Goal: Information Seeking & Learning: Learn about a topic

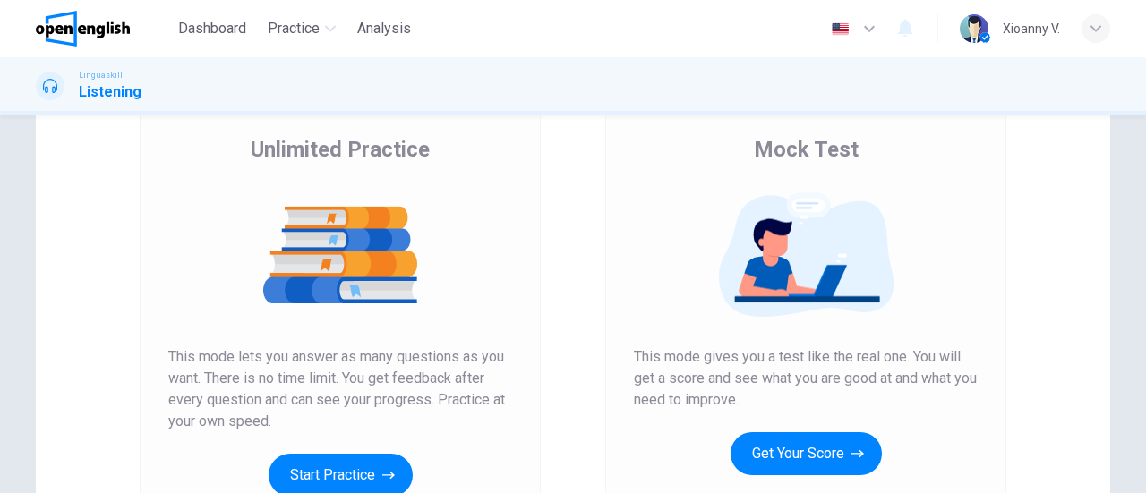
scroll to position [179, 0]
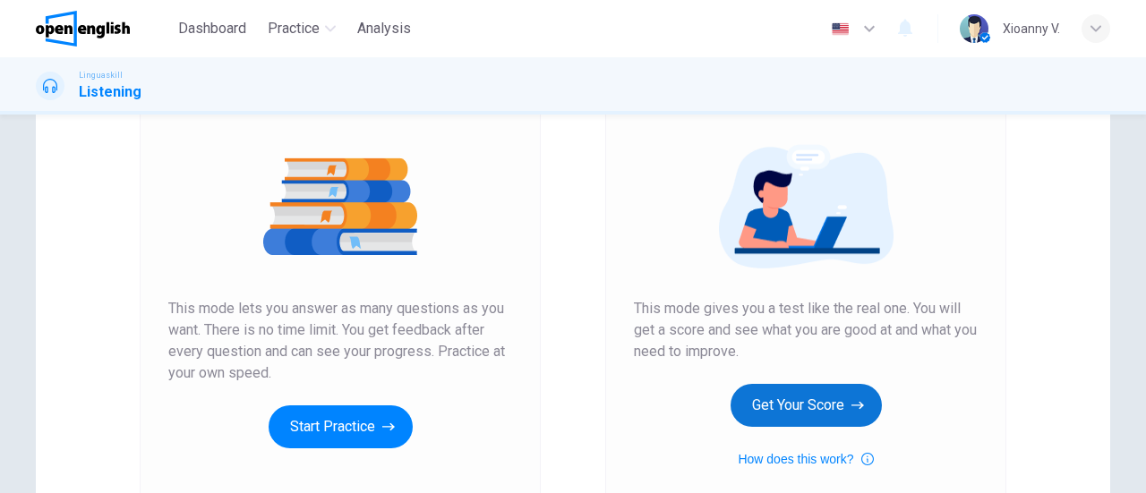
click at [832, 405] on button "Get Your Score" at bounding box center [805, 405] width 151 height 43
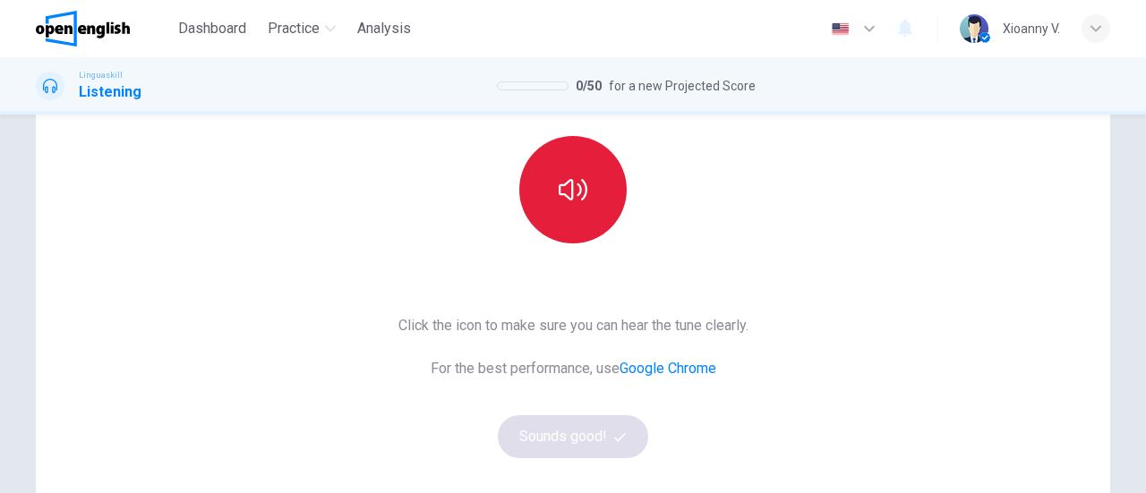
click at [572, 214] on button "button" at bounding box center [572, 189] width 107 height 107
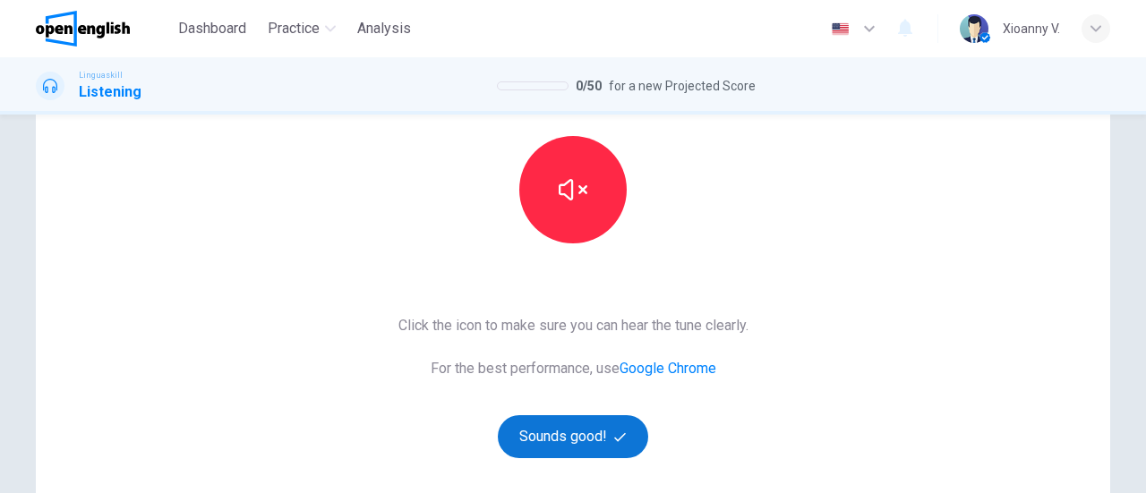
click at [583, 442] on button "Sounds good!" at bounding box center [573, 436] width 150 height 43
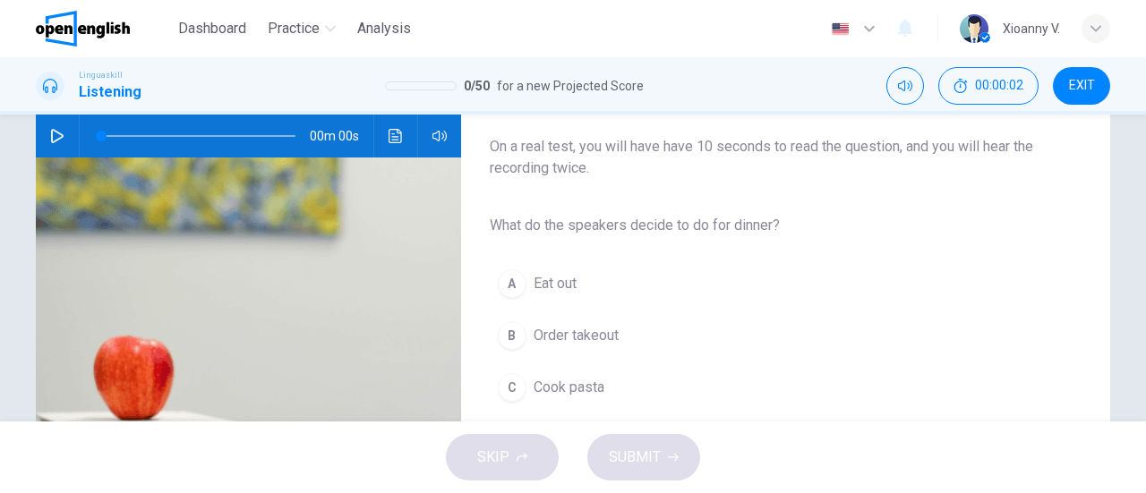
click at [51, 129] on icon "button" at bounding box center [57, 136] width 13 height 14
type input "*"
click at [516, 391] on div "C" at bounding box center [512, 387] width 29 height 29
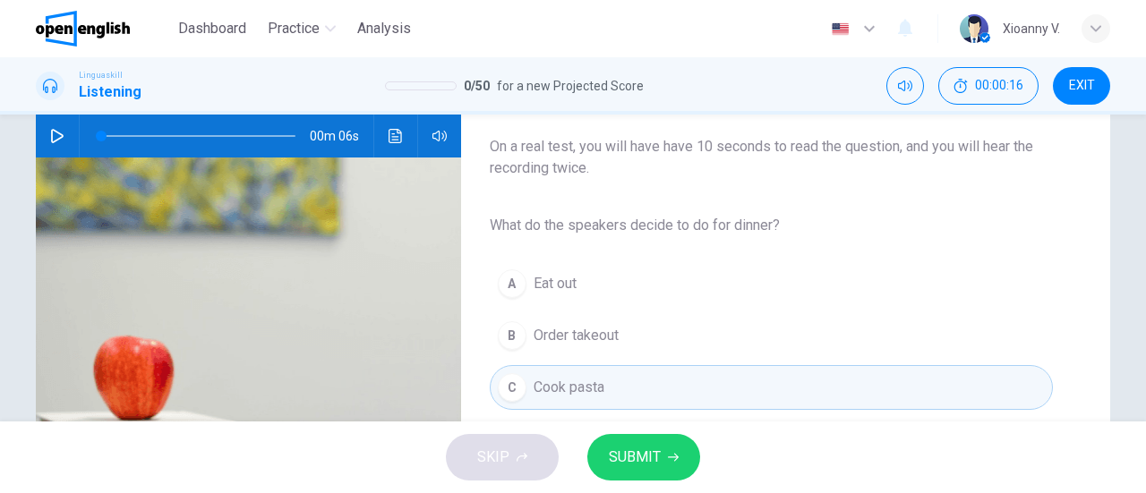
click at [637, 462] on span "SUBMIT" at bounding box center [635, 457] width 52 height 25
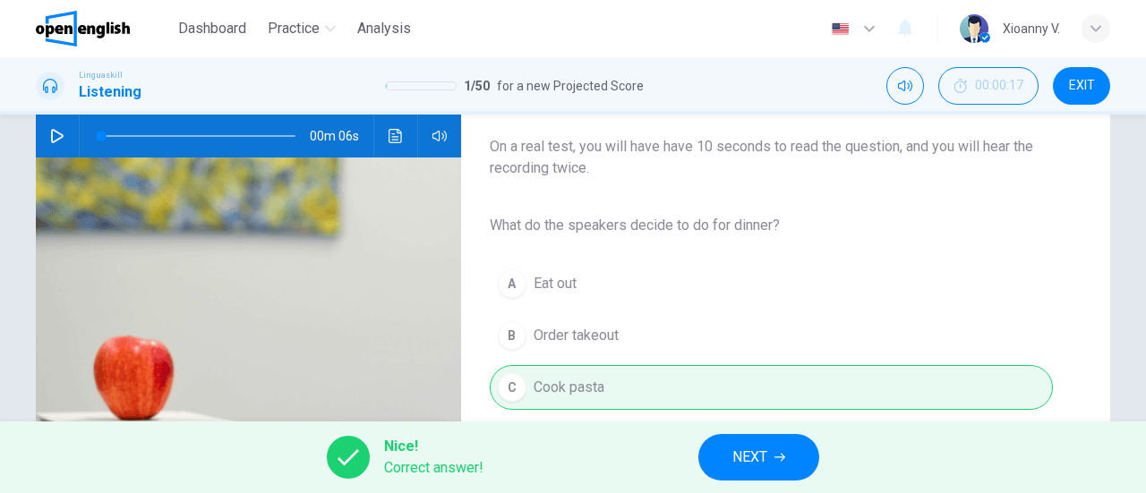
click at [758, 455] on span "NEXT" at bounding box center [749, 457] width 35 height 25
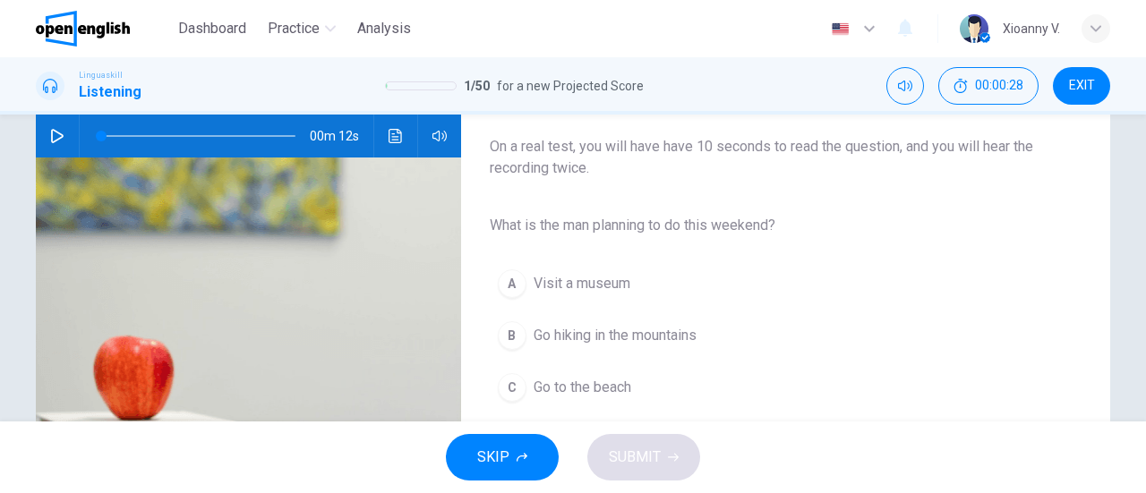
click at [50, 134] on icon "button" at bounding box center [57, 136] width 14 height 14
click at [505, 339] on div "B" at bounding box center [512, 335] width 29 height 29
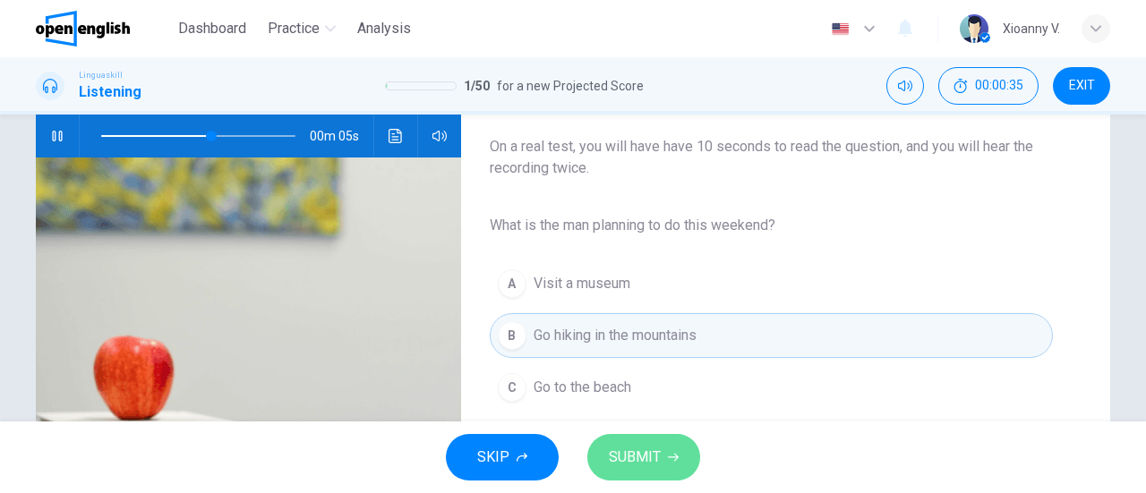
click at [643, 461] on span "SUBMIT" at bounding box center [635, 457] width 52 height 25
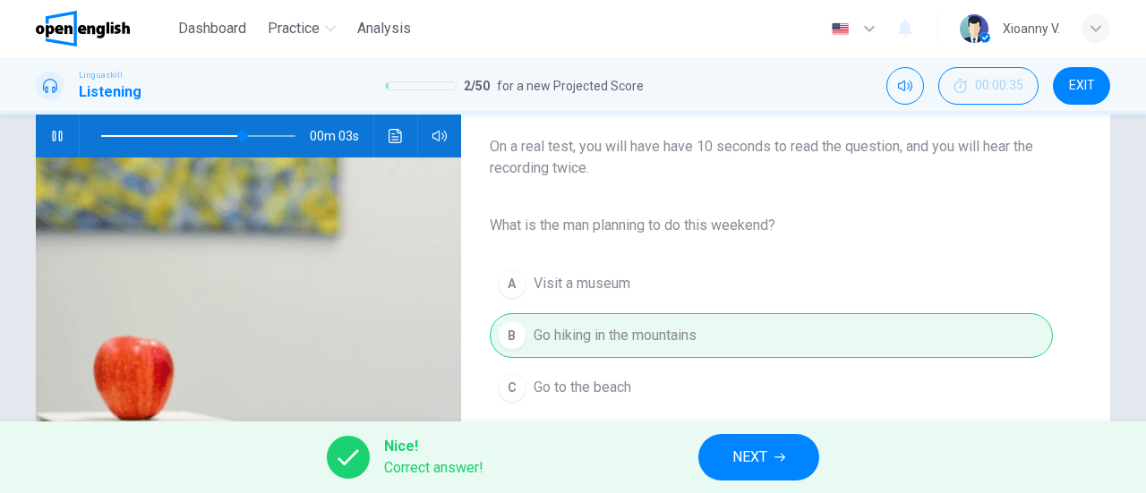
type input "**"
click at [732, 446] on span "NEXT" at bounding box center [749, 457] width 35 height 25
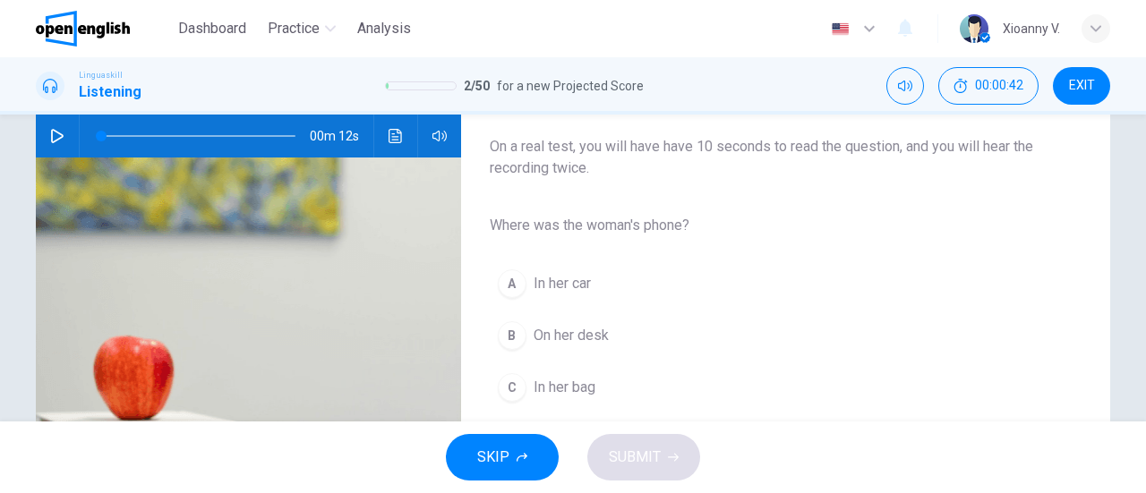
click at [50, 133] on icon "button" at bounding box center [57, 136] width 14 height 14
click at [564, 385] on span "In her bag" at bounding box center [564, 387] width 62 height 21
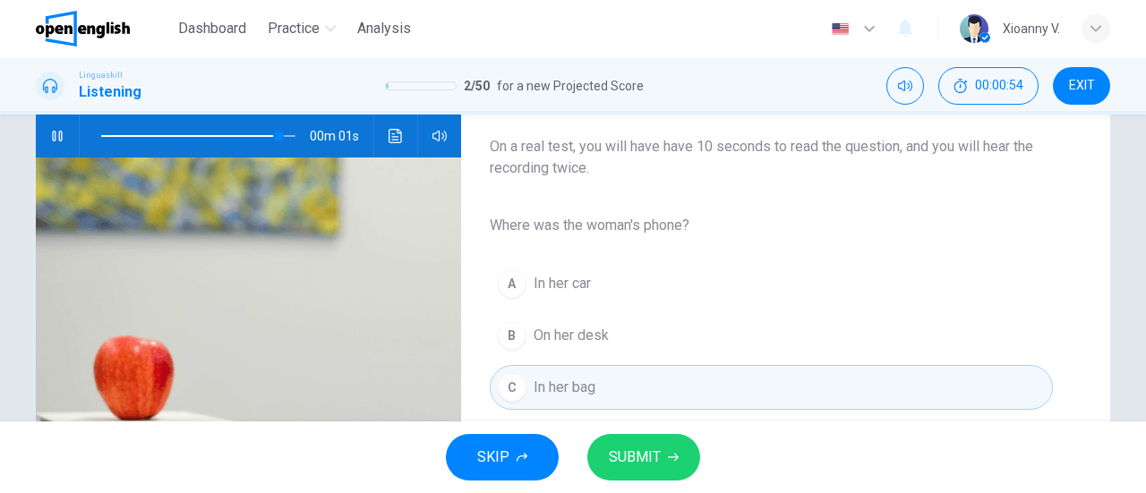
click at [708, 479] on div "SKIP SUBMIT" at bounding box center [573, 458] width 1146 height 72
type input "*"
click at [670, 458] on icon "button" at bounding box center [673, 457] width 11 height 11
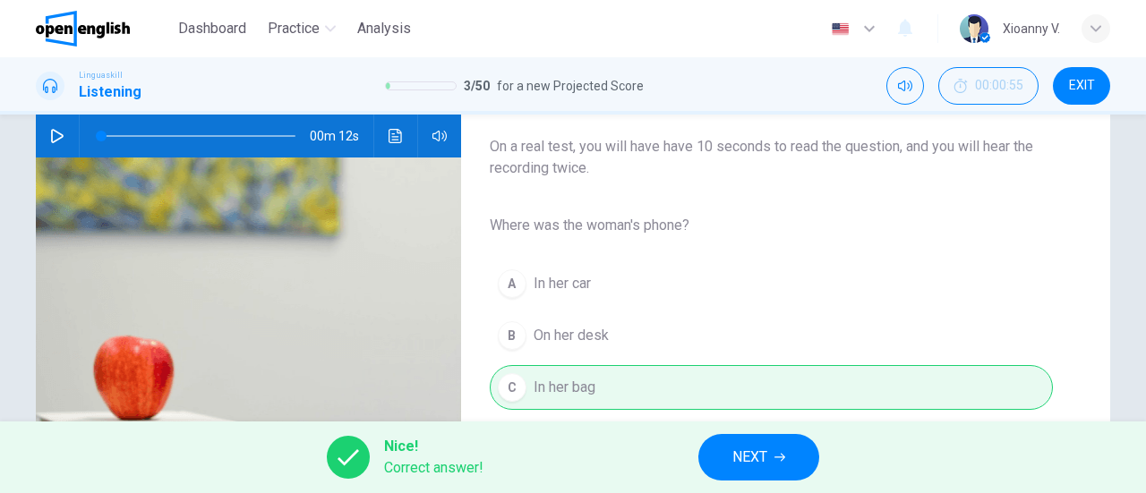
click at [773, 461] on button "NEXT" at bounding box center [758, 457] width 121 height 47
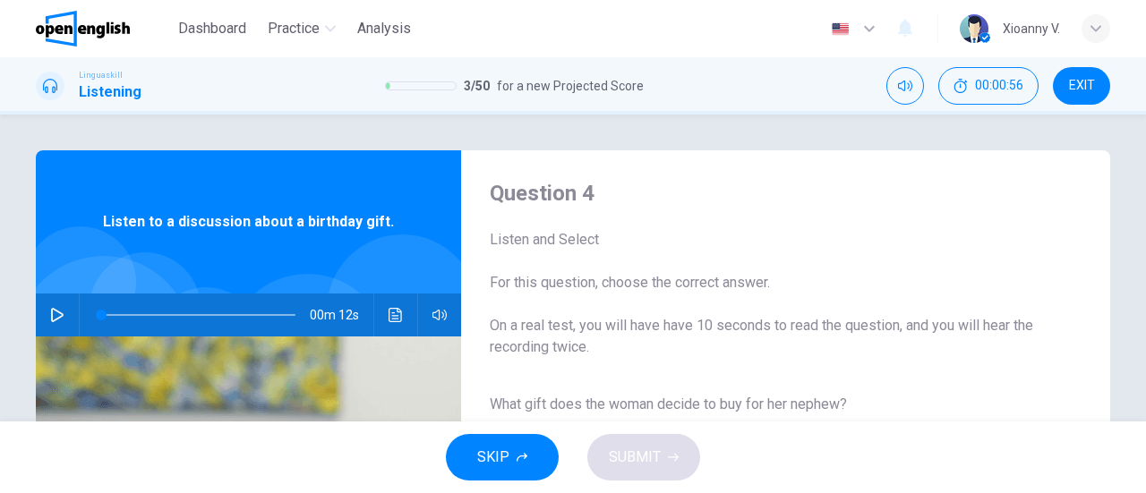
scroll to position [90, 0]
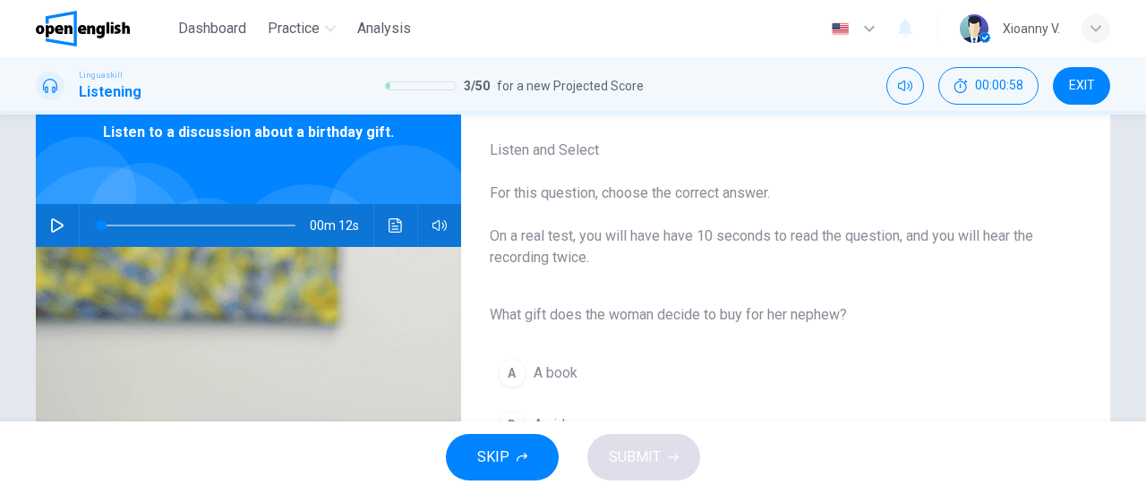
click at [52, 224] on icon "button" at bounding box center [57, 225] width 14 height 14
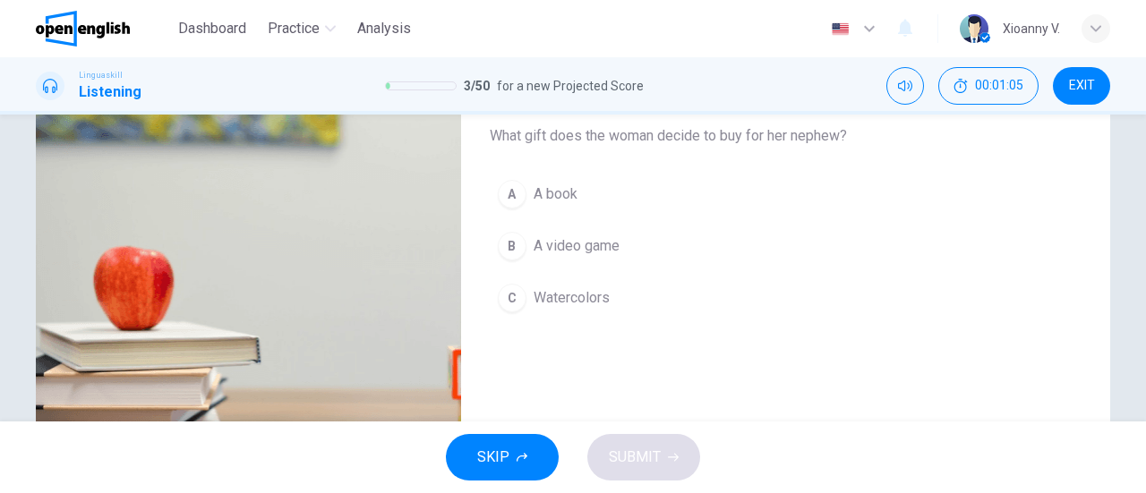
scroll to position [179, 0]
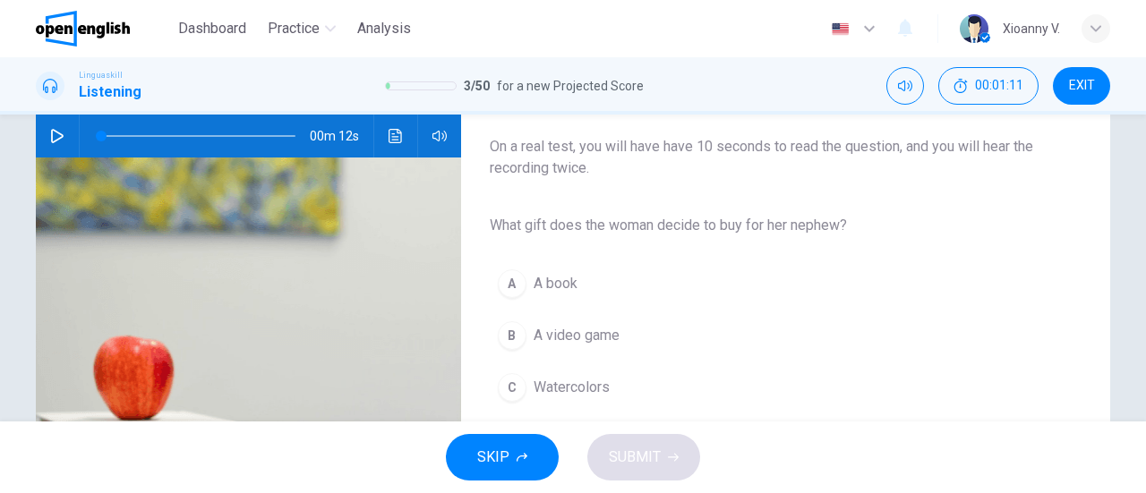
click at [50, 132] on icon "button" at bounding box center [57, 136] width 14 height 14
click at [508, 384] on div "C" at bounding box center [512, 387] width 29 height 29
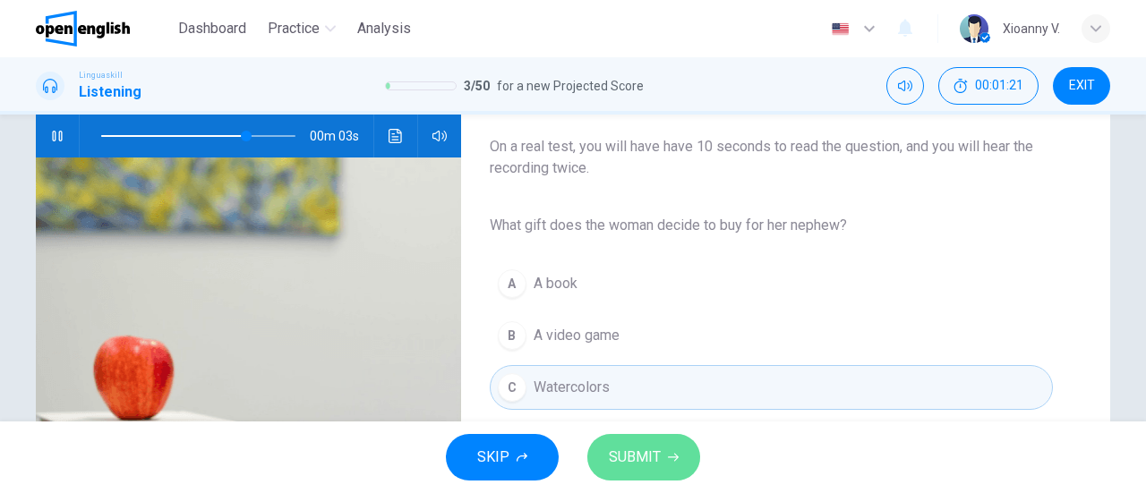
click at [678, 461] on button "SUBMIT" at bounding box center [643, 457] width 113 height 47
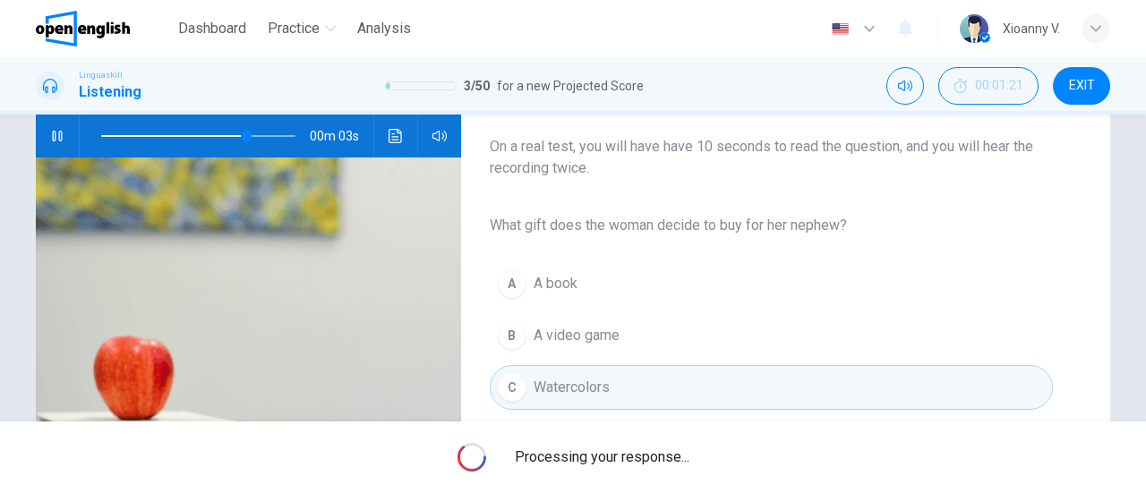
click at [654, 451] on span "Processing your response..." at bounding box center [602, 457] width 175 height 21
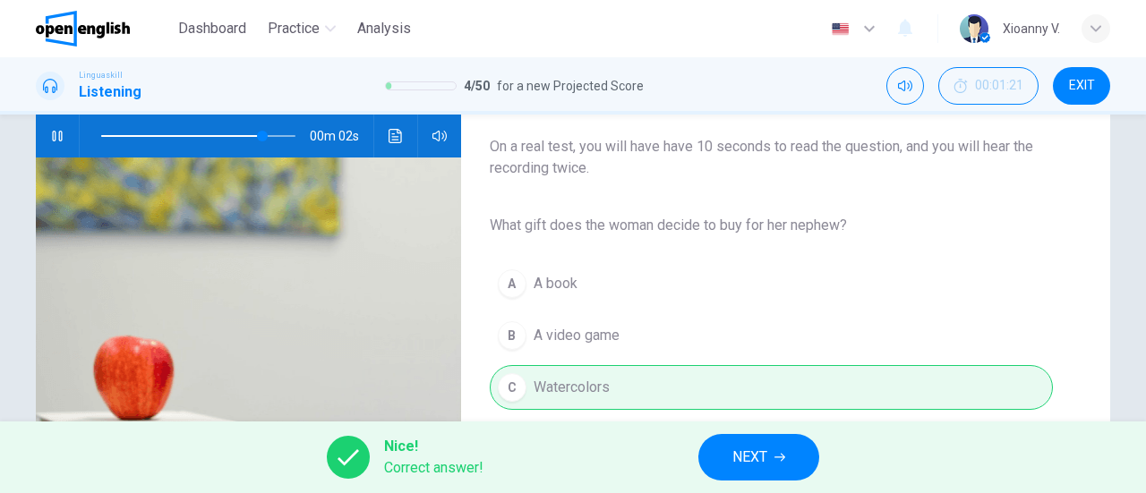
type input "**"
click at [761, 464] on span "NEXT" at bounding box center [749, 457] width 35 height 25
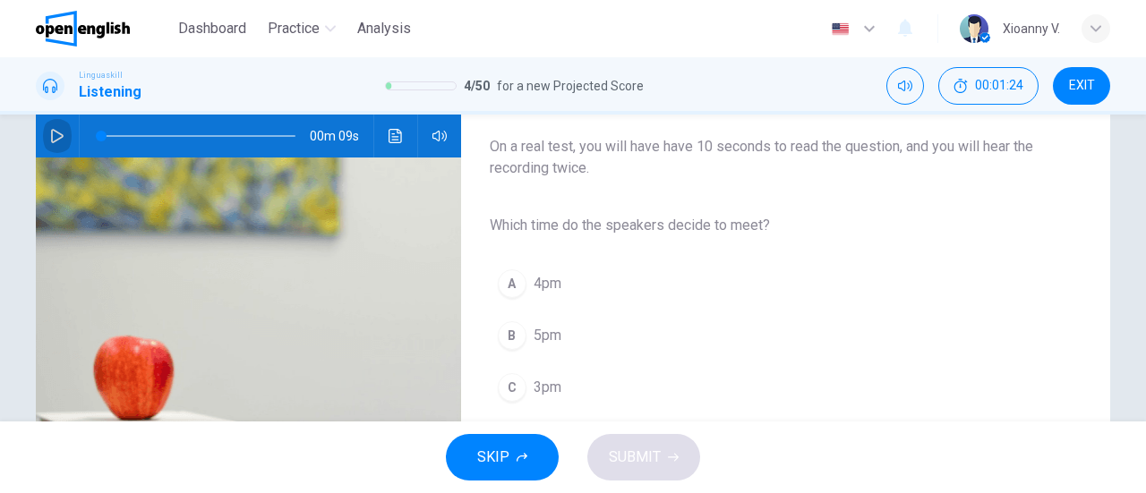
click at [62, 135] on button "button" at bounding box center [57, 136] width 29 height 43
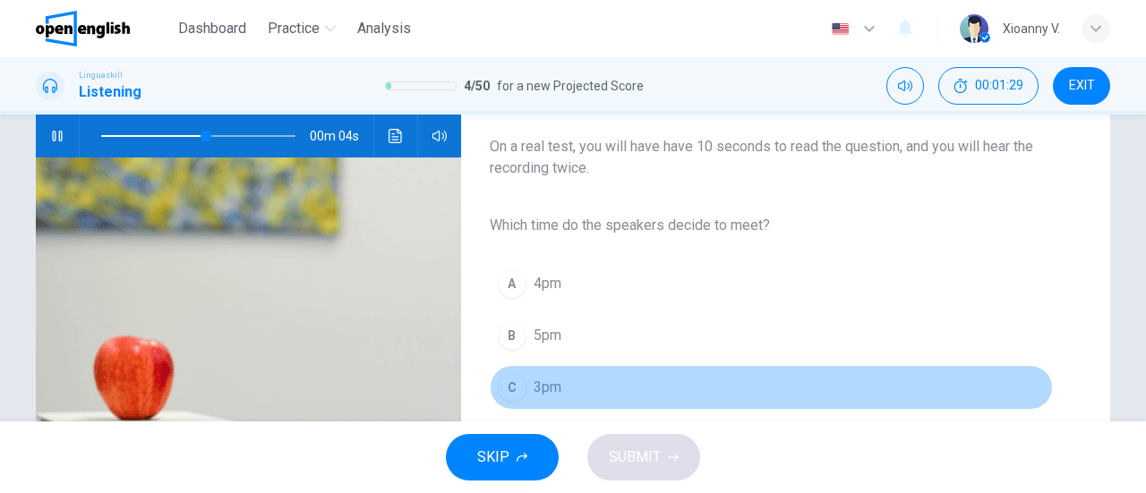
click at [512, 388] on div "C" at bounding box center [512, 387] width 29 height 29
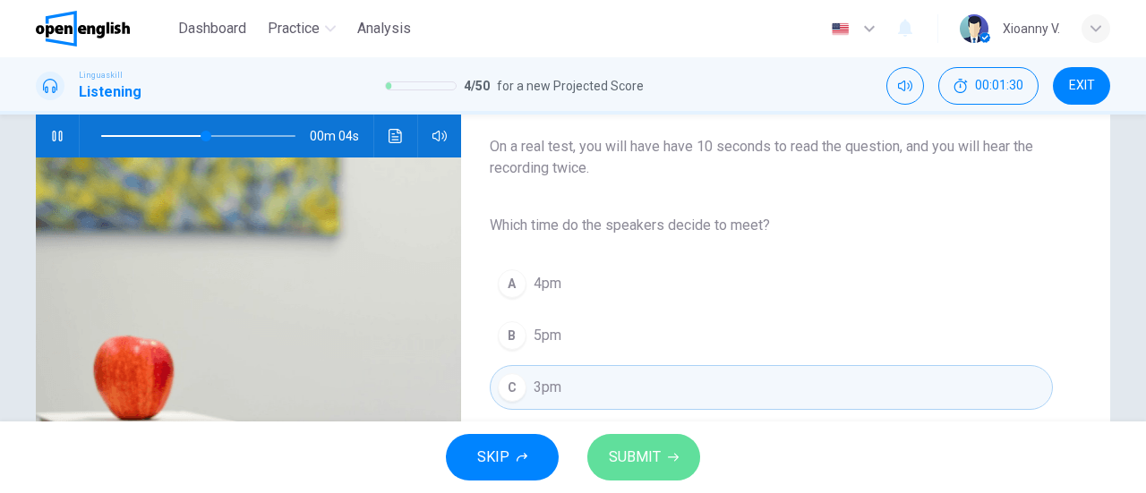
click at [639, 452] on span "SUBMIT" at bounding box center [635, 457] width 52 height 25
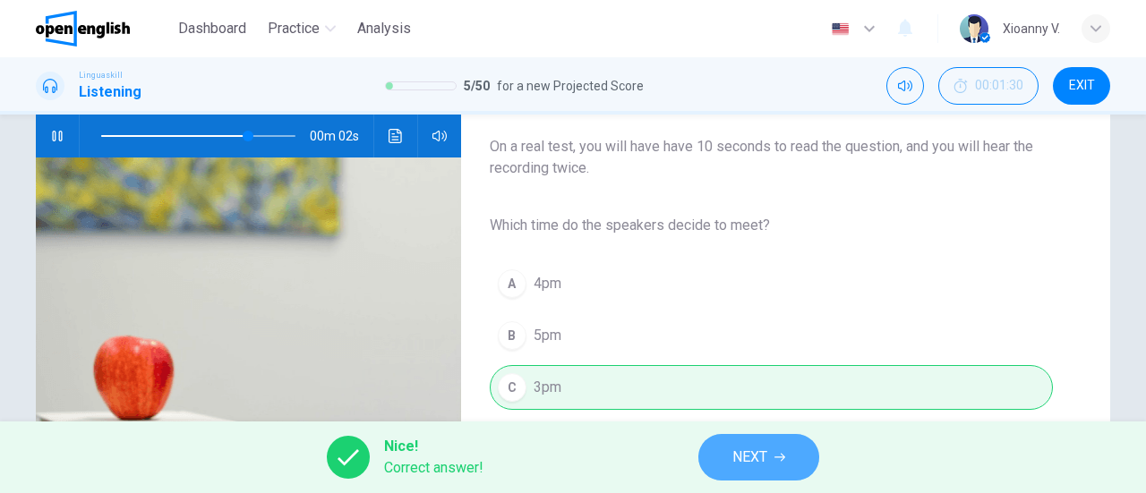
click at [740, 454] on span "NEXT" at bounding box center [749, 457] width 35 height 25
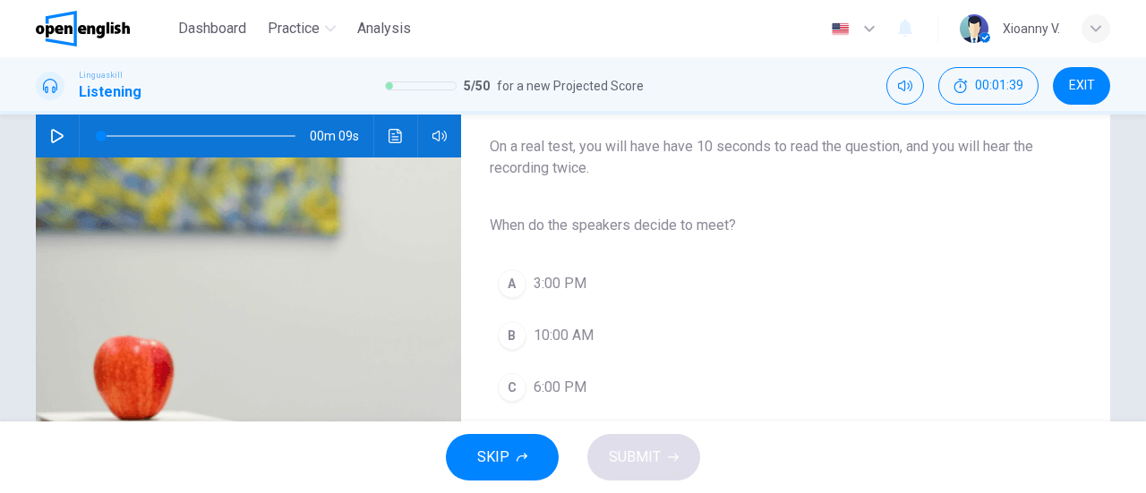
click at [63, 133] on button "button" at bounding box center [57, 136] width 29 height 43
click at [558, 284] on span "3:00 PM" at bounding box center [559, 283] width 53 height 21
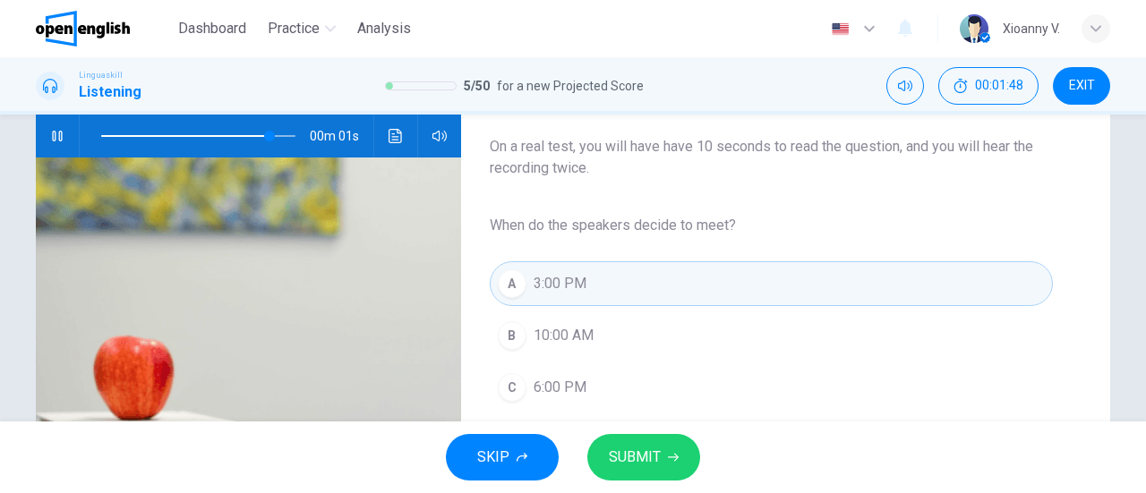
click at [648, 448] on span "SUBMIT" at bounding box center [635, 457] width 52 height 25
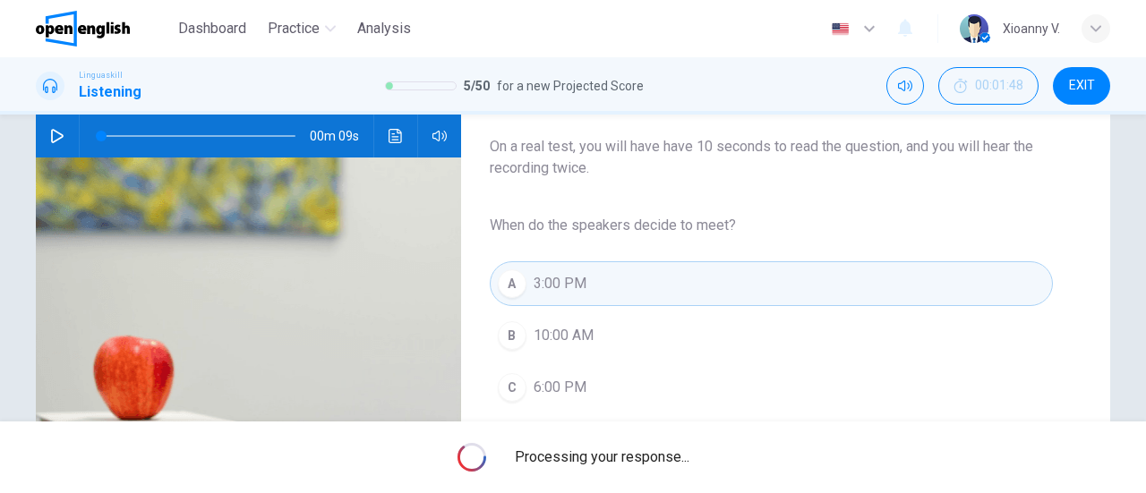
type input "*"
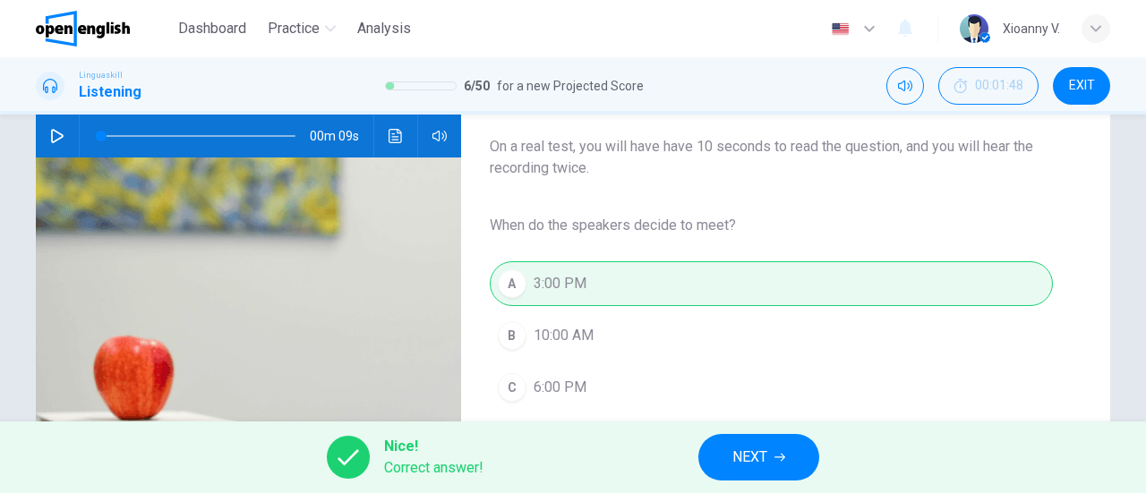
click at [741, 459] on span "NEXT" at bounding box center [749, 457] width 35 height 25
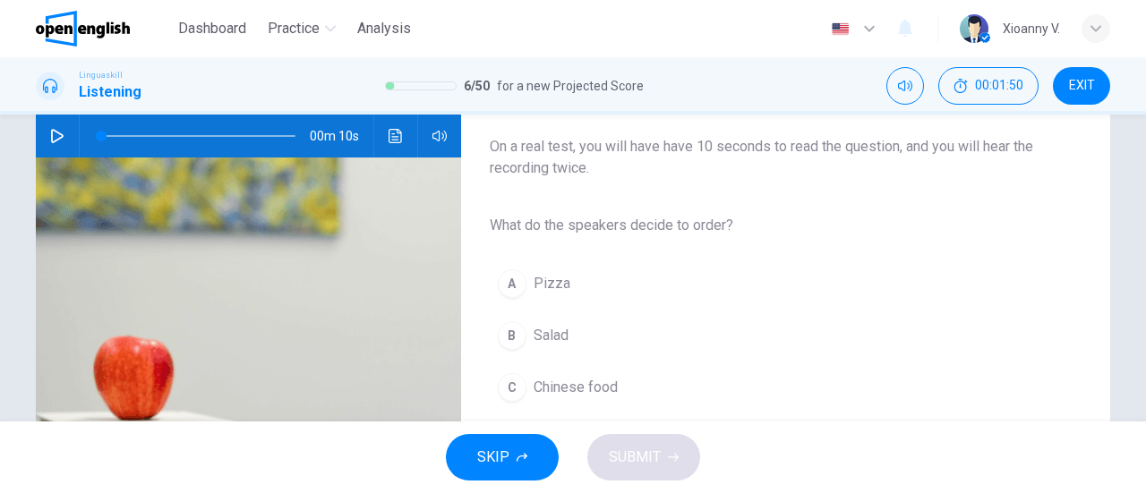
scroll to position [90, 0]
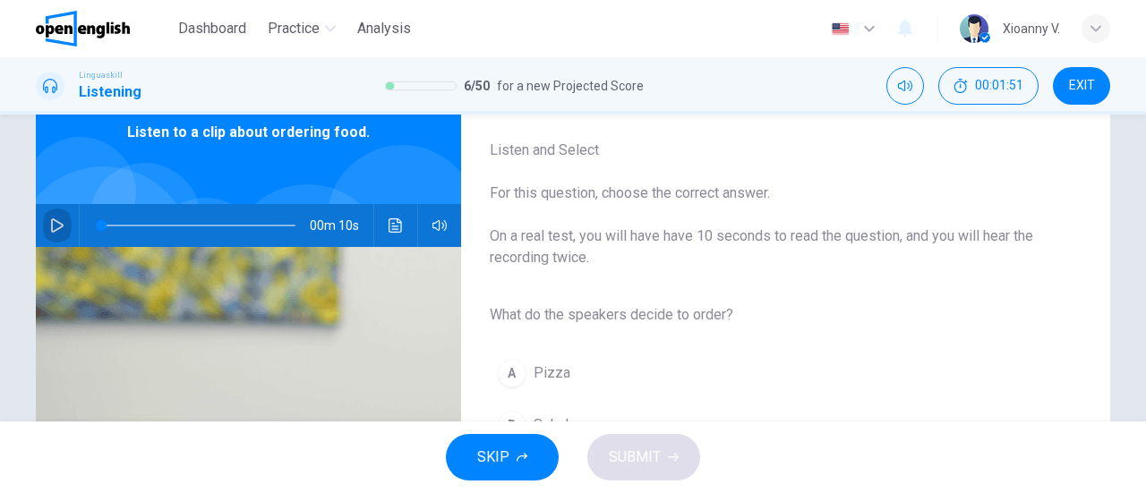
click at [57, 221] on icon "button" at bounding box center [57, 225] width 14 height 14
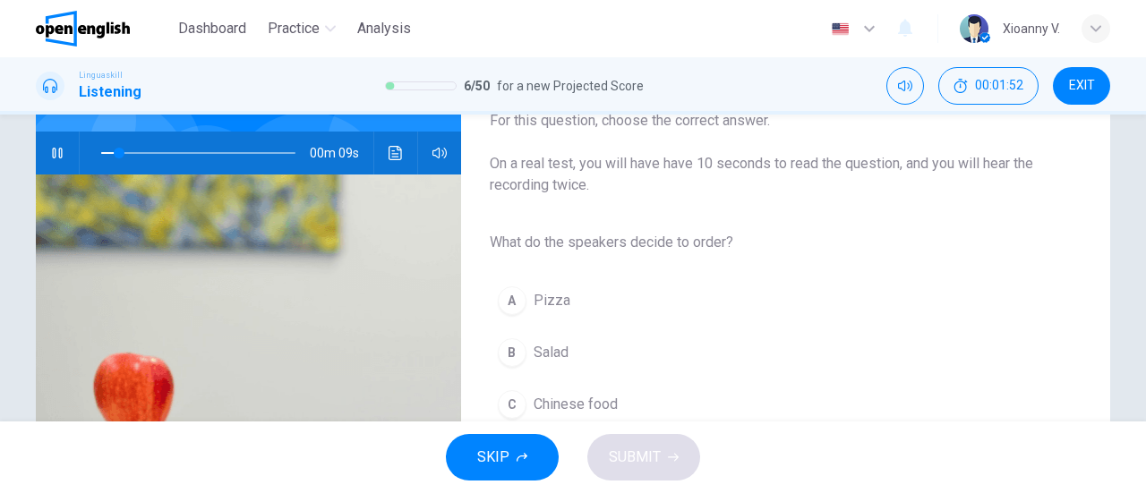
scroll to position [179, 0]
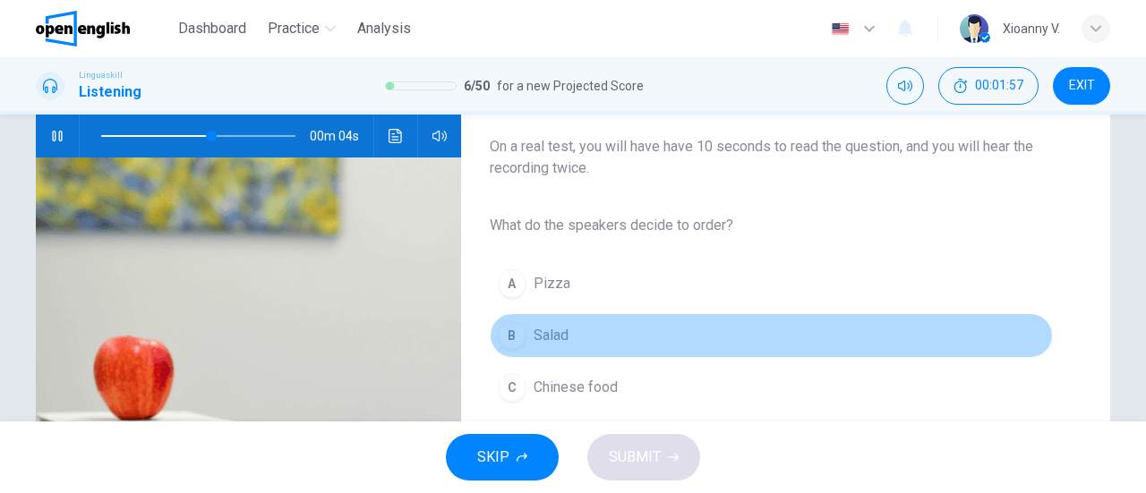
click at [551, 333] on span "Salad" at bounding box center [550, 335] width 35 height 21
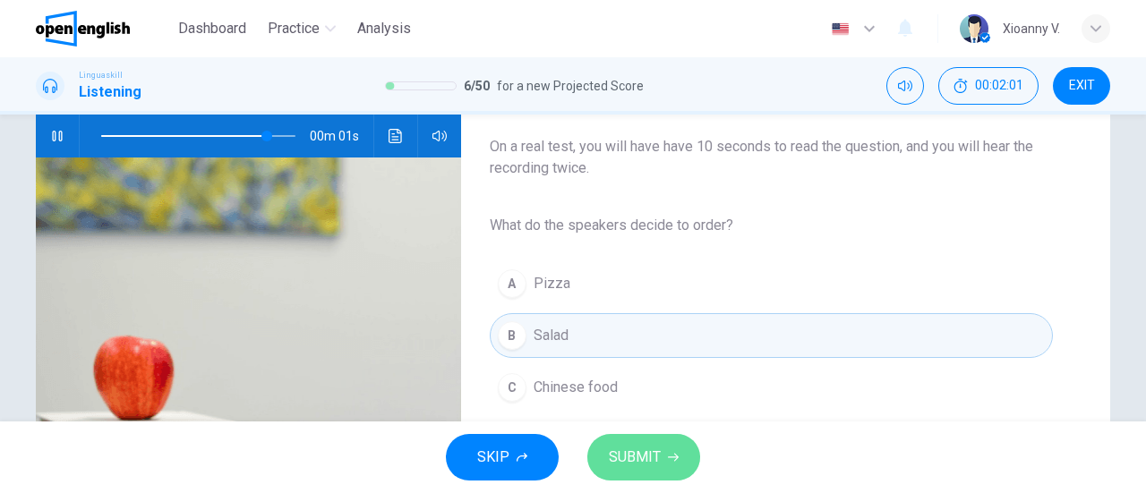
click at [661, 463] on button "SUBMIT" at bounding box center [643, 457] width 113 height 47
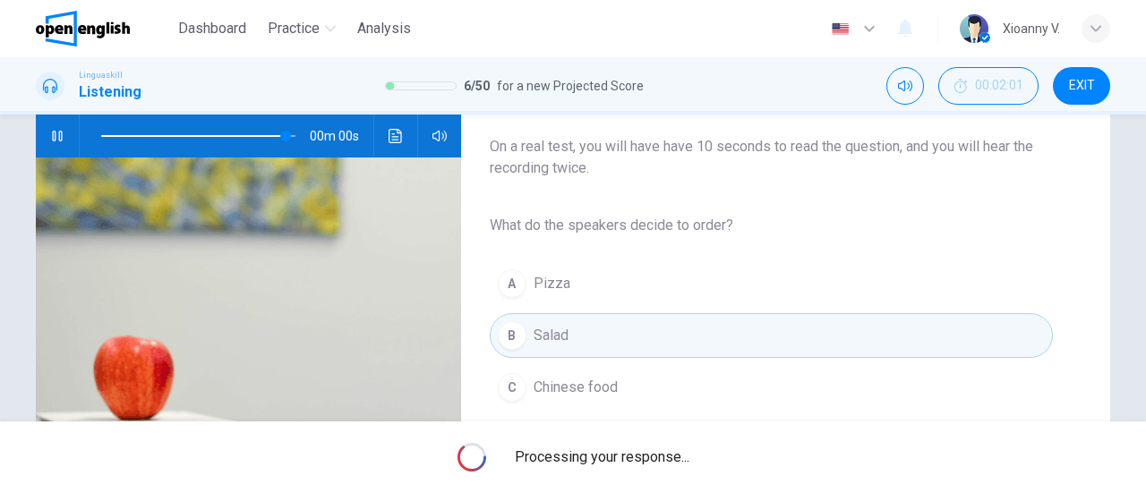
type input "*"
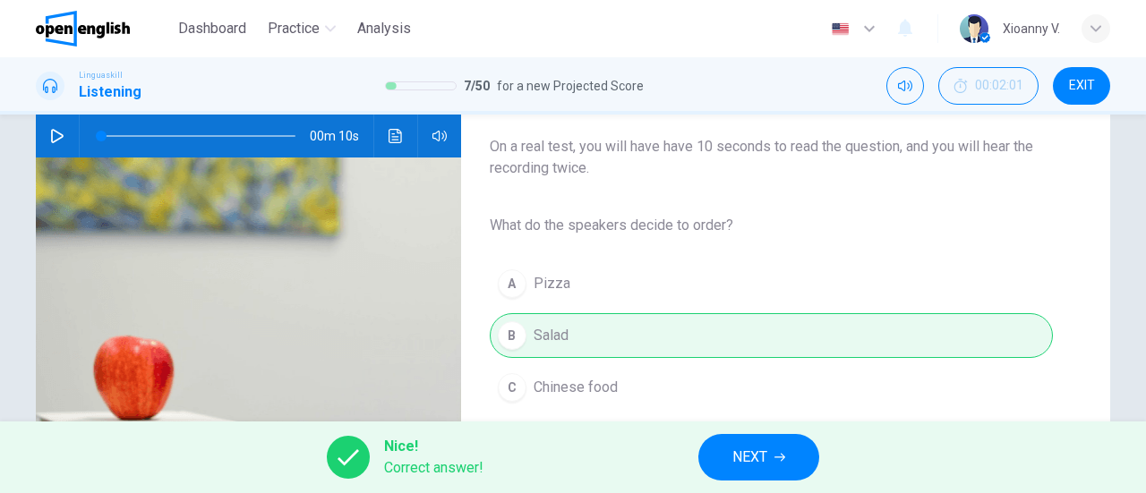
click at [763, 454] on span "NEXT" at bounding box center [749, 457] width 35 height 25
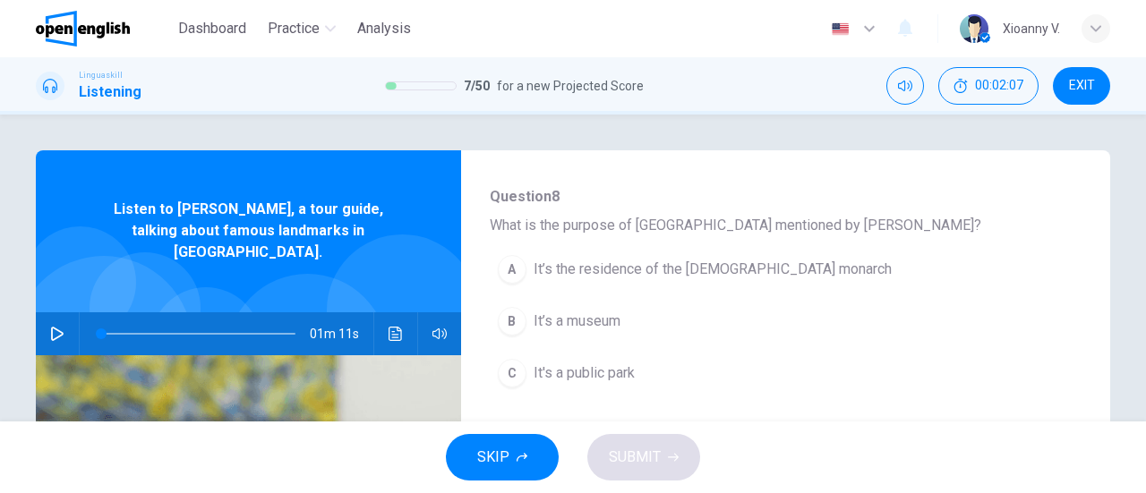
click at [51, 327] on icon "button" at bounding box center [57, 334] width 13 height 14
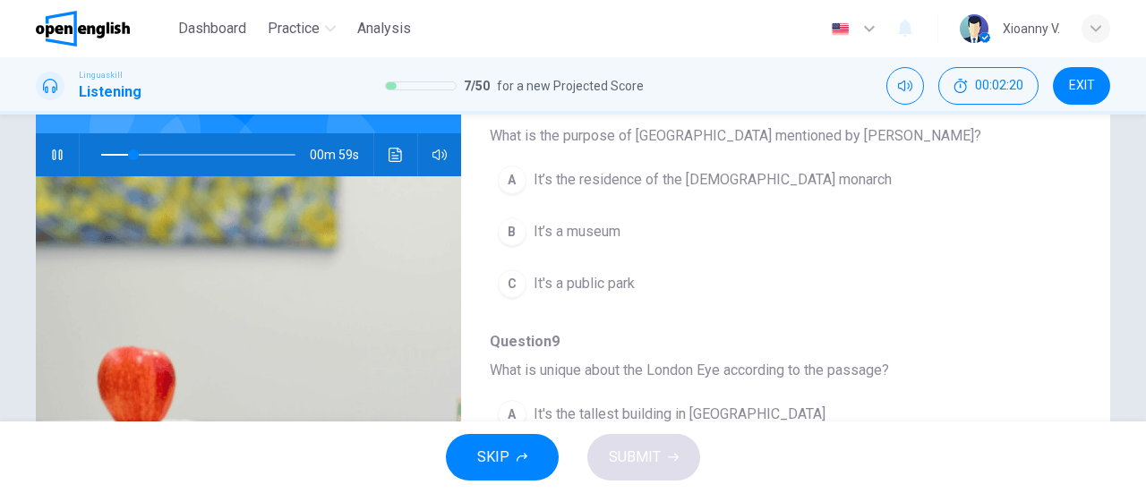
scroll to position [0, 0]
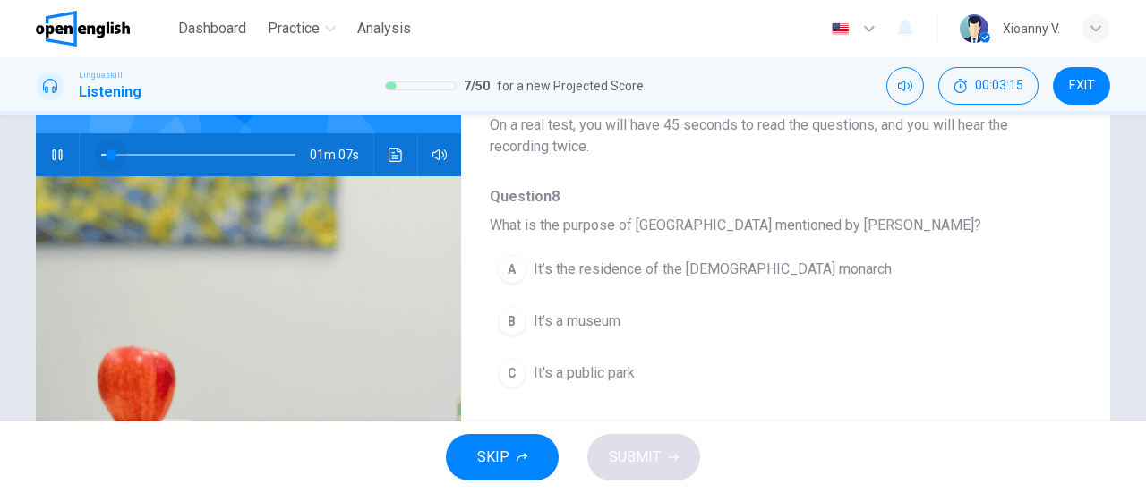
click at [106, 142] on span at bounding box center [198, 154] width 194 height 25
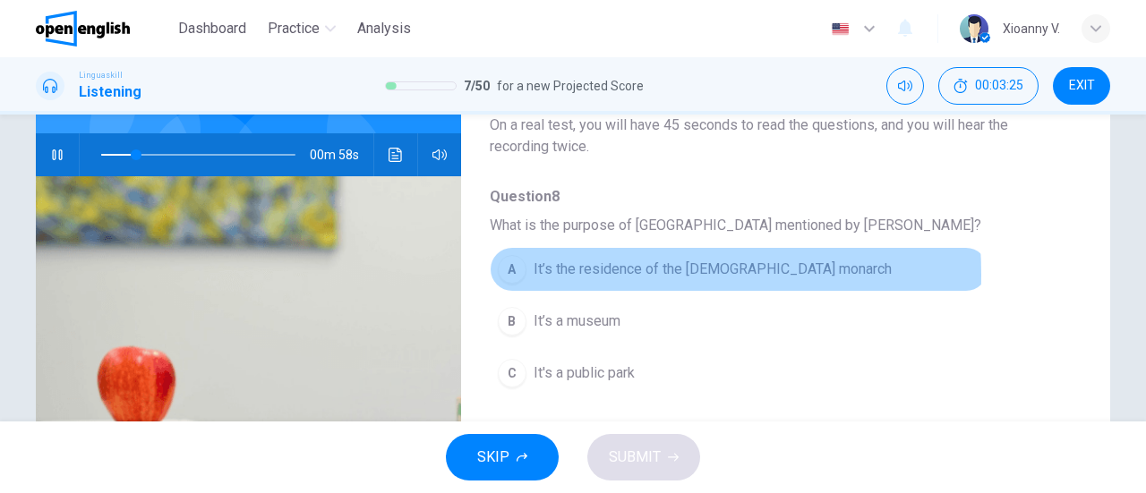
click at [552, 275] on span "It’s the residence of the [DEMOGRAPHIC_DATA] monarch" at bounding box center [712, 269] width 358 height 21
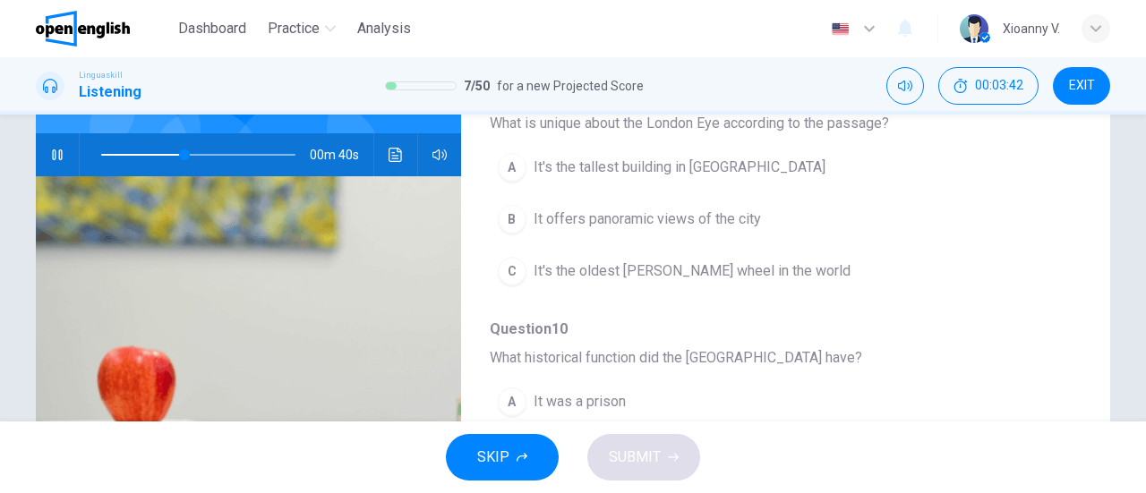
scroll to position [269, 0]
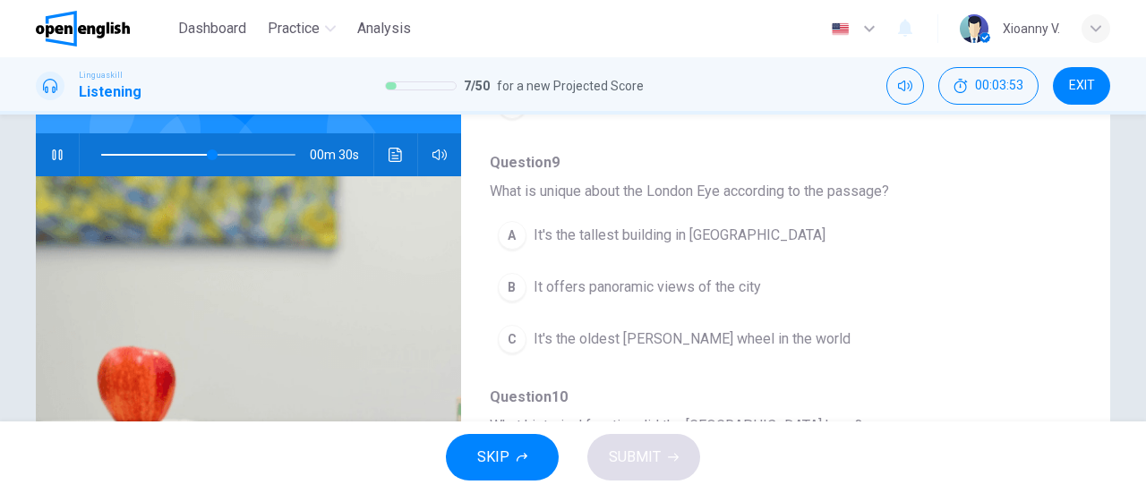
click at [510, 286] on div "B" at bounding box center [512, 287] width 29 height 29
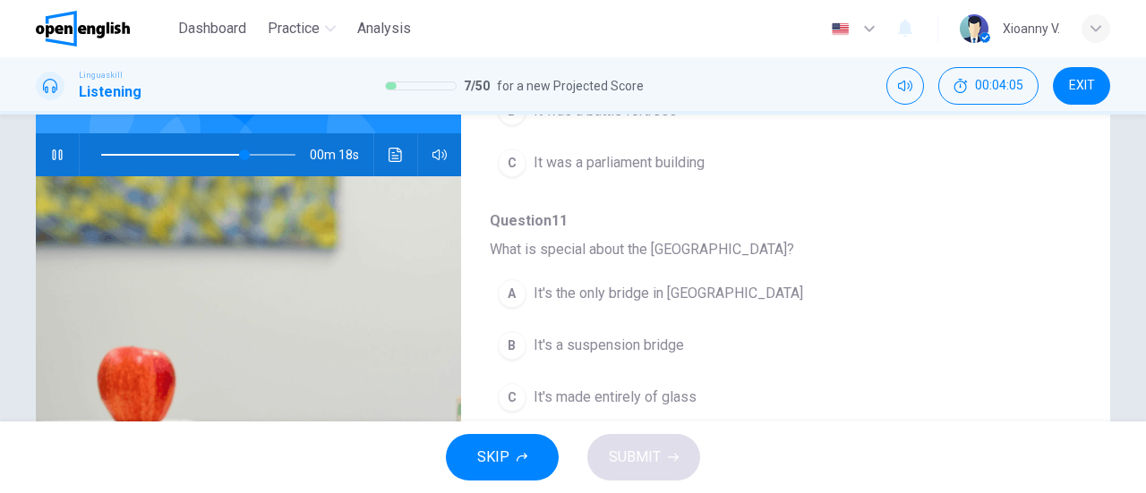
scroll to position [716, 0]
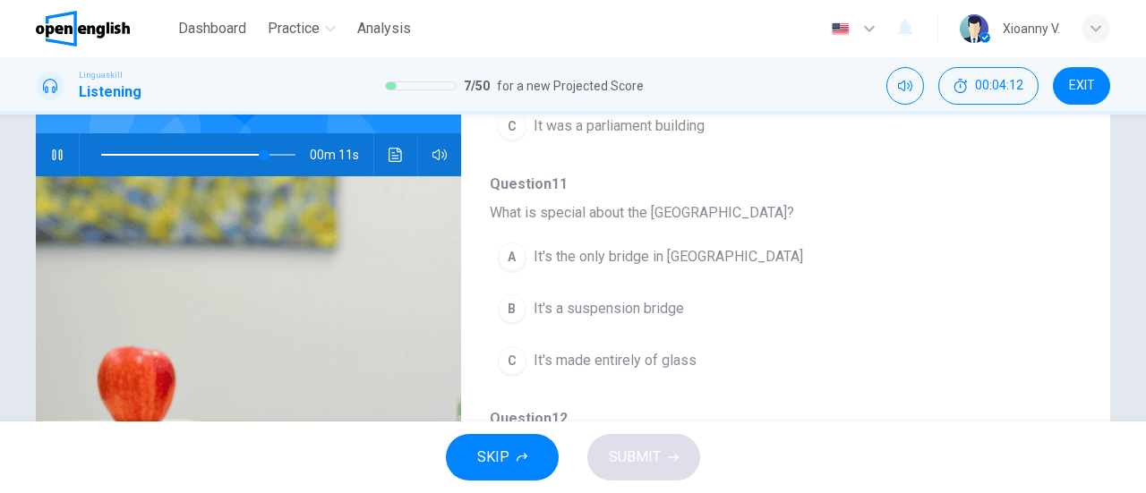
click at [617, 303] on span "It's a suspension bridge" at bounding box center [608, 308] width 150 height 21
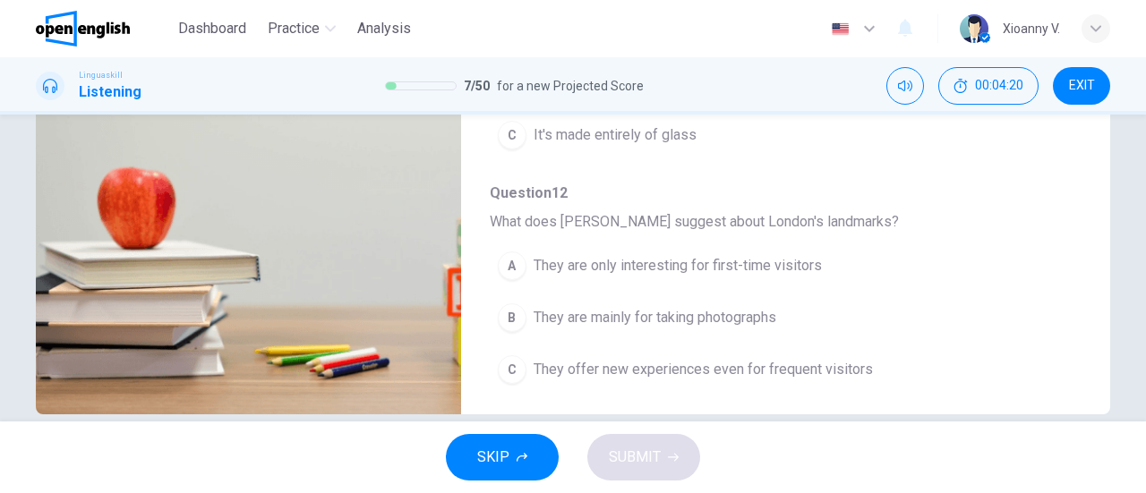
scroll to position [387, 0]
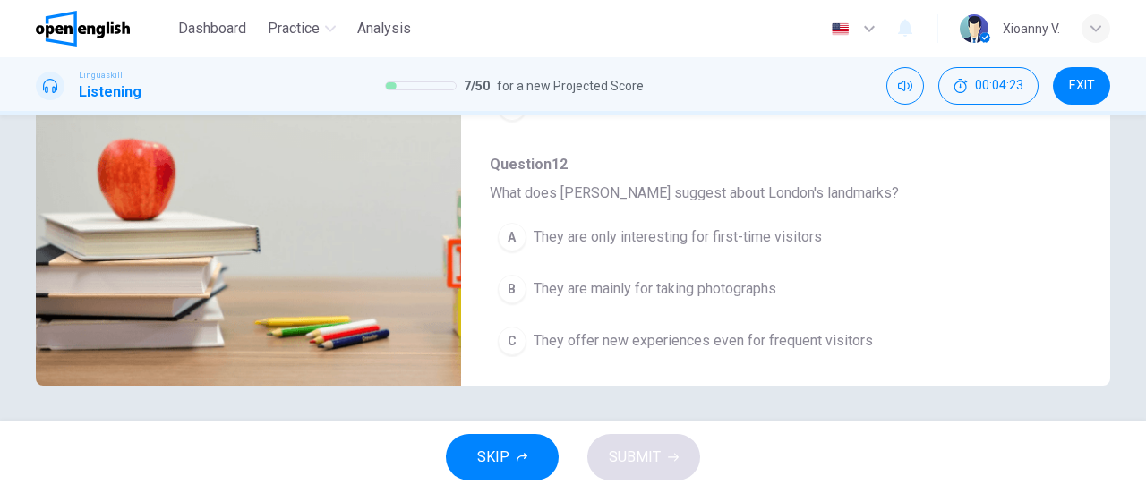
type input "*"
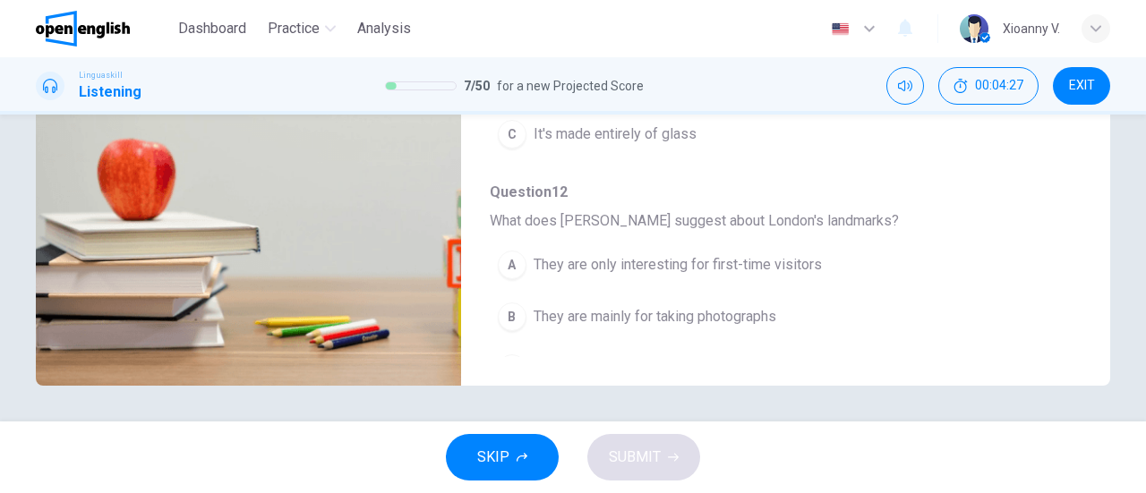
scroll to position [763, 0]
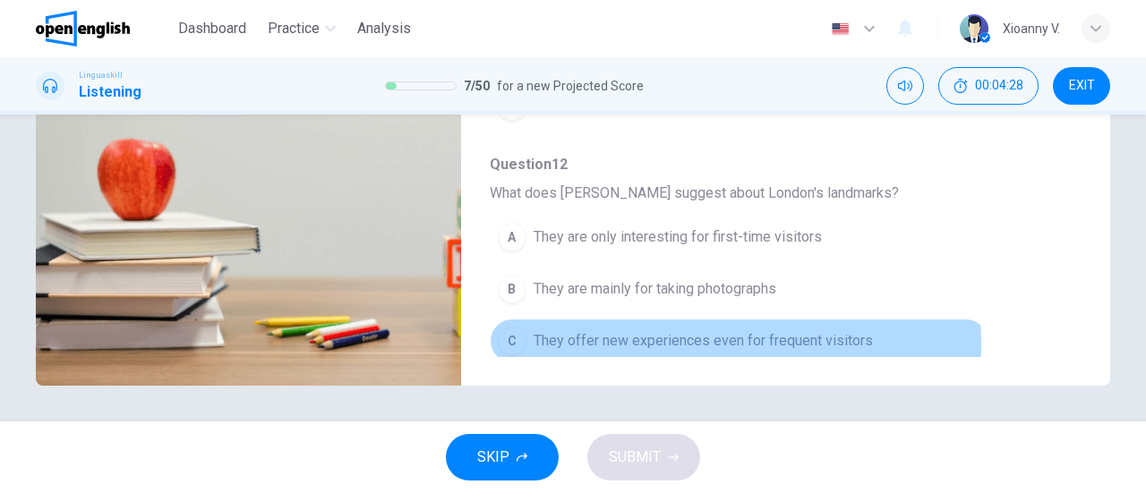
click at [685, 335] on span "They offer new experiences even for frequent visitors" at bounding box center [702, 340] width 339 height 21
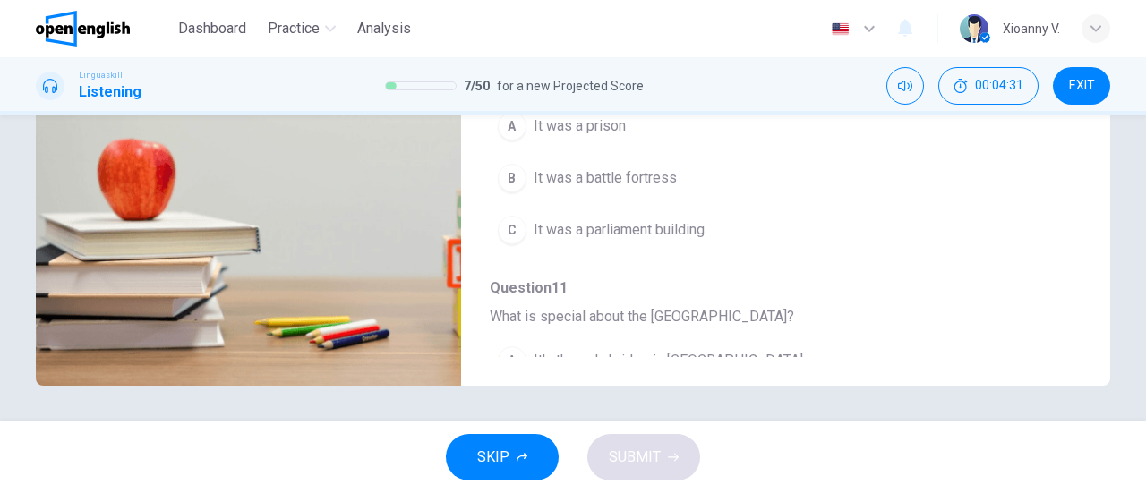
scroll to position [315, 0]
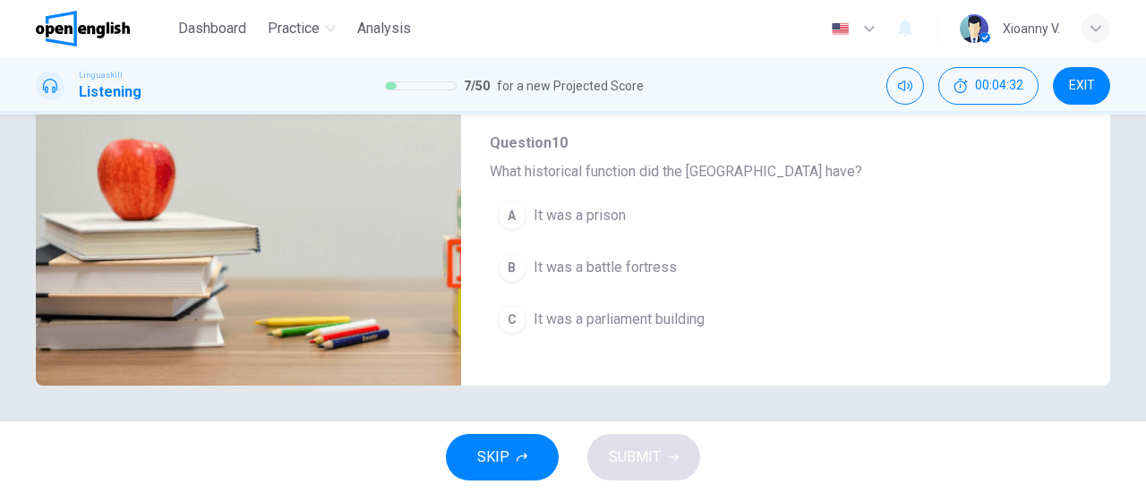
click at [585, 208] on span "It was a prison" at bounding box center [579, 215] width 92 height 21
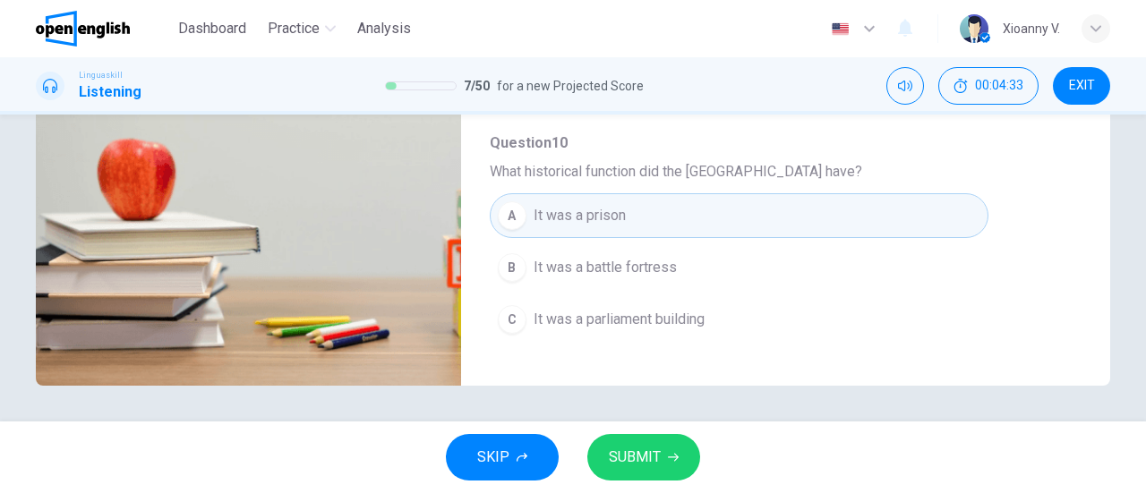
click at [672, 465] on button "SUBMIT" at bounding box center [643, 457] width 113 height 47
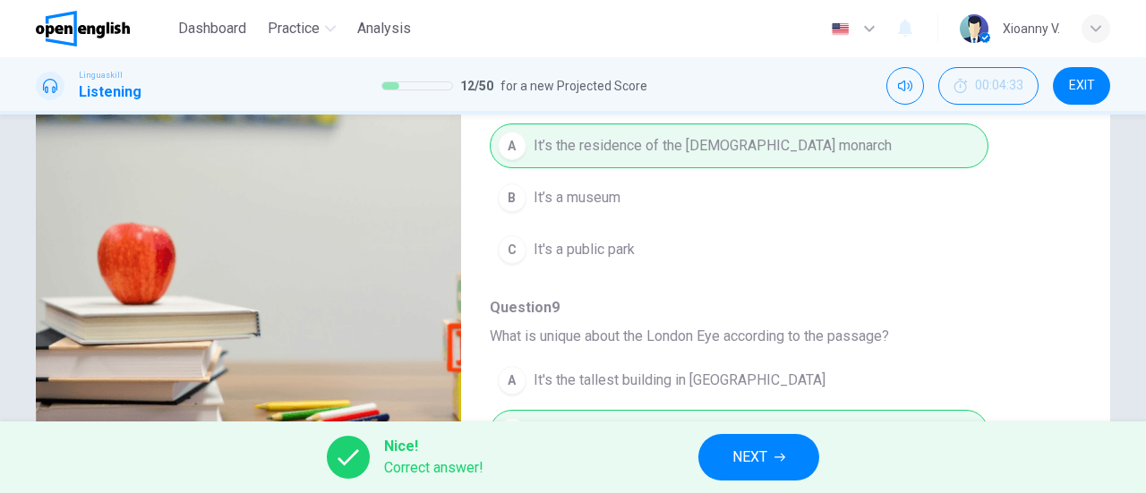
scroll to position [208, 0]
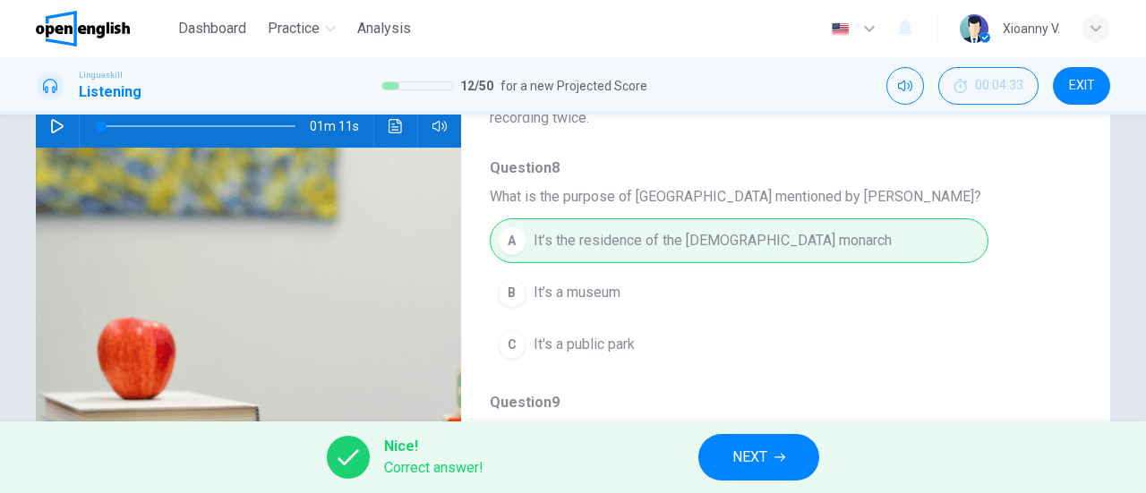
click at [759, 465] on span "NEXT" at bounding box center [749, 457] width 35 height 25
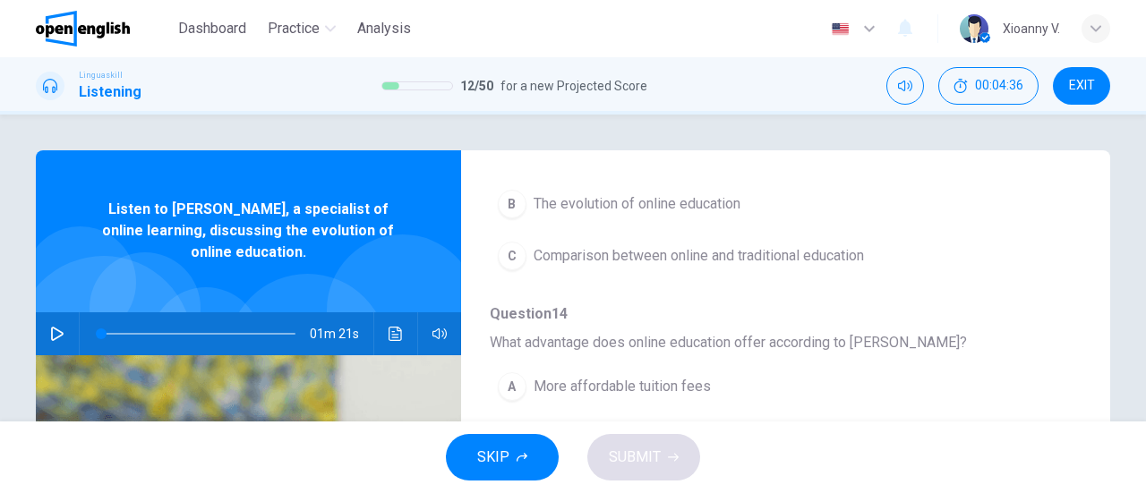
scroll to position [358, 0]
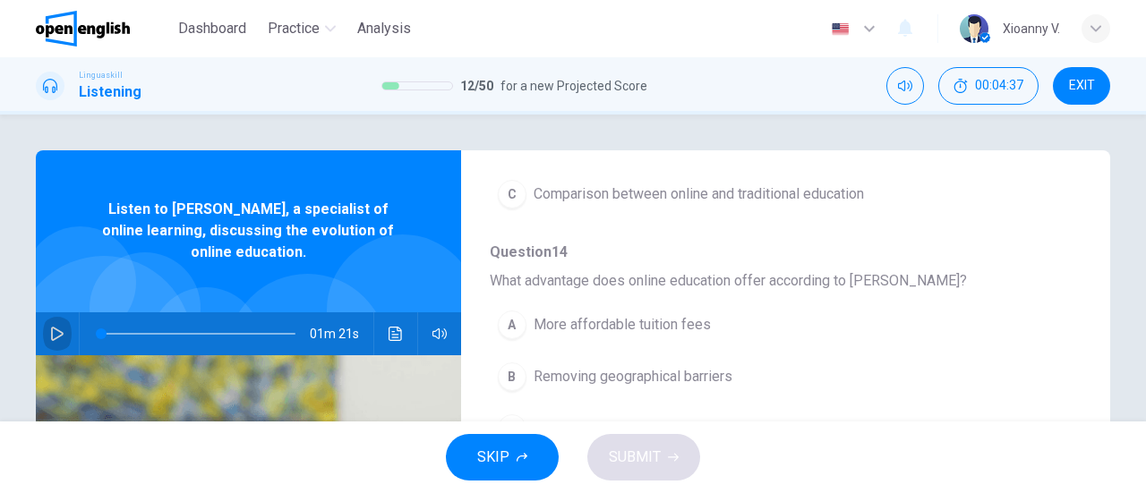
click at [50, 333] on icon "button" at bounding box center [57, 334] width 14 height 14
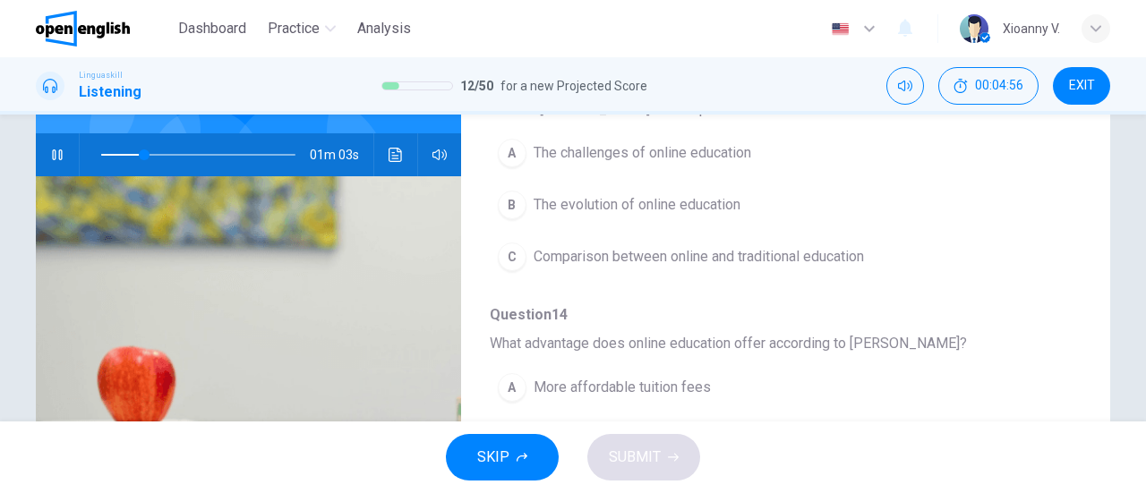
scroll to position [90, 0]
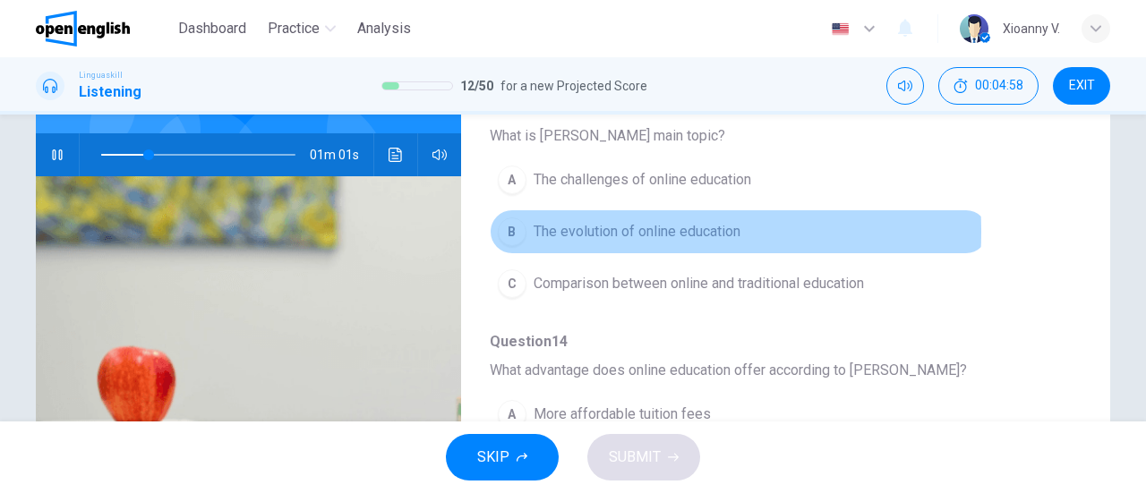
click at [562, 231] on span "The evolution of online education" at bounding box center [636, 231] width 207 height 21
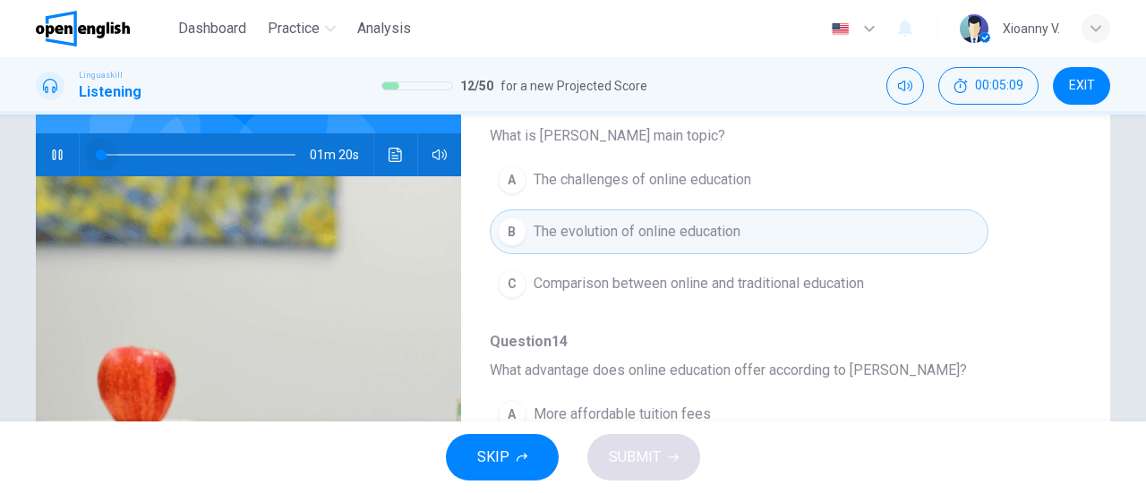
drag, startPoint x: 170, startPoint y: 154, endPoint x: 81, endPoint y: 153, distance: 89.5
click at [96, 153] on span at bounding box center [101, 154] width 11 height 11
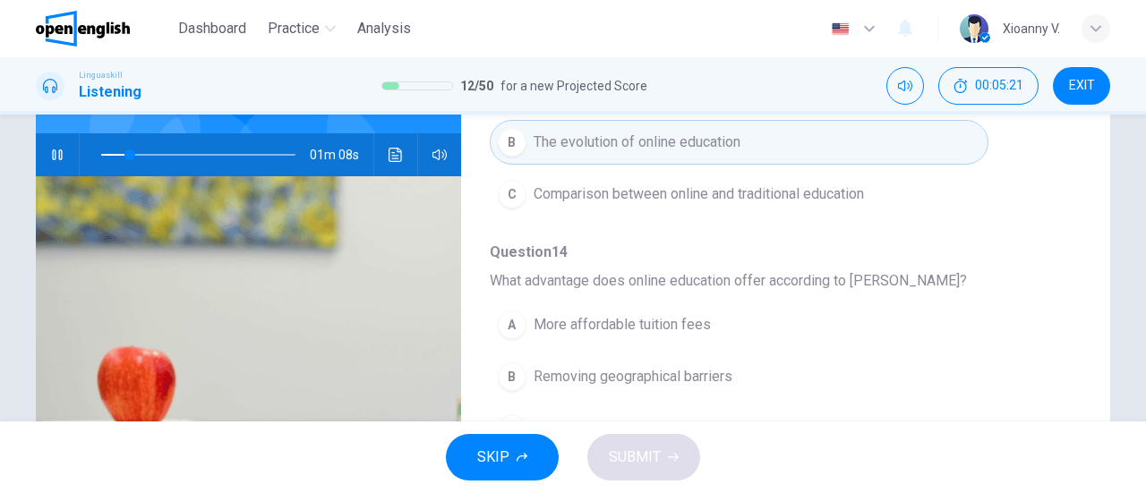
scroll to position [269, 0]
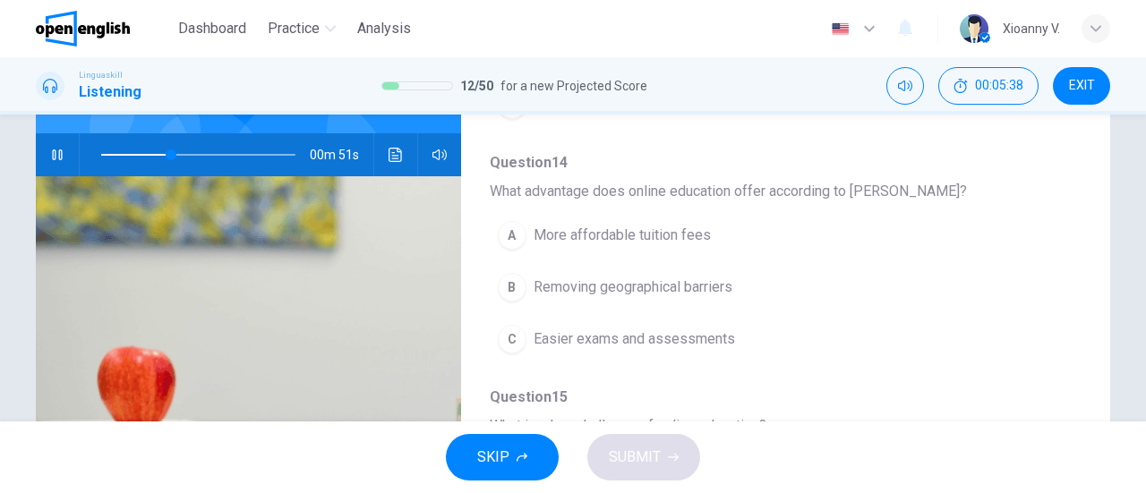
click at [582, 286] on span "Removing geographical barriers" at bounding box center [632, 287] width 199 height 21
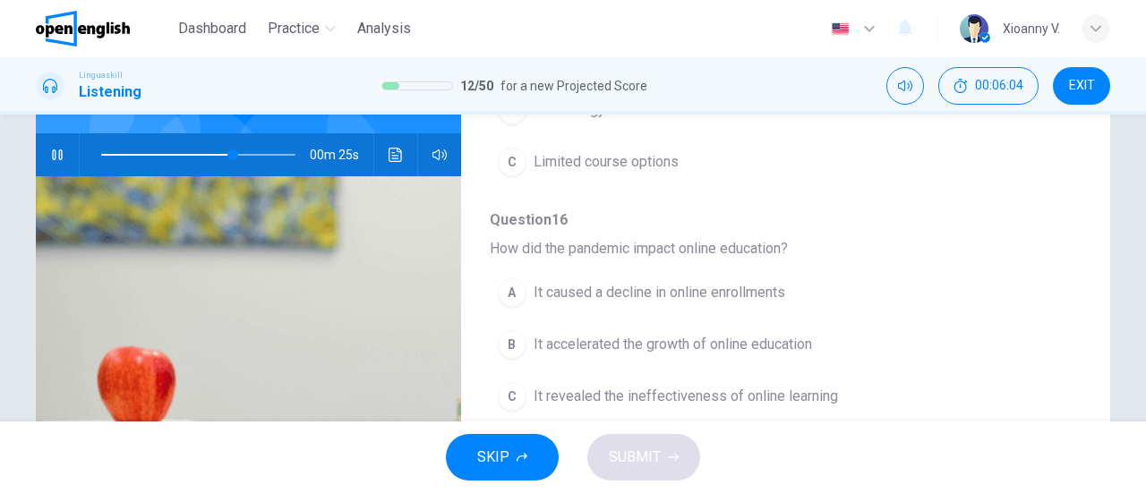
scroll to position [716, 0]
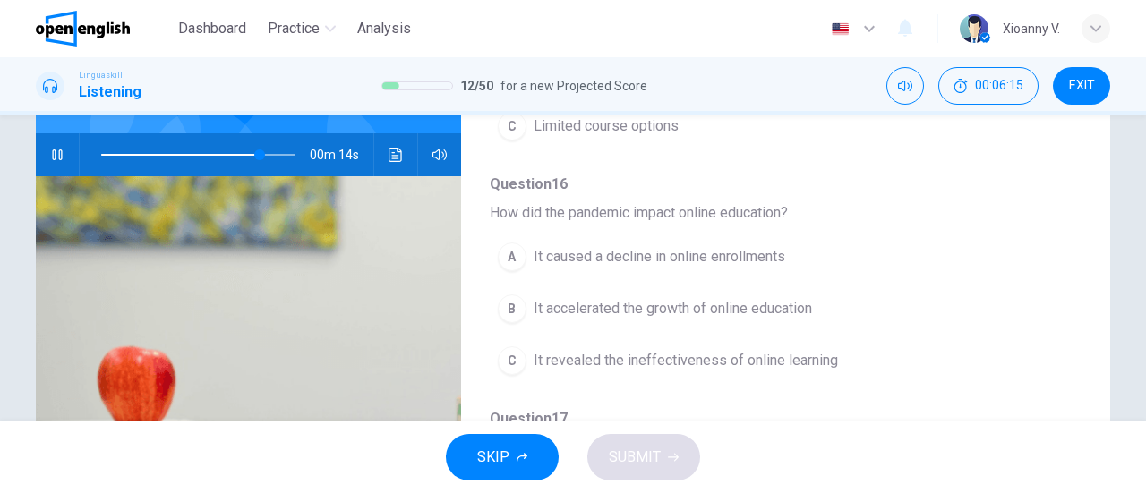
click at [666, 299] on span "It accelerated the growth of online education" at bounding box center [672, 308] width 278 height 21
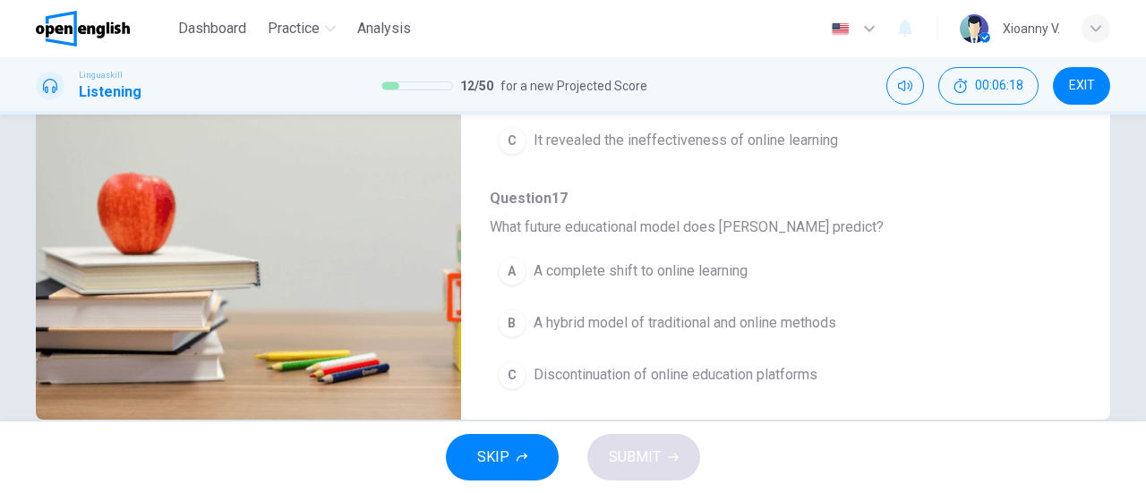
scroll to position [358, 0]
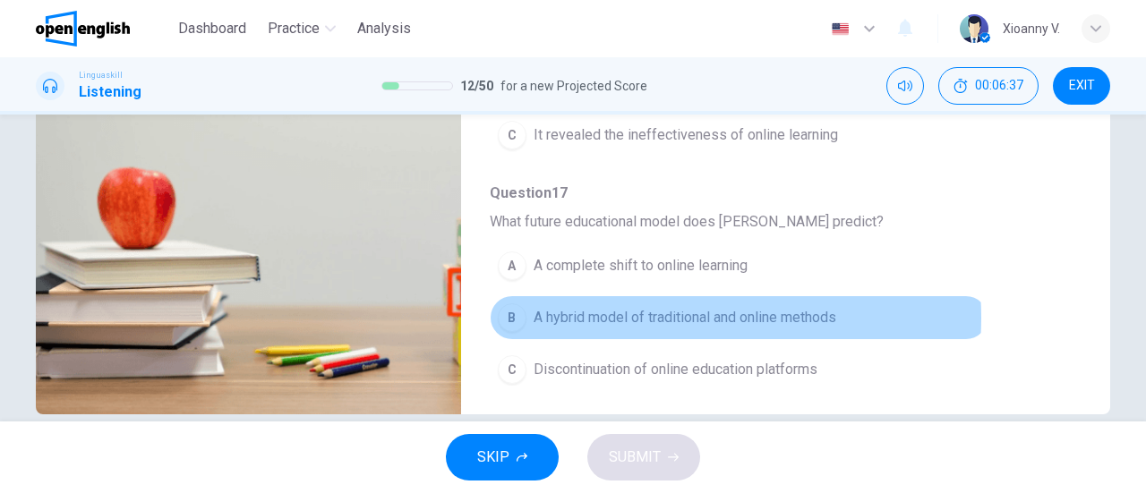
click at [650, 309] on span "A hybrid model of traditional and online methods" at bounding box center [684, 317] width 303 height 21
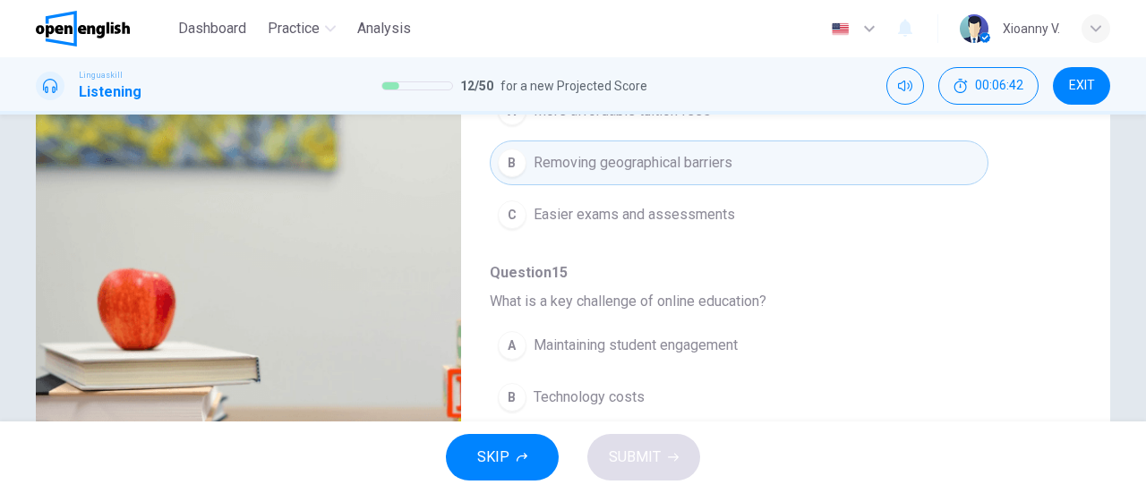
scroll to position [90, 0]
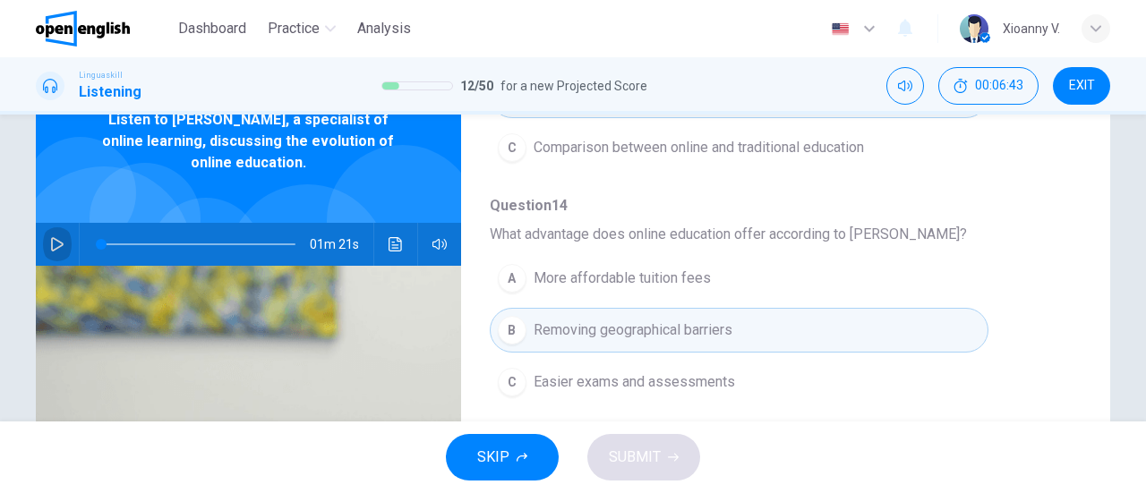
click at [60, 241] on button "button" at bounding box center [57, 244] width 29 height 43
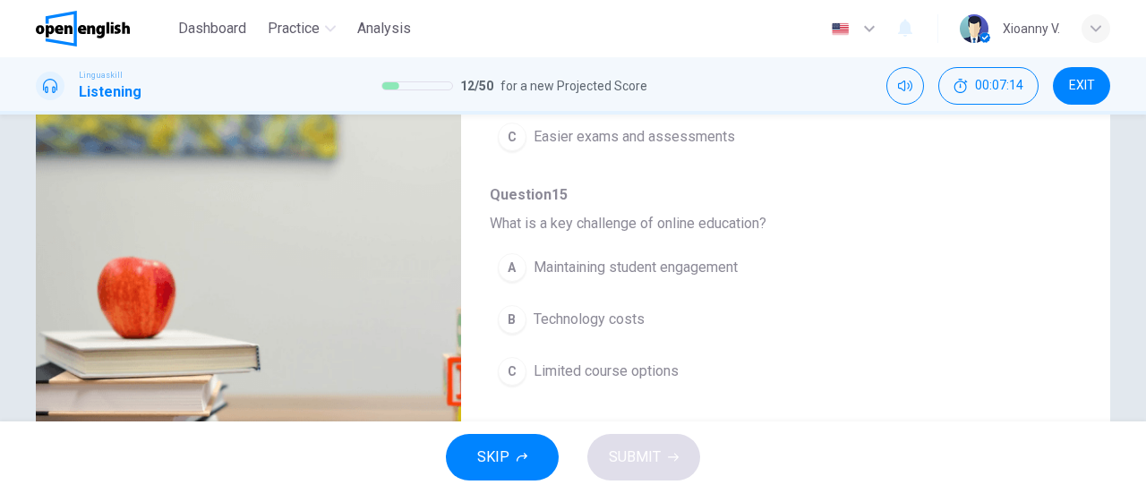
scroll to position [405, 0]
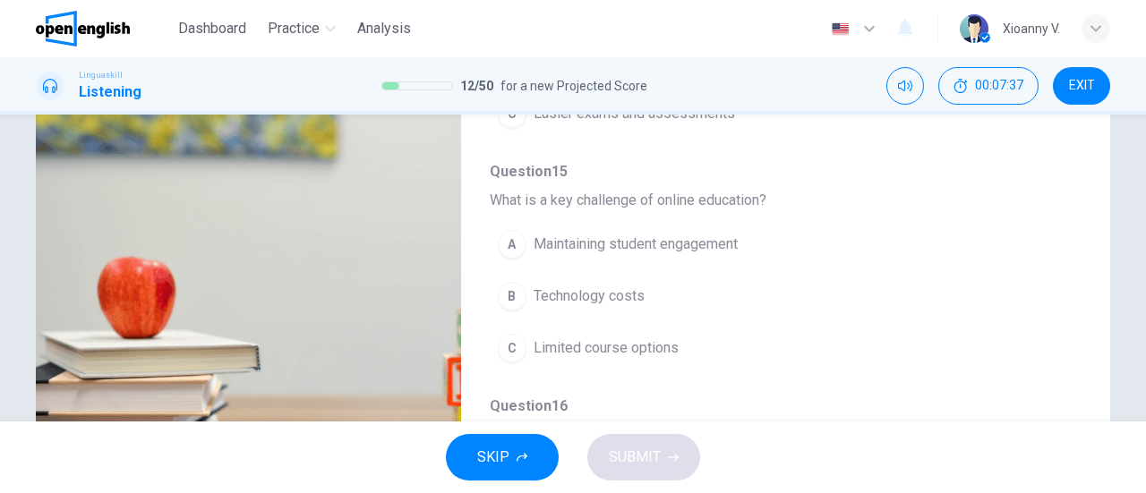
click at [625, 240] on span "Maintaining student engagement" at bounding box center [635, 244] width 204 height 21
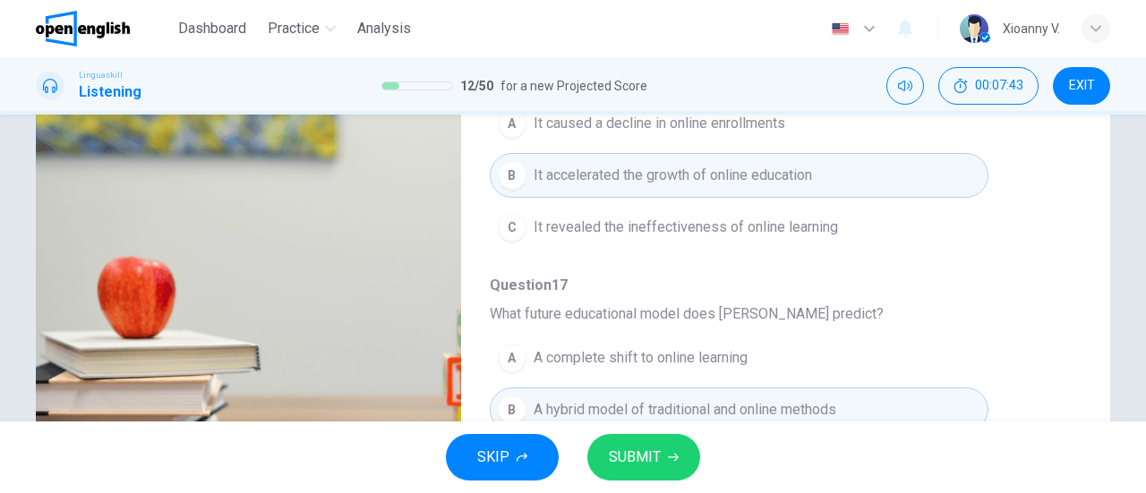
scroll to position [763, 0]
click at [644, 456] on span "SUBMIT" at bounding box center [635, 457] width 52 height 25
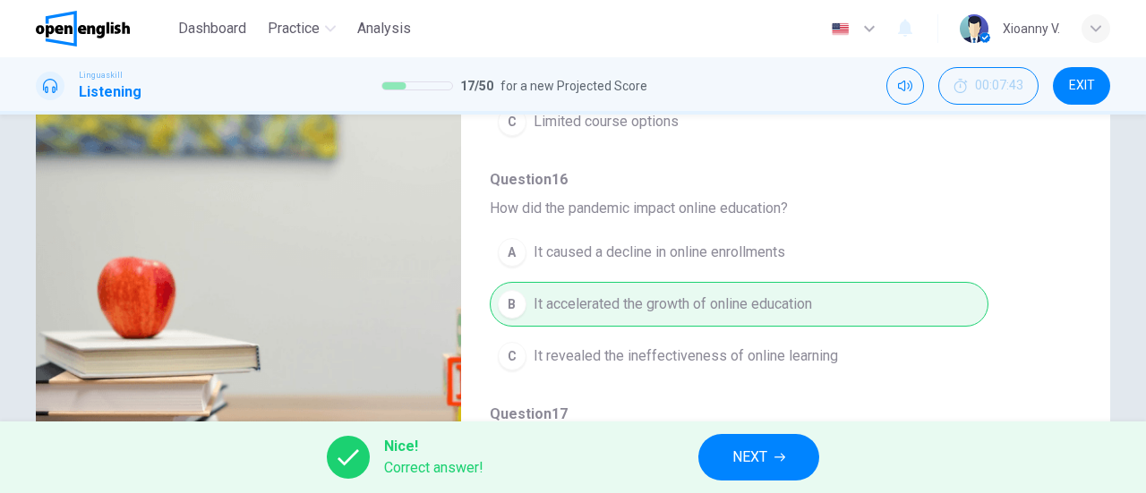
scroll to position [494, 0]
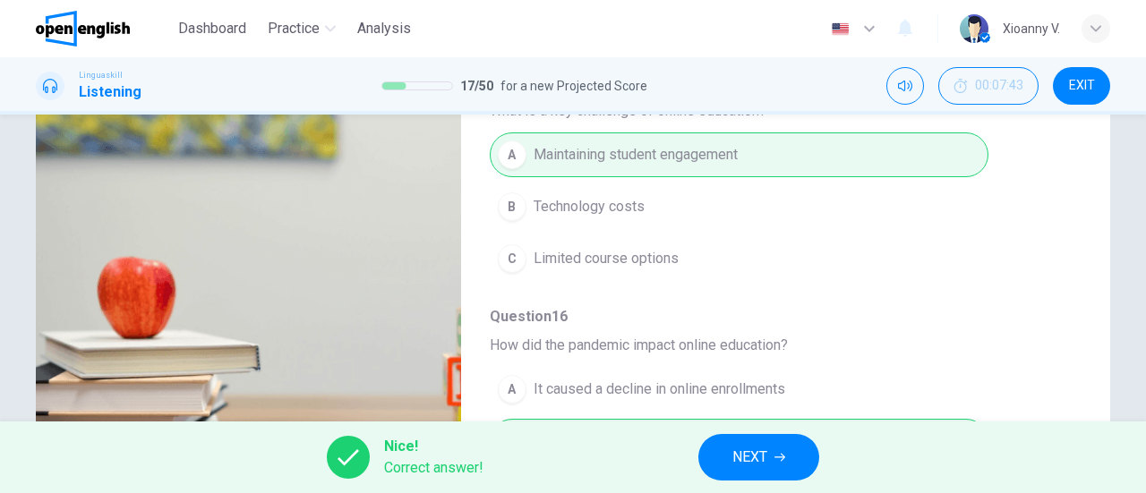
type input "**"
click at [781, 439] on button "NEXT" at bounding box center [758, 457] width 121 height 47
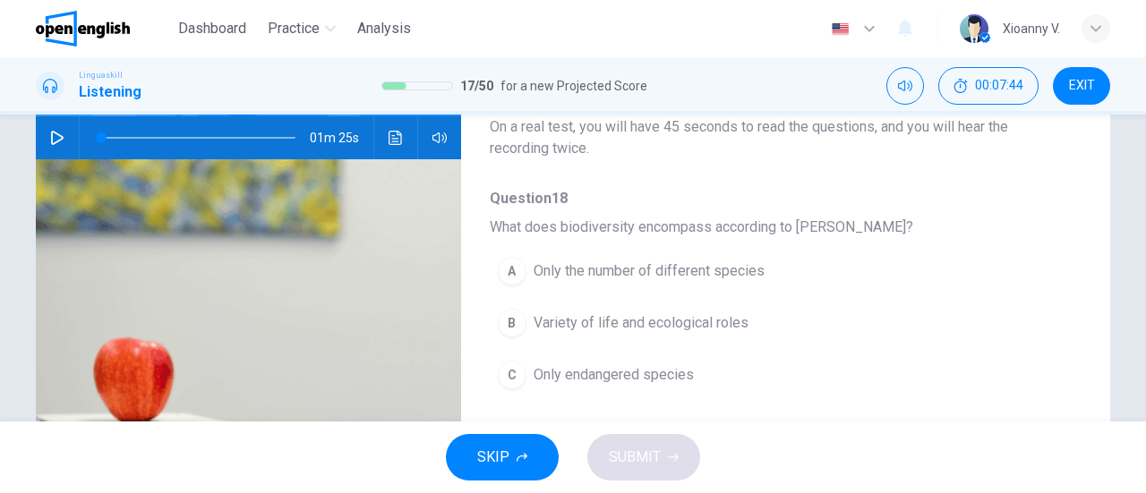
scroll to position [179, 0]
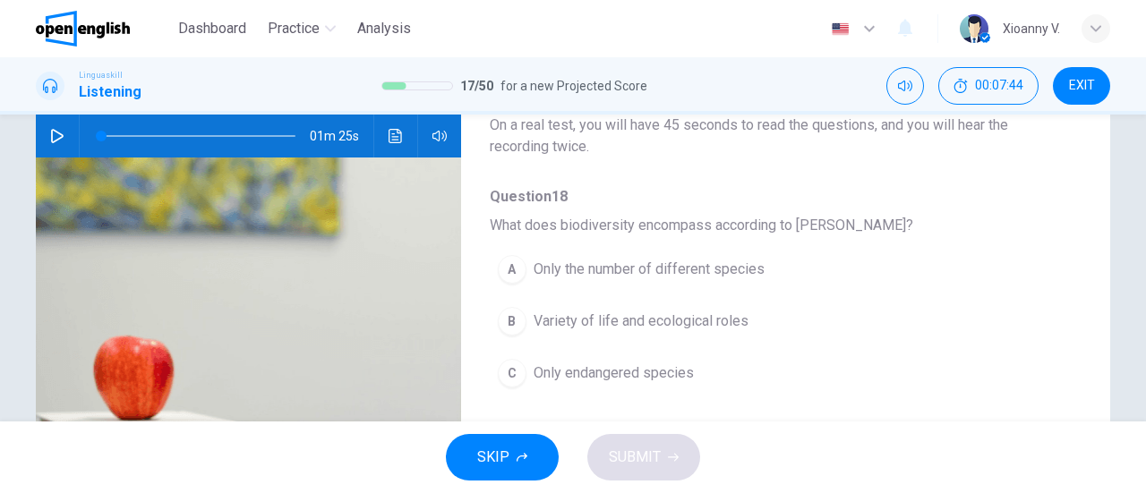
click at [53, 148] on button "button" at bounding box center [57, 136] width 29 height 43
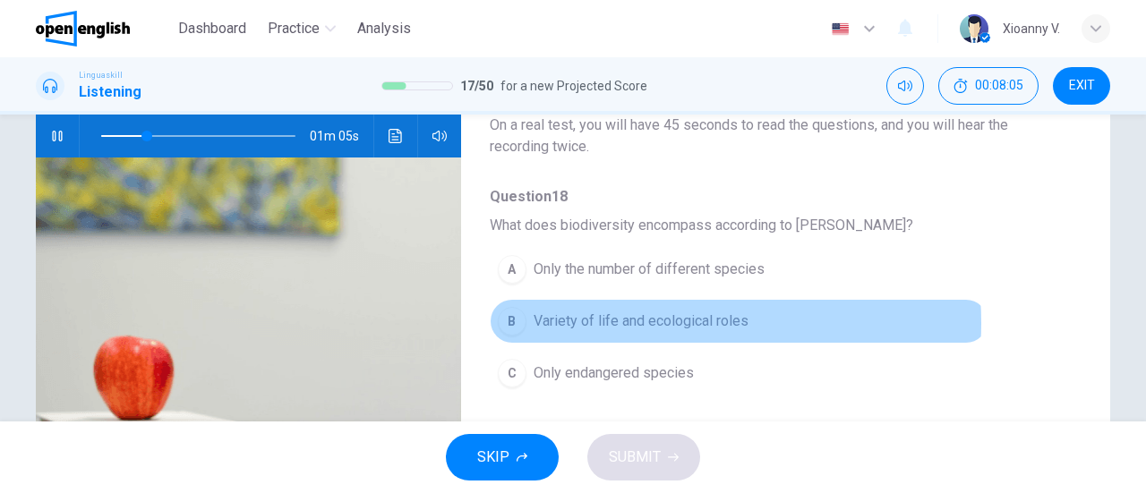
click at [628, 322] on span "Variety of life and ecological roles" at bounding box center [640, 321] width 215 height 21
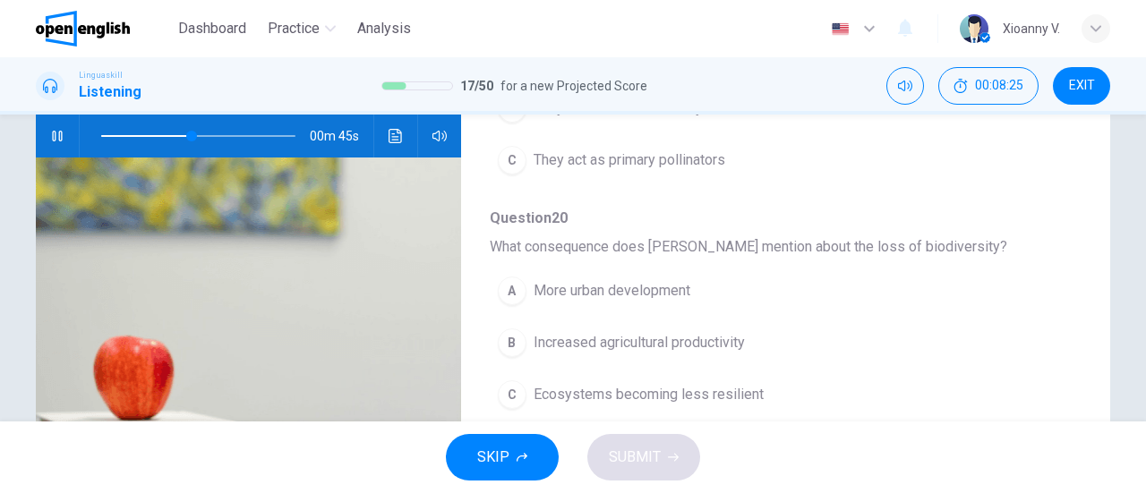
scroll to position [537, 0]
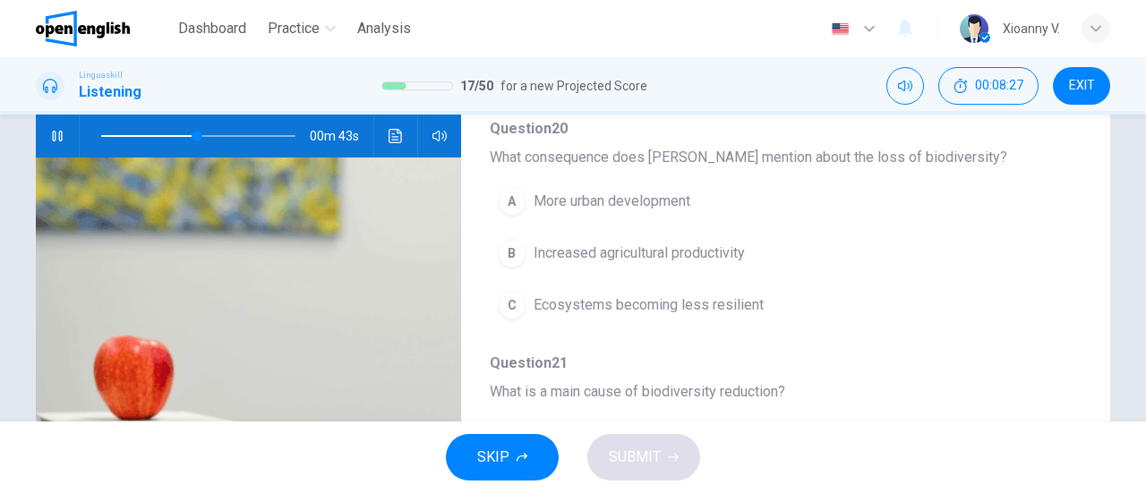
click at [106, 133] on span at bounding box center [198, 136] width 194 height 25
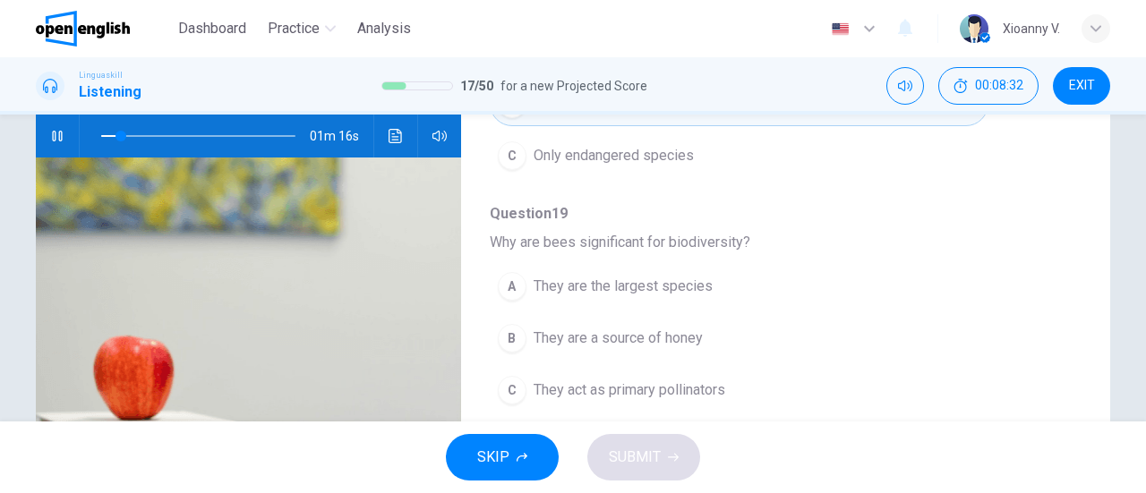
scroll to position [269, 0]
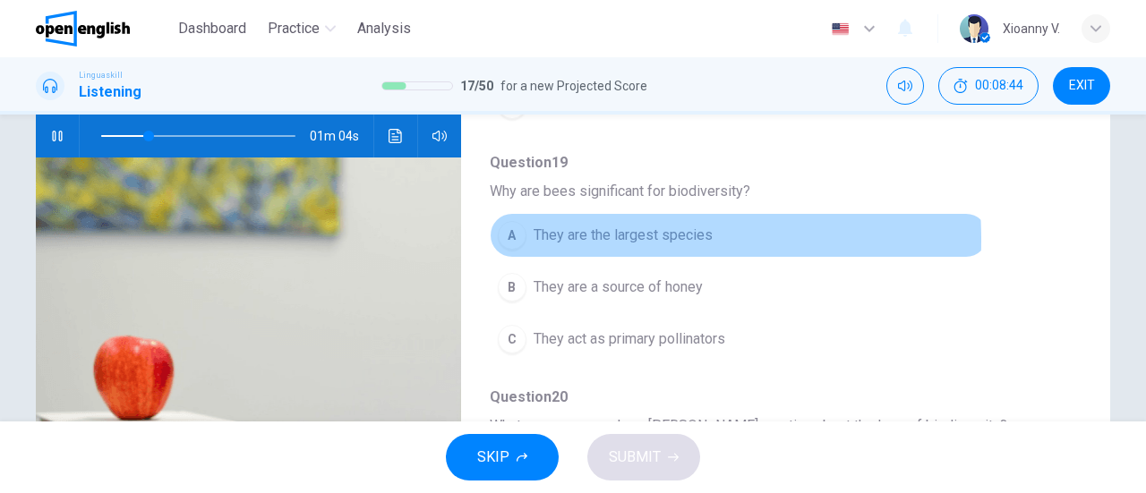
click at [546, 238] on span "They are the largest species" at bounding box center [622, 235] width 179 height 21
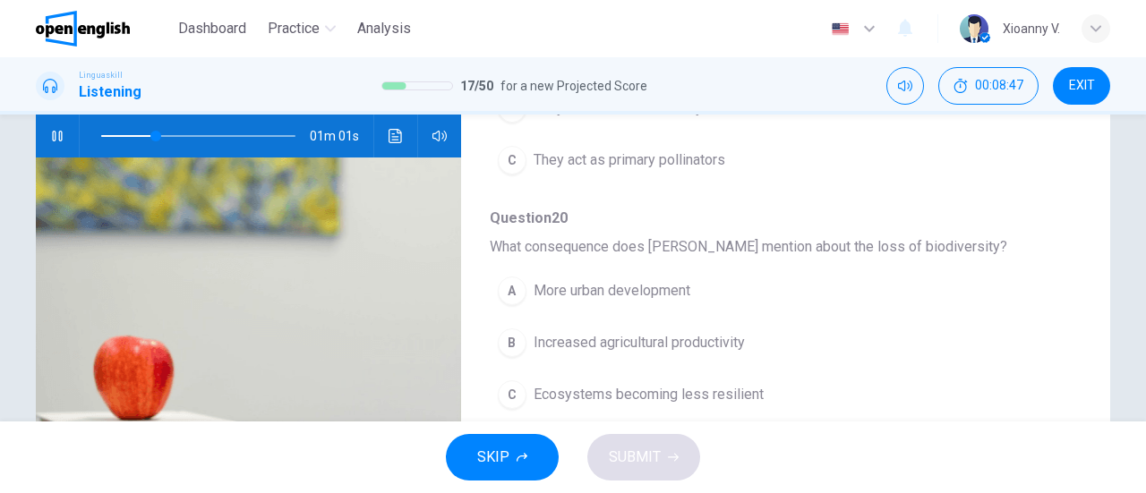
scroll to position [537, 0]
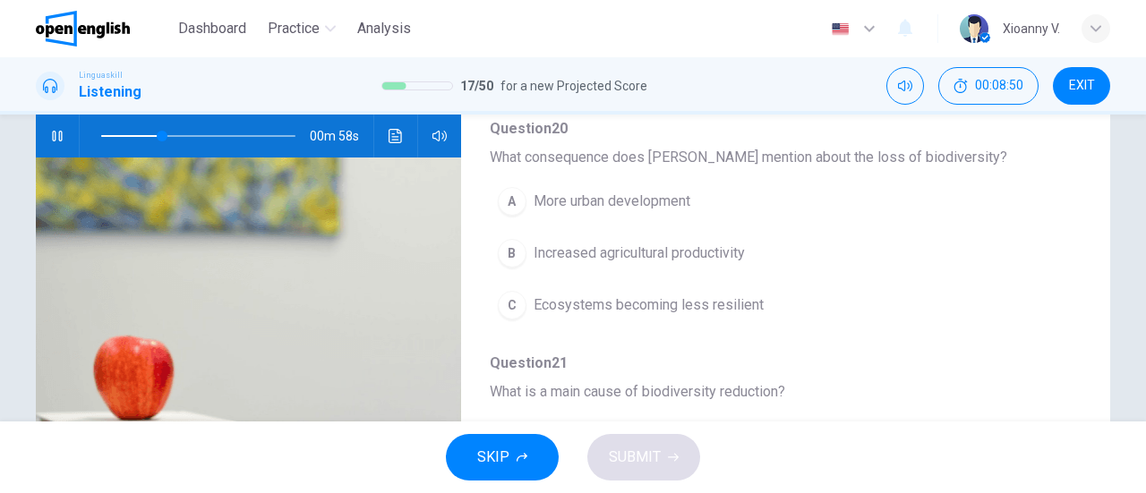
click at [138, 133] on span at bounding box center [198, 136] width 194 height 25
click at [118, 132] on span at bounding box center [198, 136] width 194 height 25
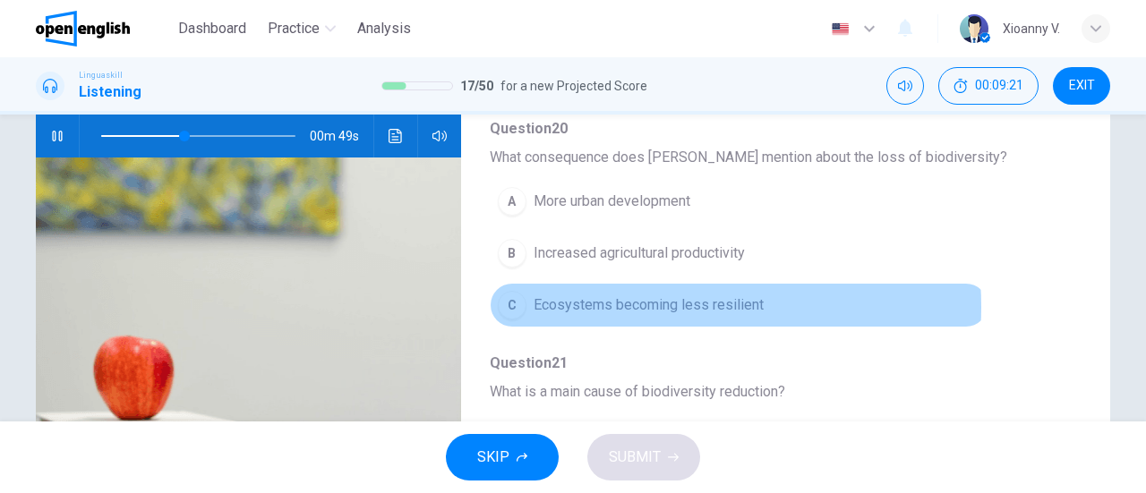
click at [624, 302] on span "Ecosystems becoming less resilient" at bounding box center [648, 304] width 230 height 21
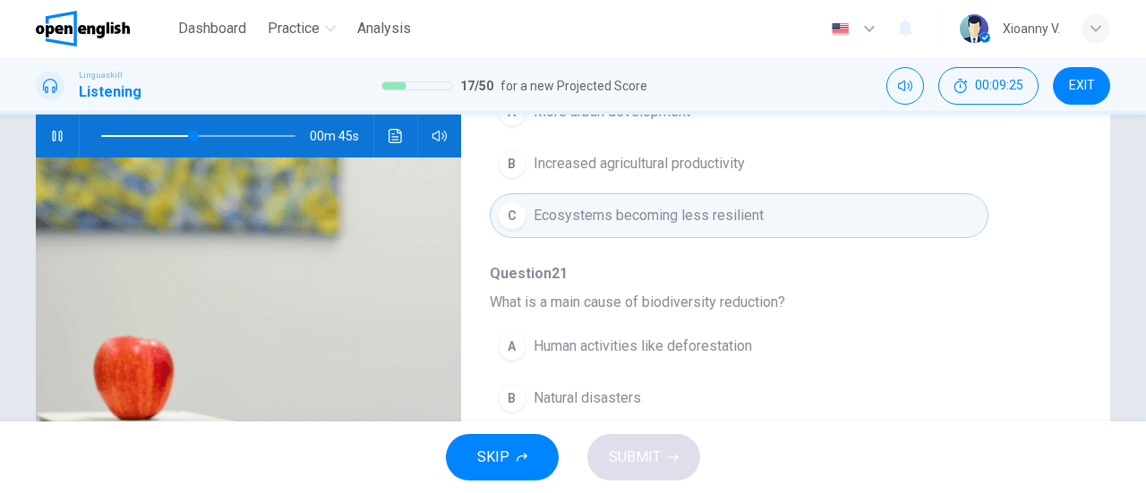
scroll to position [716, 0]
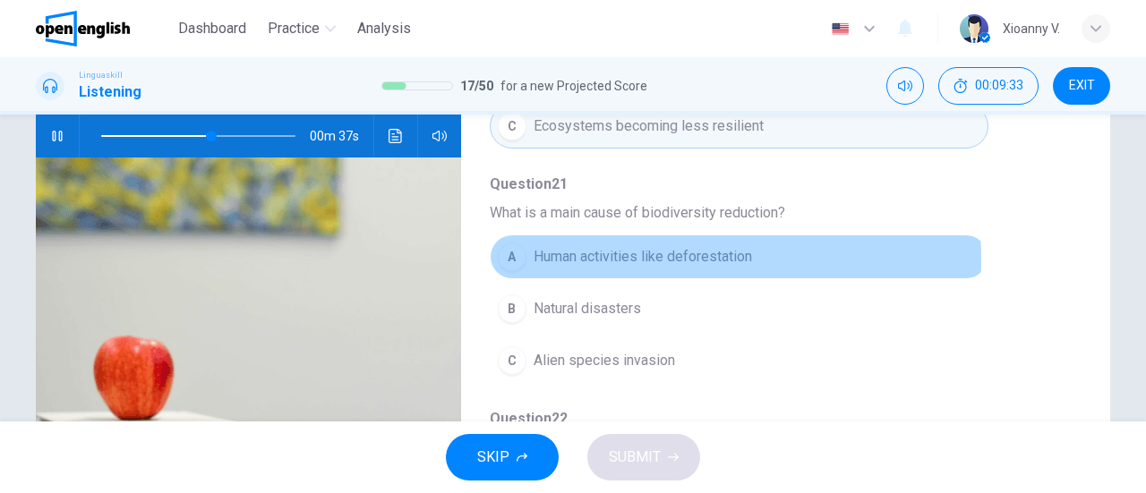
click at [652, 255] on span "Human activities like deforestation" at bounding box center [642, 256] width 218 height 21
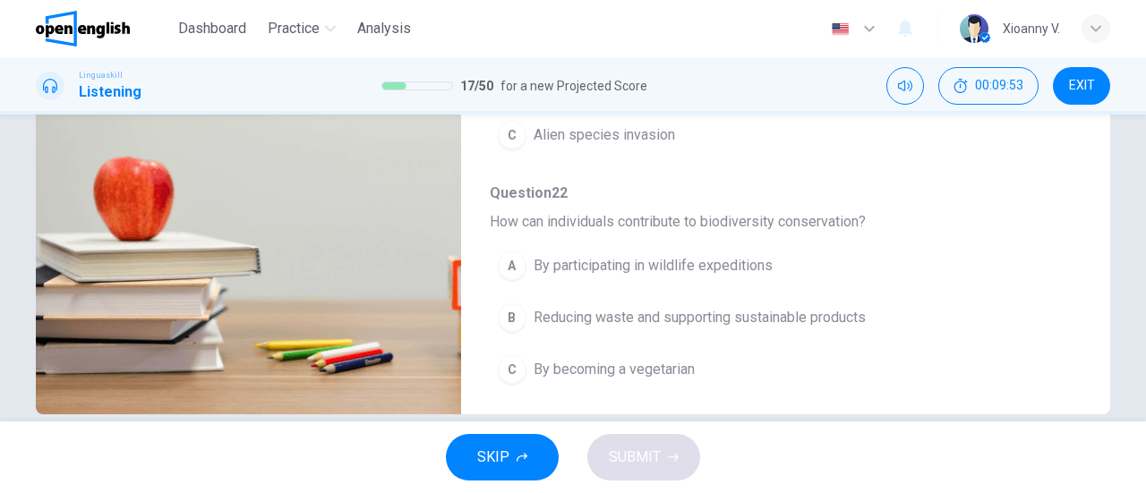
scroll to position [387, 0]
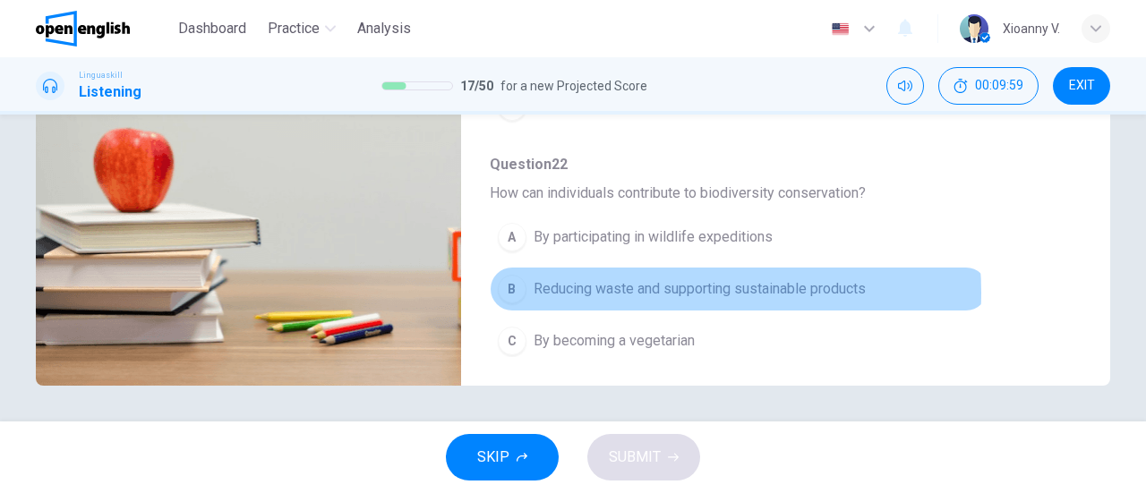
click at [661, 284] on span "Reducing waste and supporting sustainable products" at bounding box center [699, 288] width 332 height 21
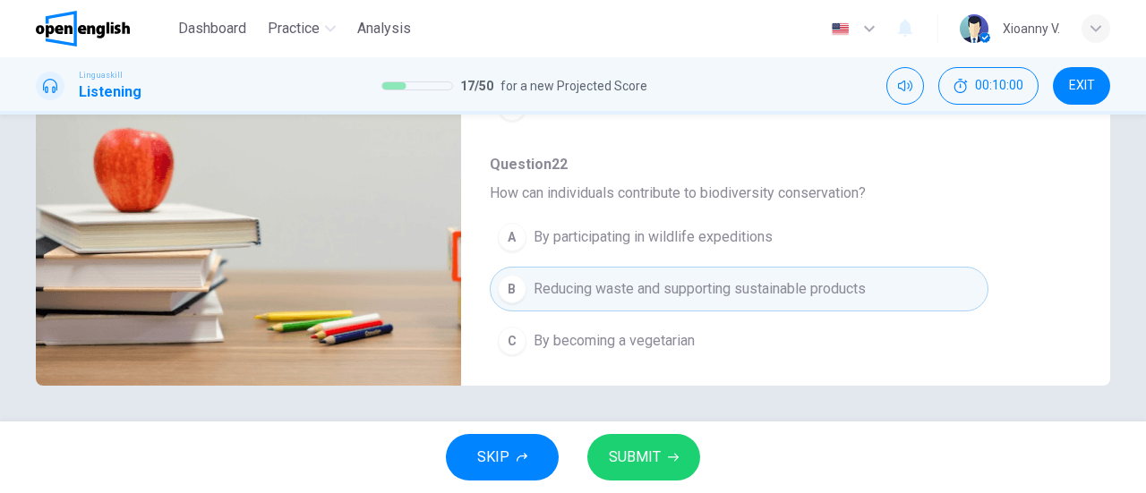
click at [652, 452] on span "SUBMIT" at bounding box center [635, 457] width 52 height 25
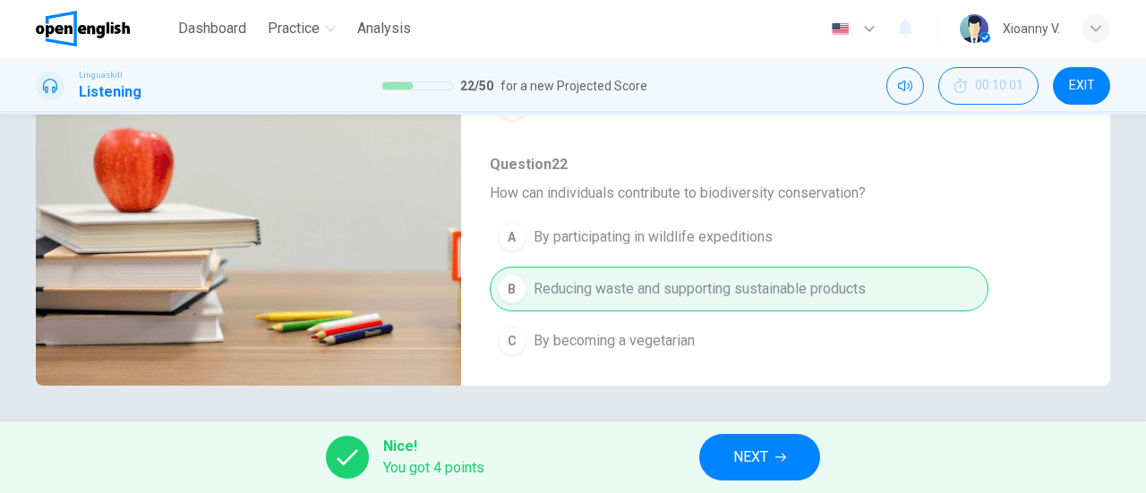
type input "**"
click at [764, 451] on span "NEXT" at bounding box center [750, 457] width 35 height 25
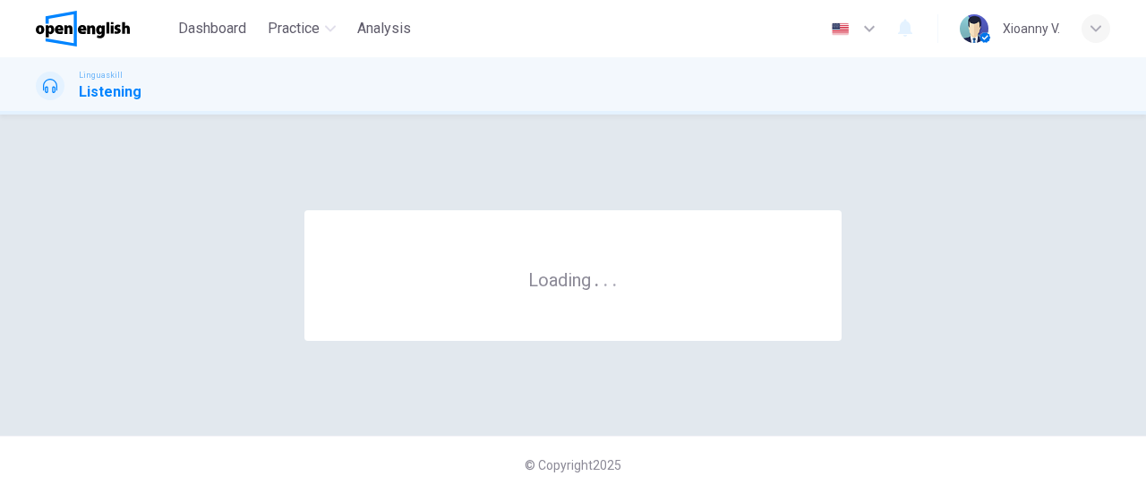
scroll to position [0, 0]
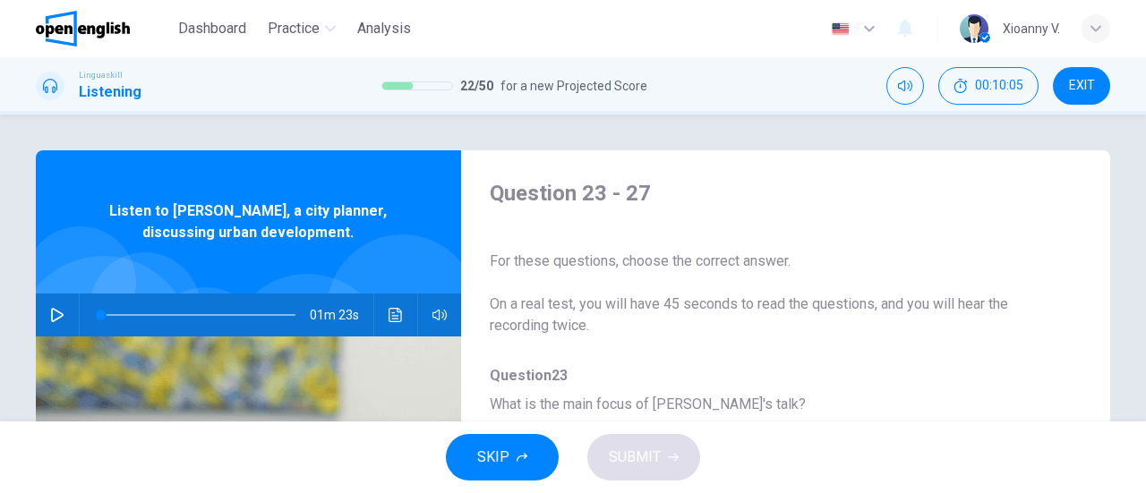
click at [57, 311] on icon "button" at bounding box center [57, 315] width 14 height 14
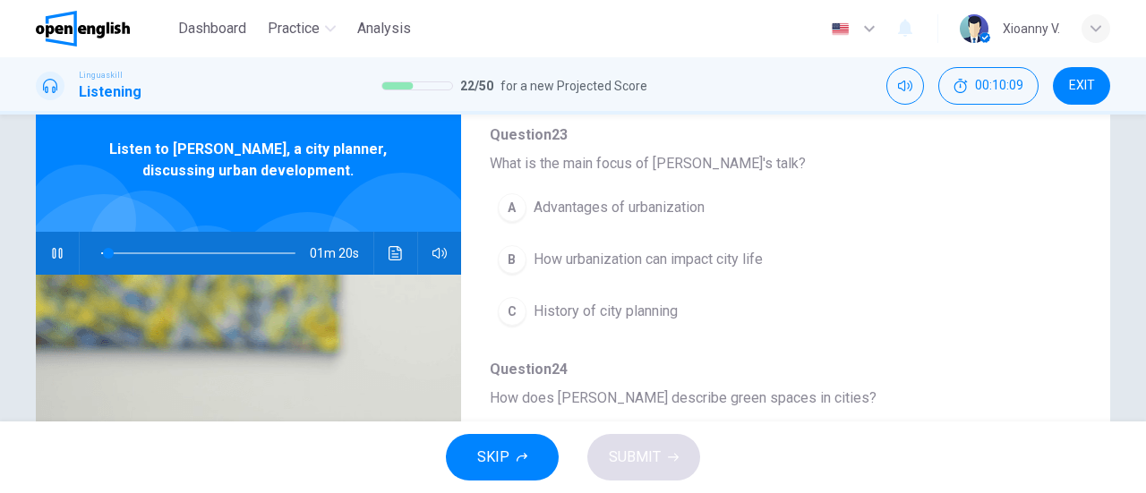
scroll to position [90, 0]
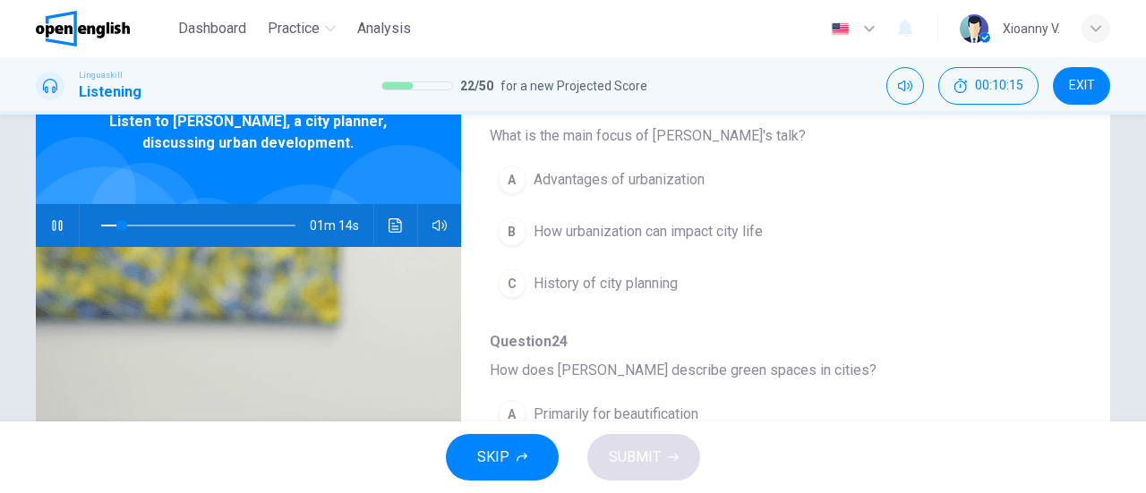
click at [714, 235] on span "How urbanization can impact city life" at bounding box center [647, 231] width 229 height 21
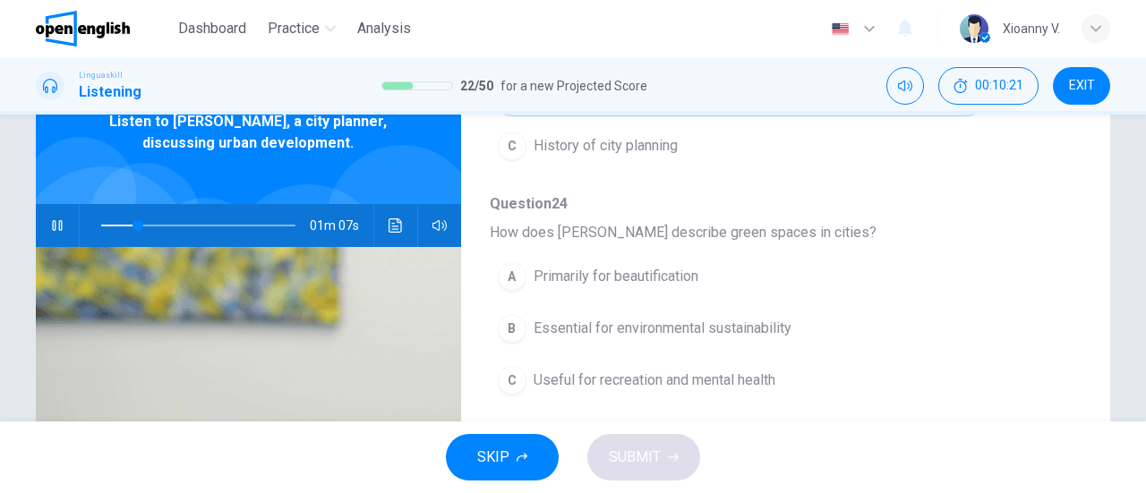
scroll to position [358, 0]
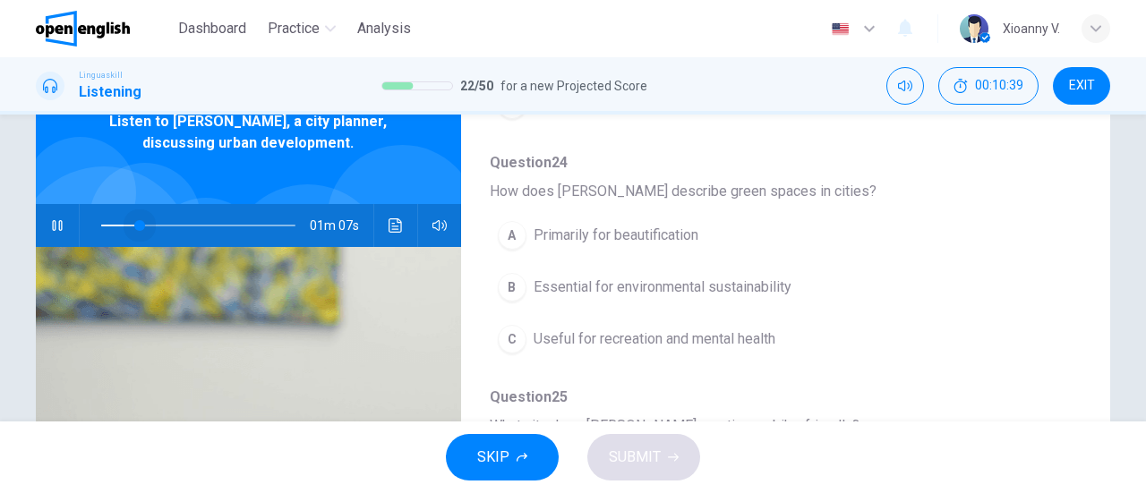
click at [136, 226] on span at bounding box center [198, 225] width 194 height 25
click at [111, 225] on span at bounding box center [198, 225] width 194 height 25
click at [639, 336] on span "Useful for recreation and mental health" at bounding box center [654, 338] width 242 height 21
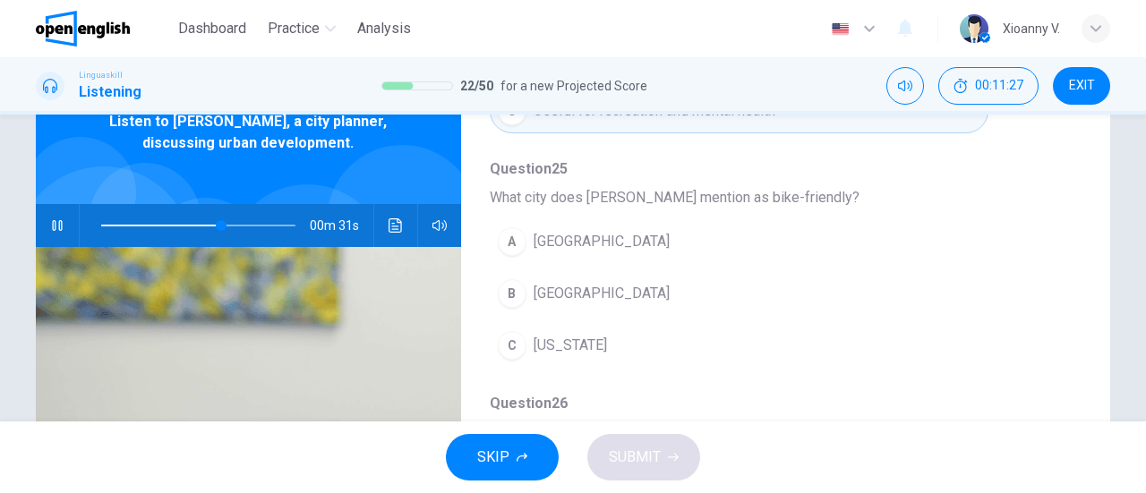
scroll to position [627, 0]
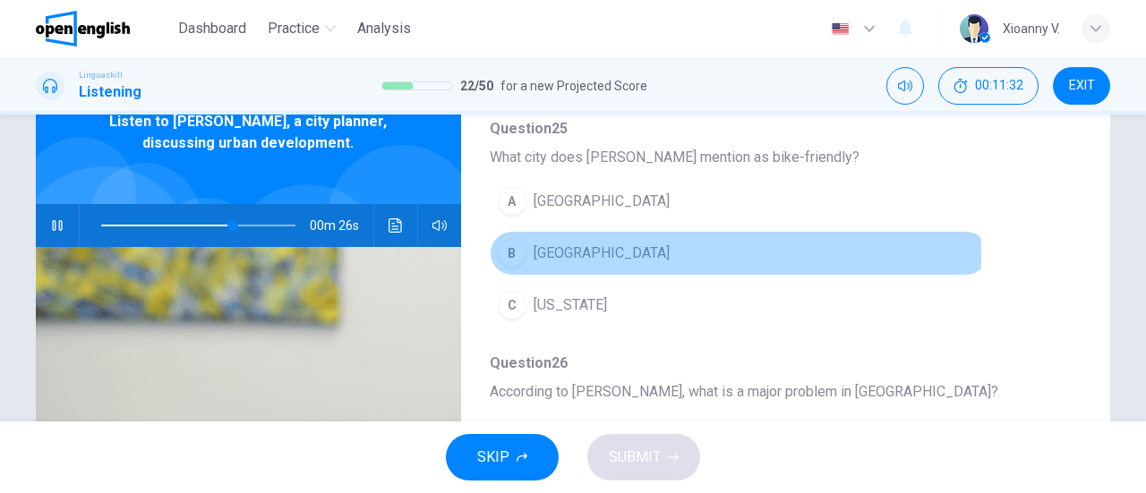
click at [555, 252] on span "[GEOGRAPHIC_DATA]" at bounding box center [601, 253] width 136 height 21
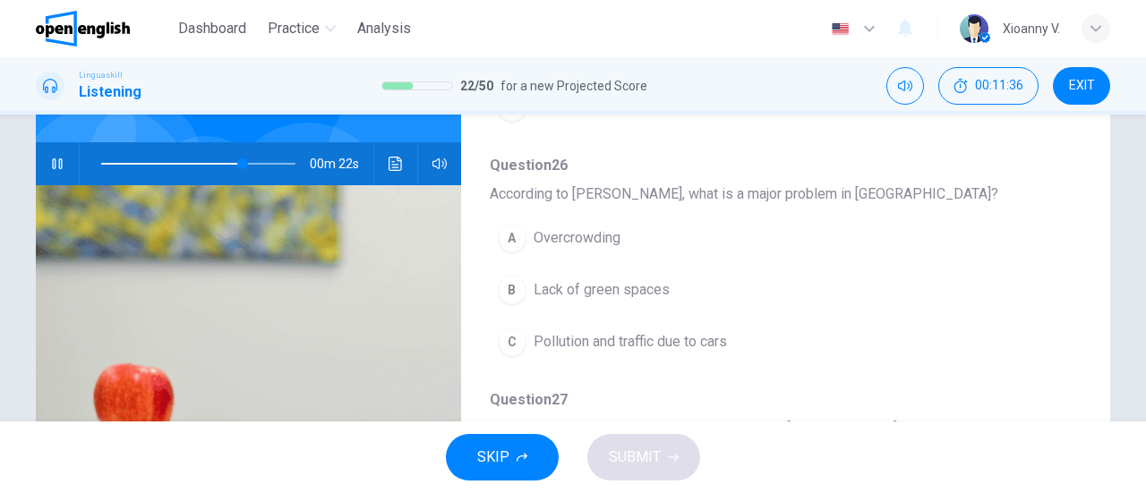
scroll to position [179, 0]
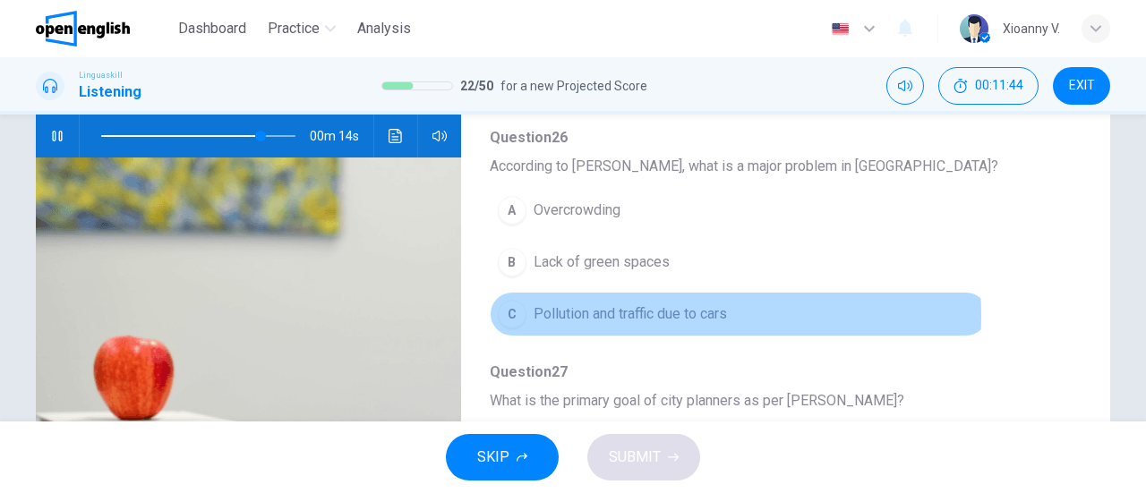
click at [622, 309] on span "Pollution and traffic due to cars" at bounding box center [629, 313] width 193 height 21
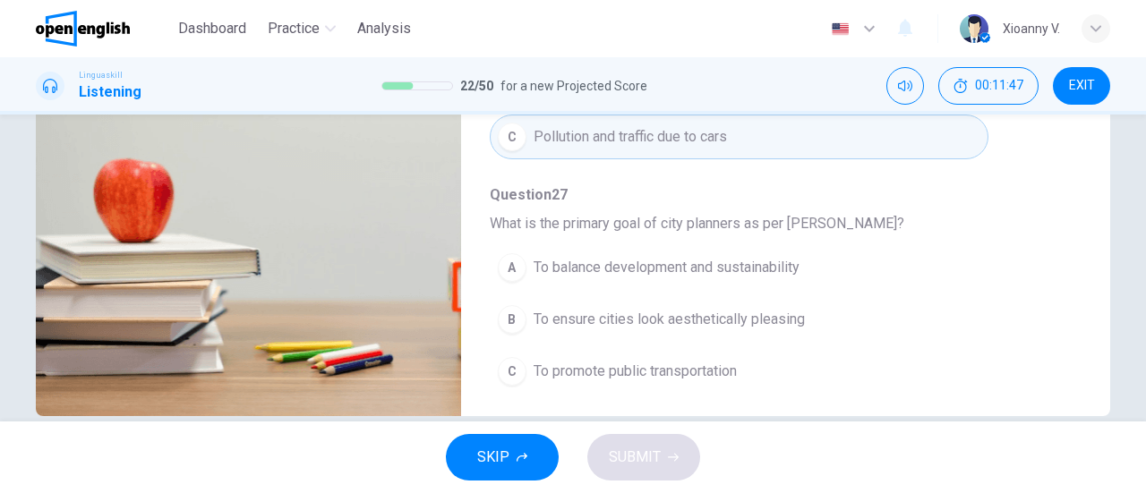
scroll to position [358, 0]
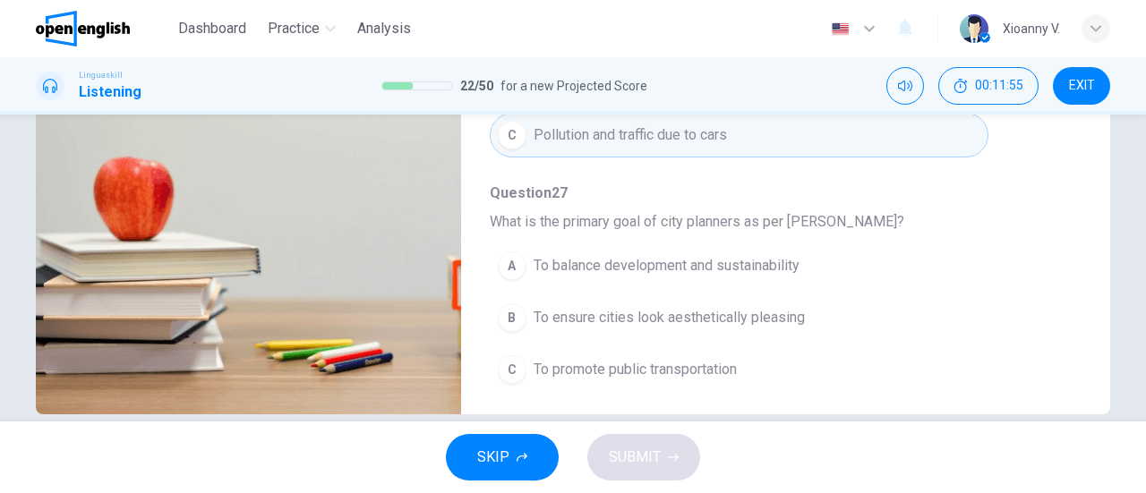
click at [616, 265] on span "To balance development and sustainability" at bounding box center [666, 265] width 266 height 21
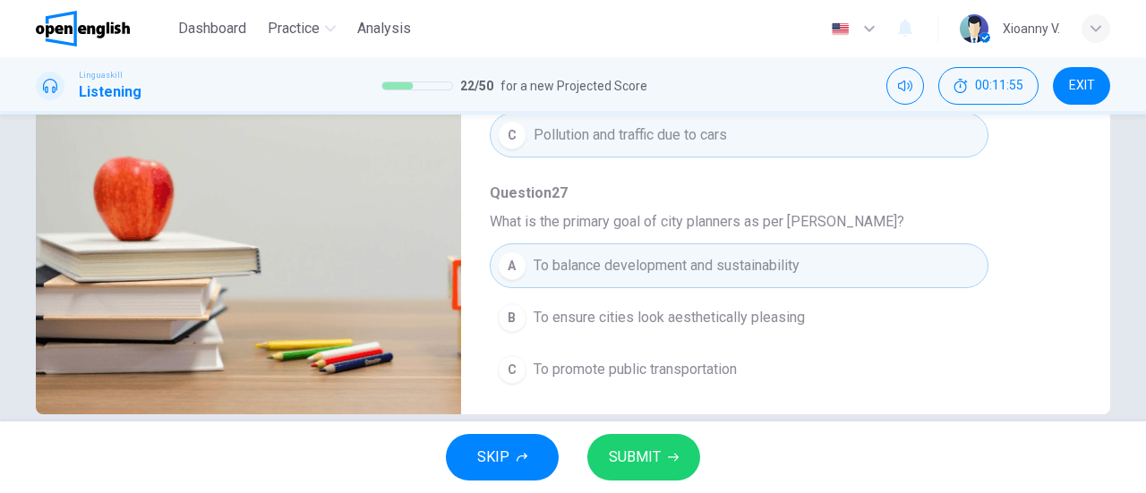
click at [657, 454] on span "SUBMIT" at bounding box center [635, 457] width 52 height 25
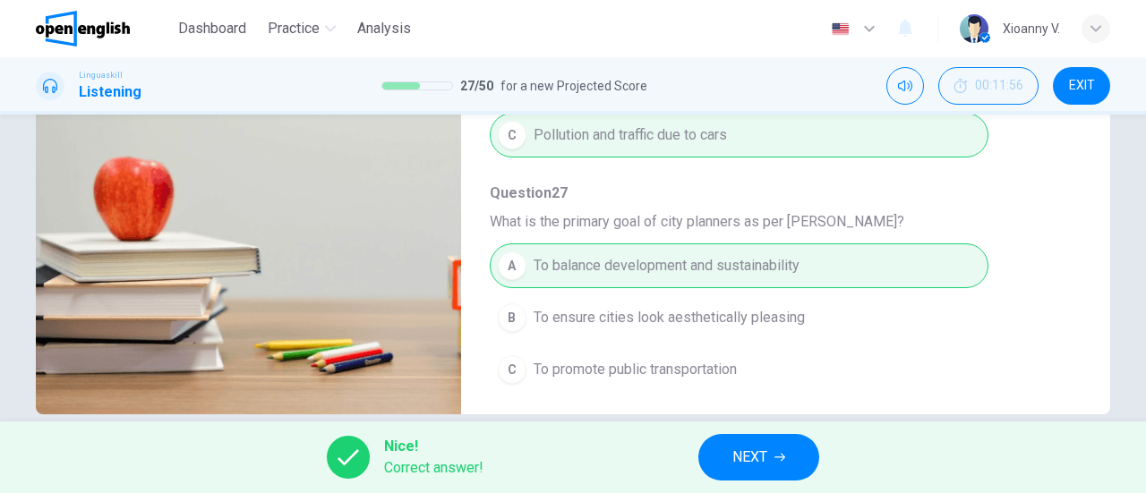
type input "*"
click at [754, 459] on span "NEXT" at bounding box center [749, 457] width 35 height 25
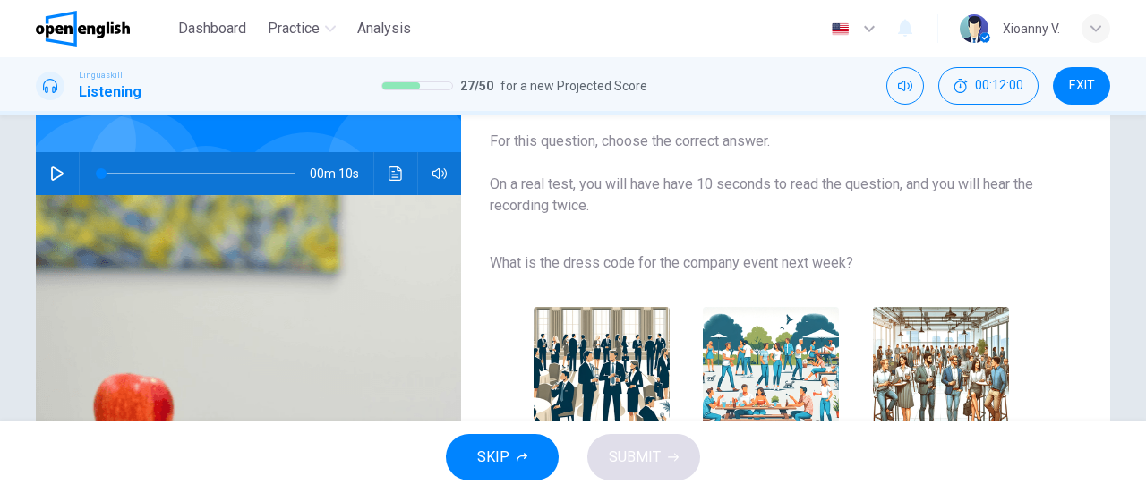
scroll to position [179, 0]
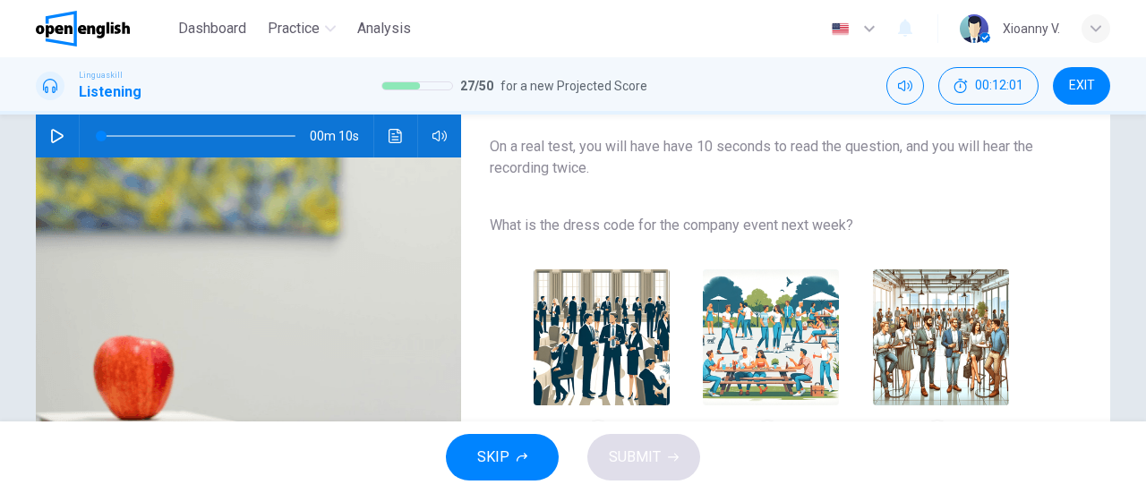
click at [51, 137] on icon "button" at bounding box center [57, 136] width 14 height 14
click at [54, 139] on icon "button" at bounding box center [57, 136] width 13 height 14
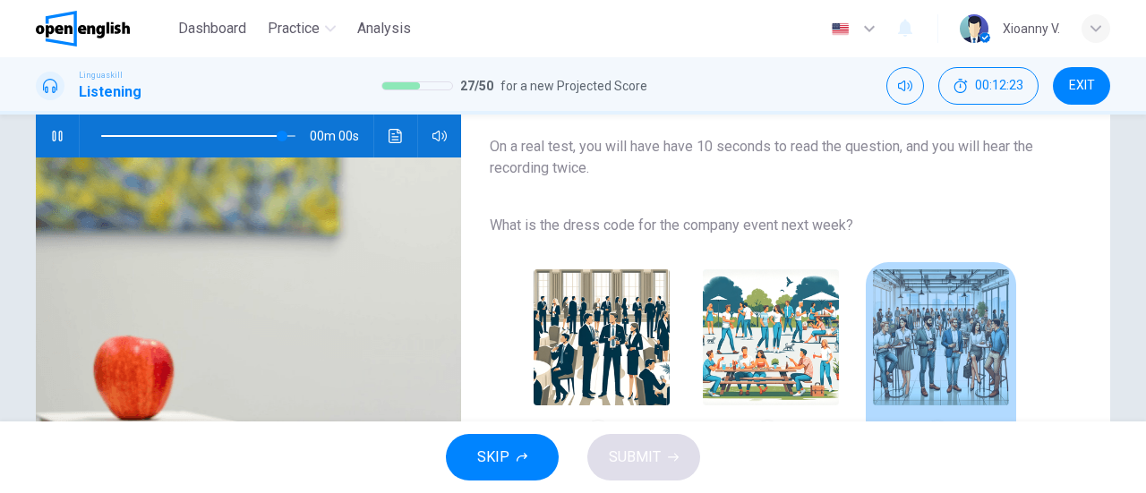
click at [948, 343] on img "button" at bounding box center [941, 337] width 136 height 136
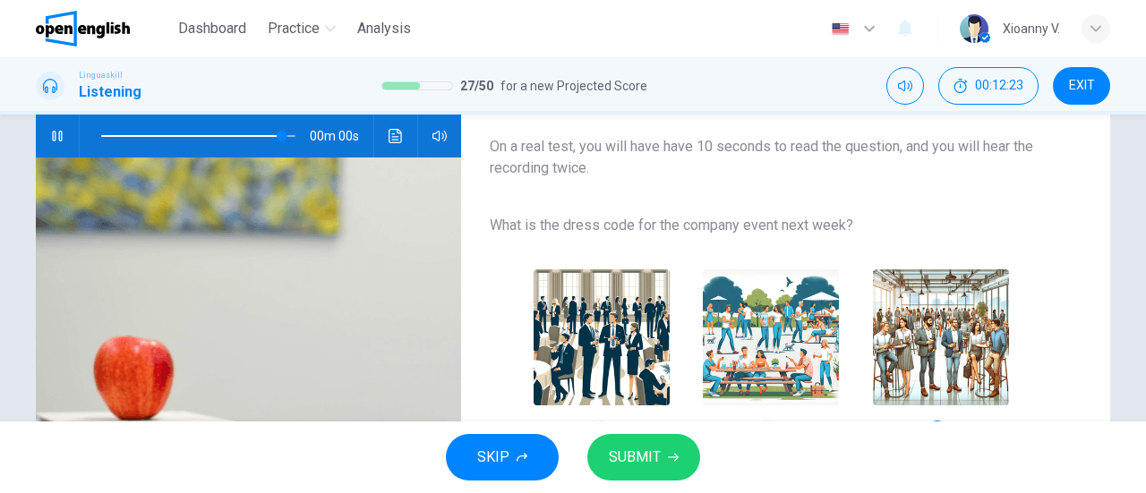
type input "*"
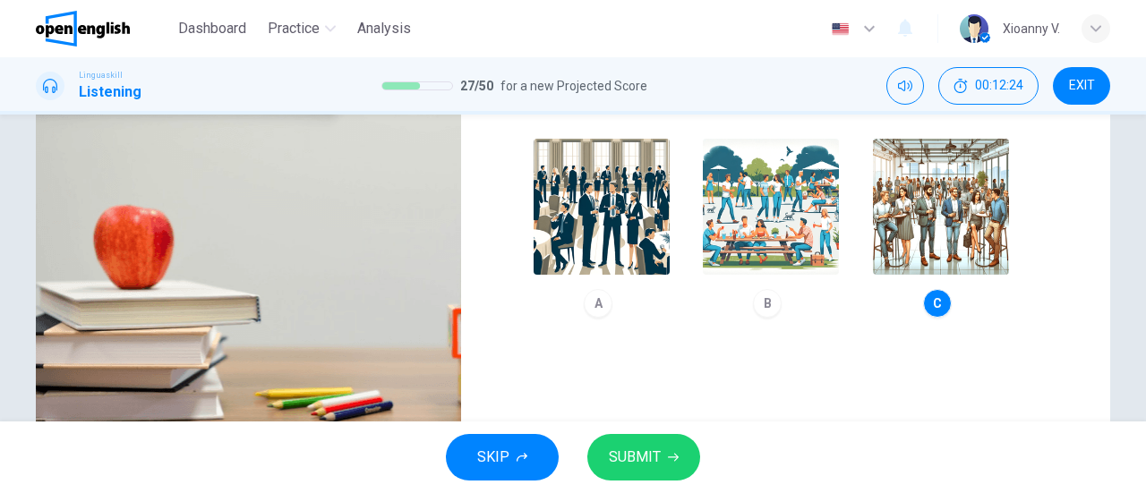
scroll to position [269, 0]
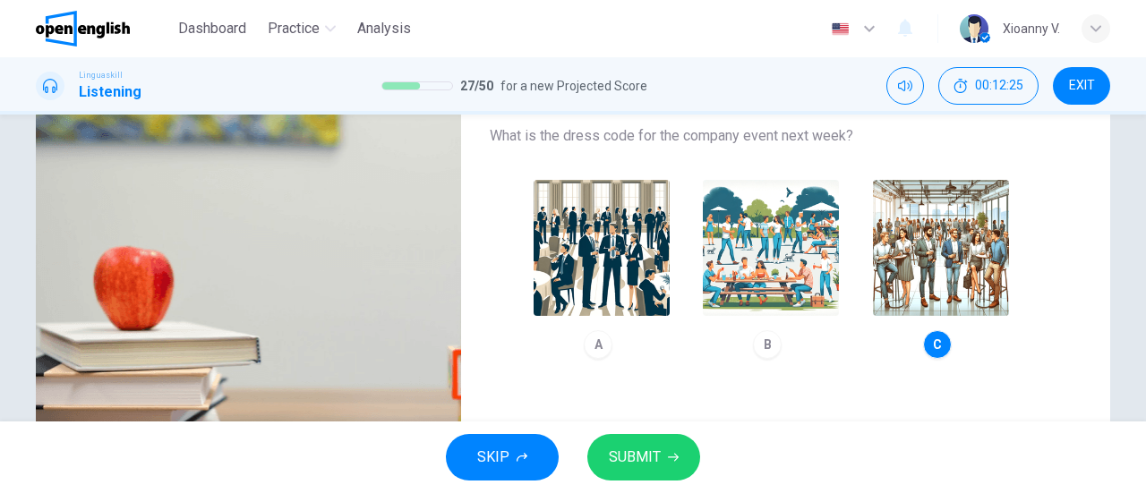
click at [654, 449] on span "SUBMIT" at bounding box center [635, 457] width 52 height 25
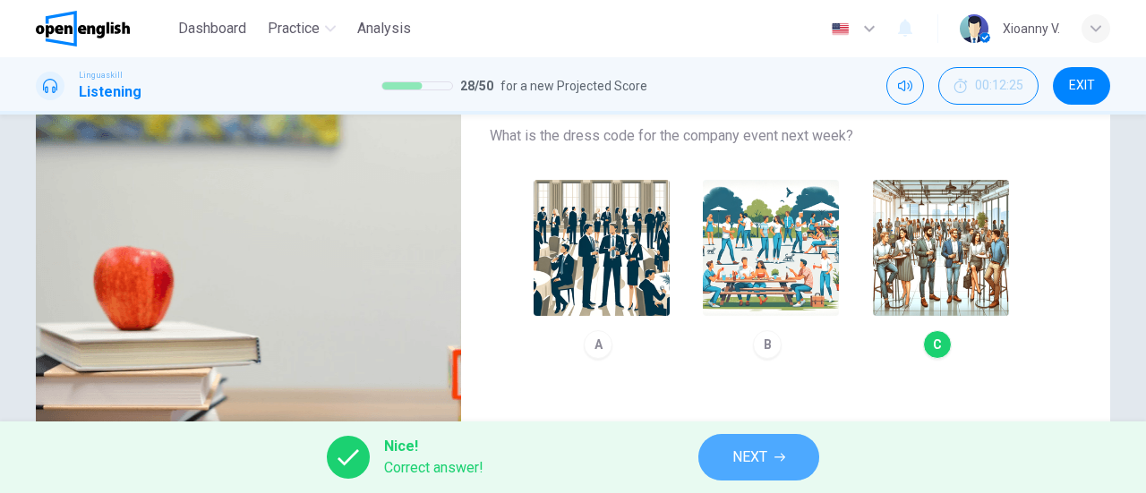
click at [746, 465] on span "NEXT" at bounding box center [749, 457] width 35 height 25
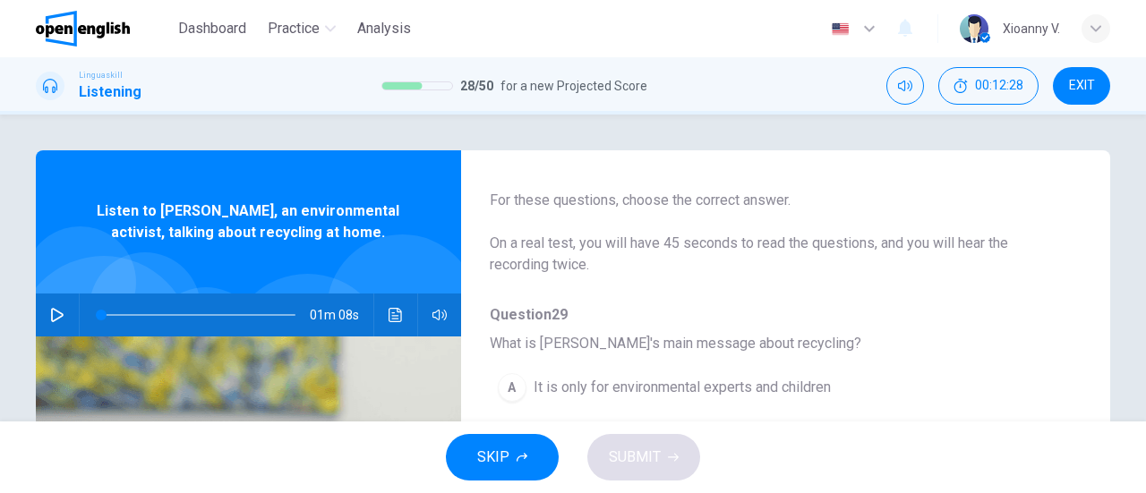
scroll to position [90, 0]
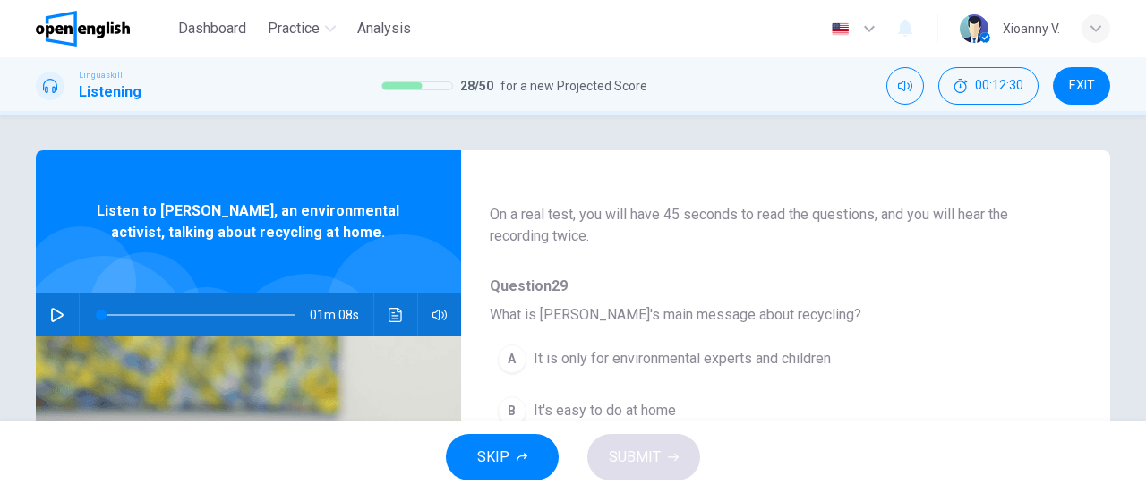
click at [50, 311] on icon "button" at bounding box center [57, 315] width 14 height 14
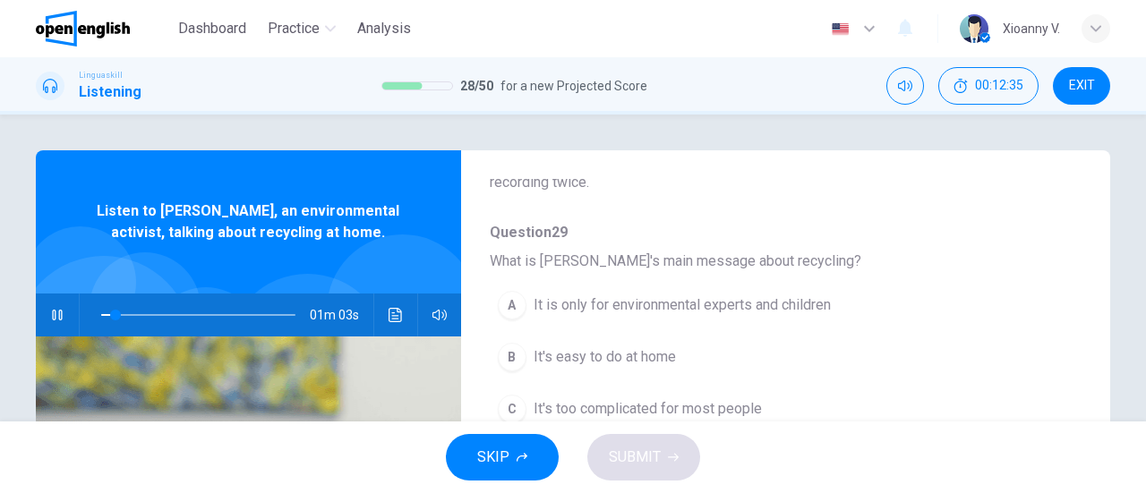
scroll to position [179, 0]
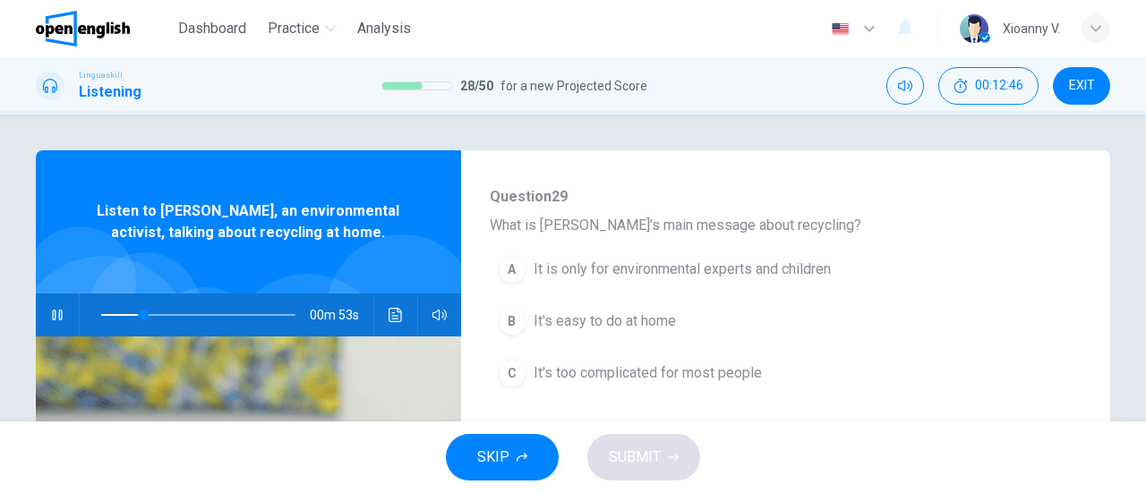
click at [647, 321] on span "It's easy to do at home" at bounding box center [604, 321] width 142 height 21
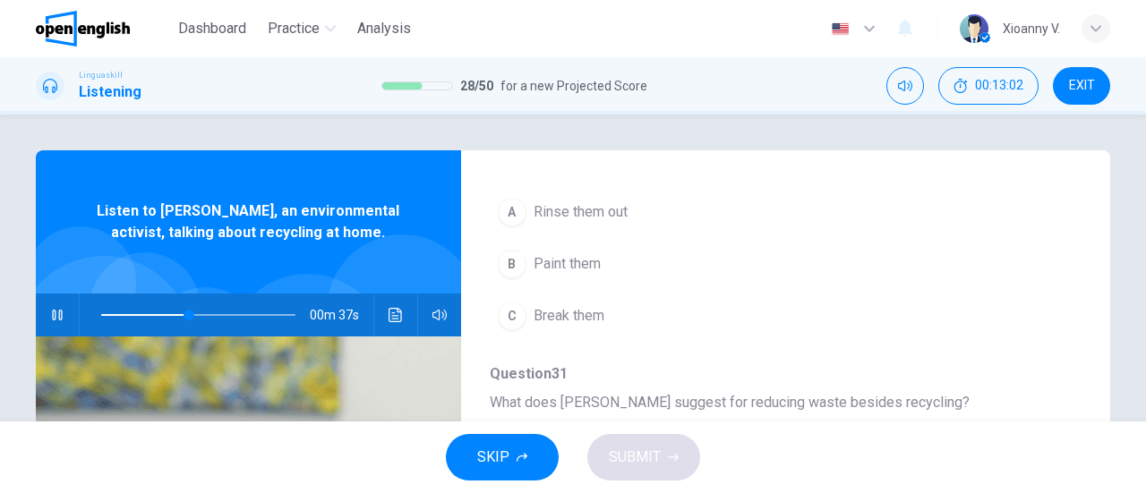
scroll to position [448, 0]
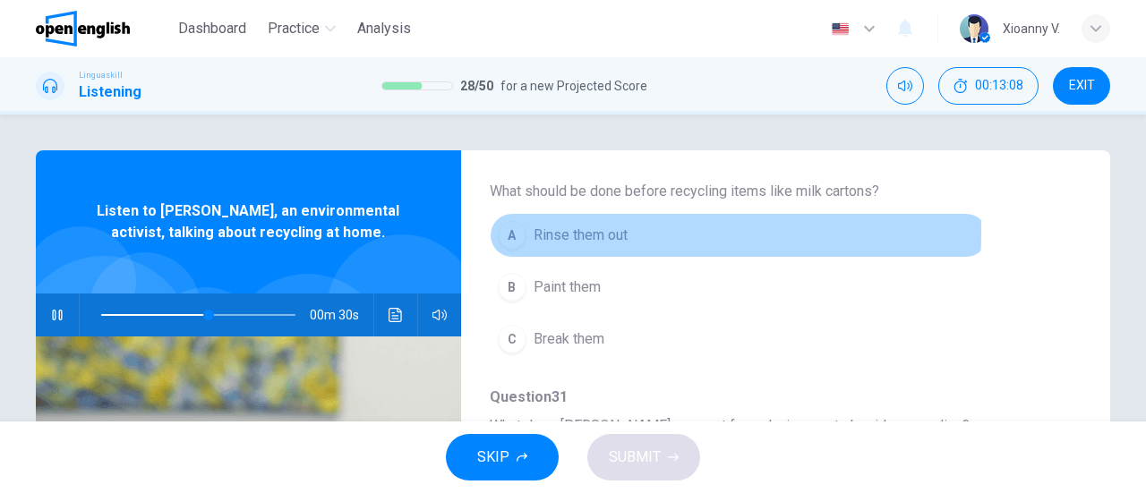
click at [519, 229] on div "A" at bounding box center [512, 235] width 29 height 29
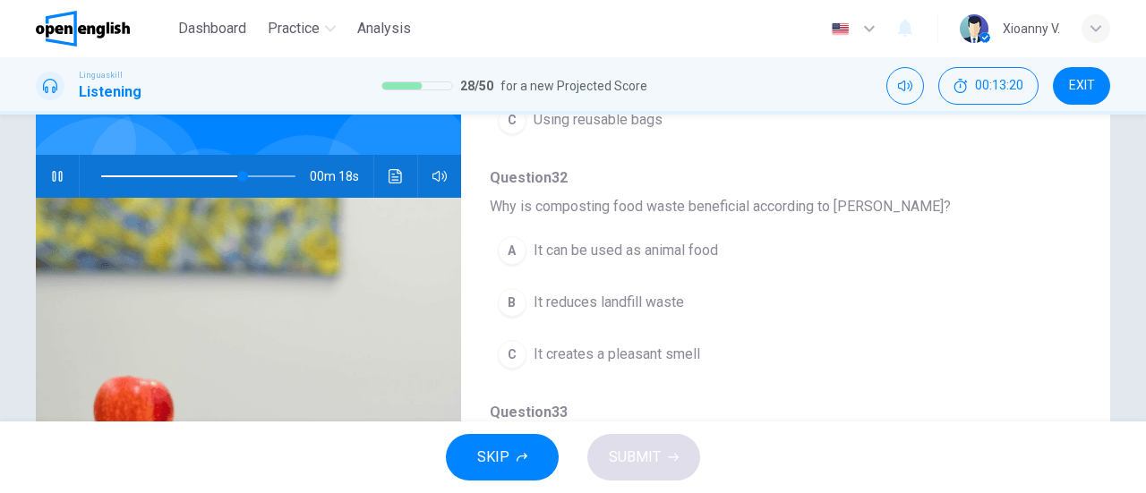
scroll to position [179, 0]
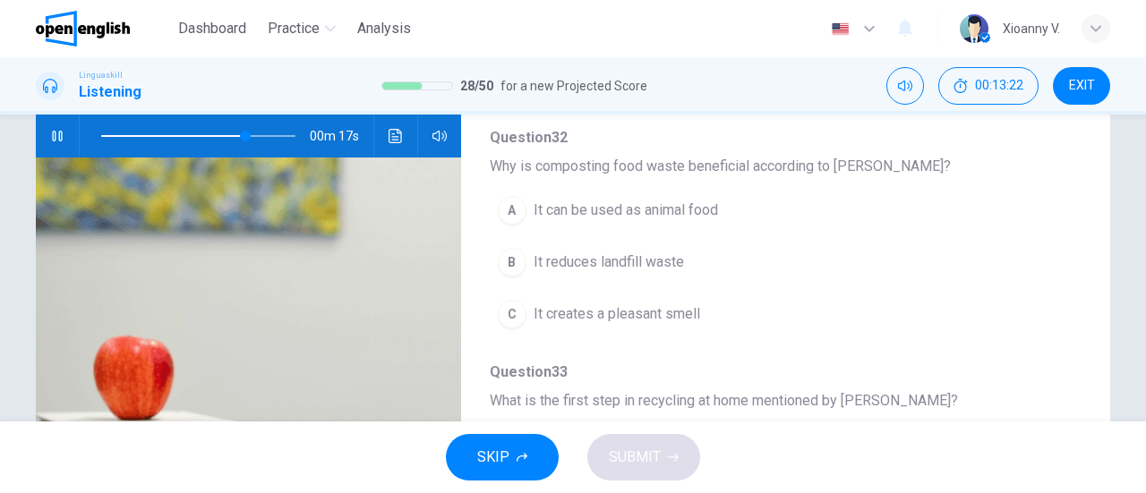
click at [595, 257] on span "It reduces landfill waste" at bounding box center [608, 261] width 150 height 21
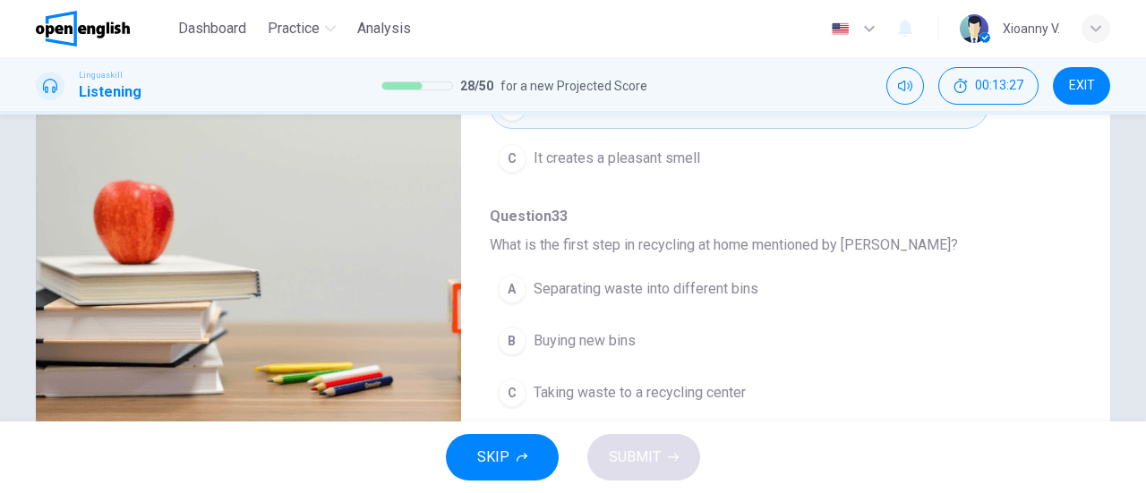
scroll to position [358, 0]
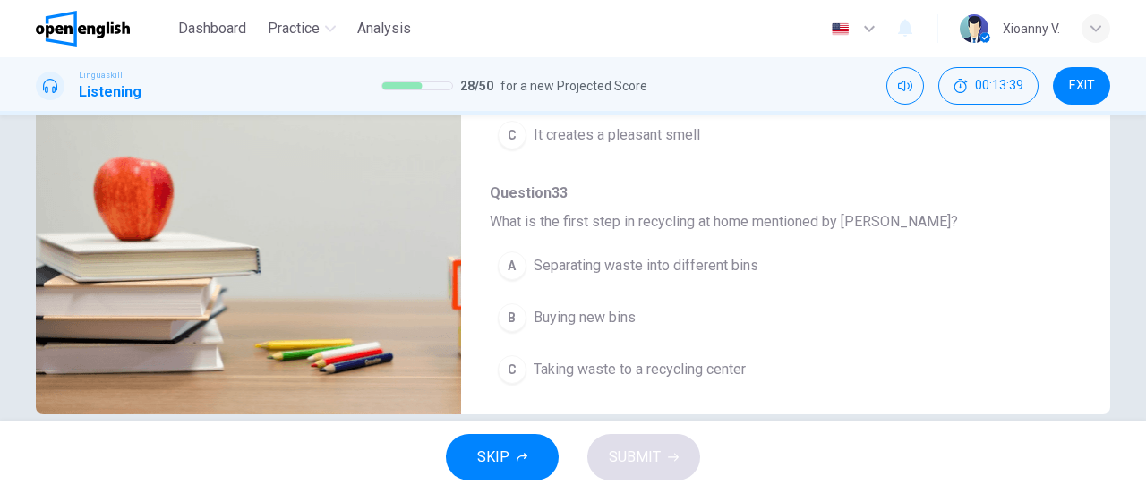
type input "*"
click at [619, 259] on span "Separating waste into different bins" at bounding box center [645, 265] width 225 height 21
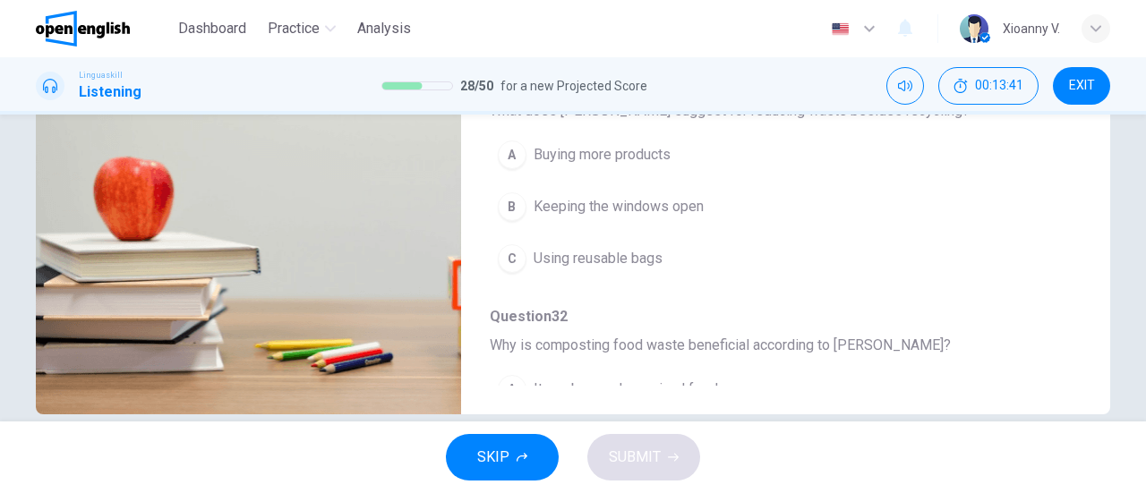
scroll to position [315, 0]
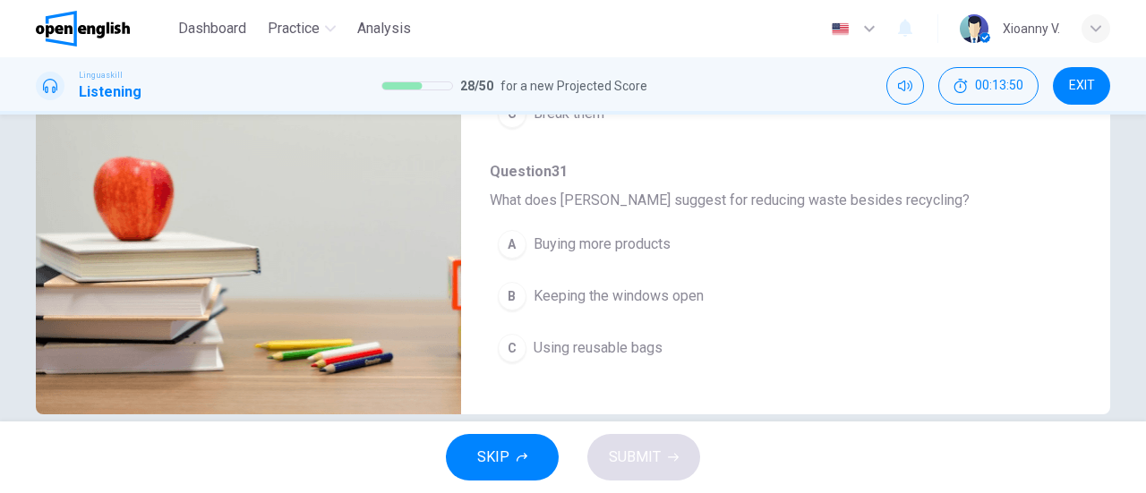
click at [594, 337] on span "Using reusable bags" at bounding box center [597, 347] width 129 height 21
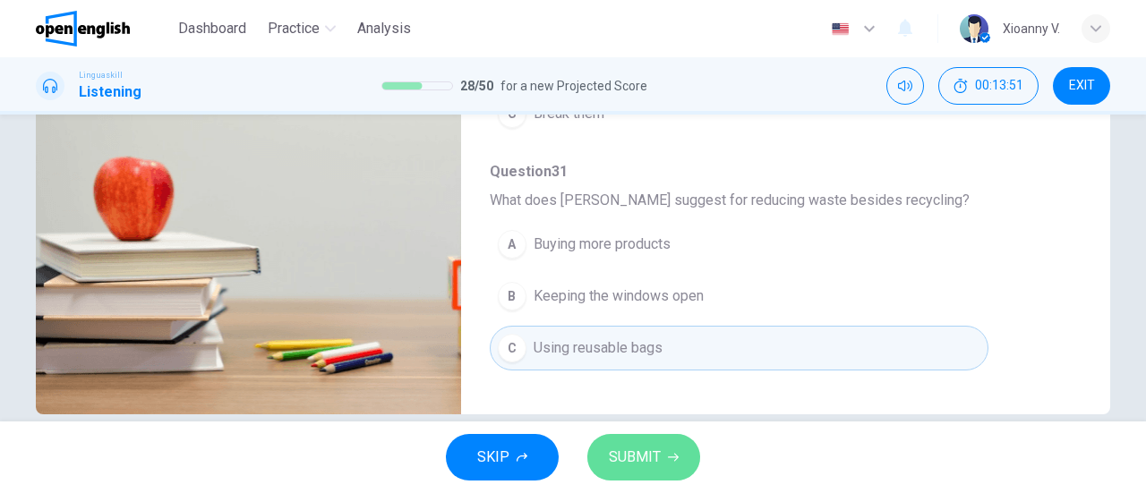
click at [652, 466] on span "SUBMIT" at bounding box center [635, 457] width 52 height 25
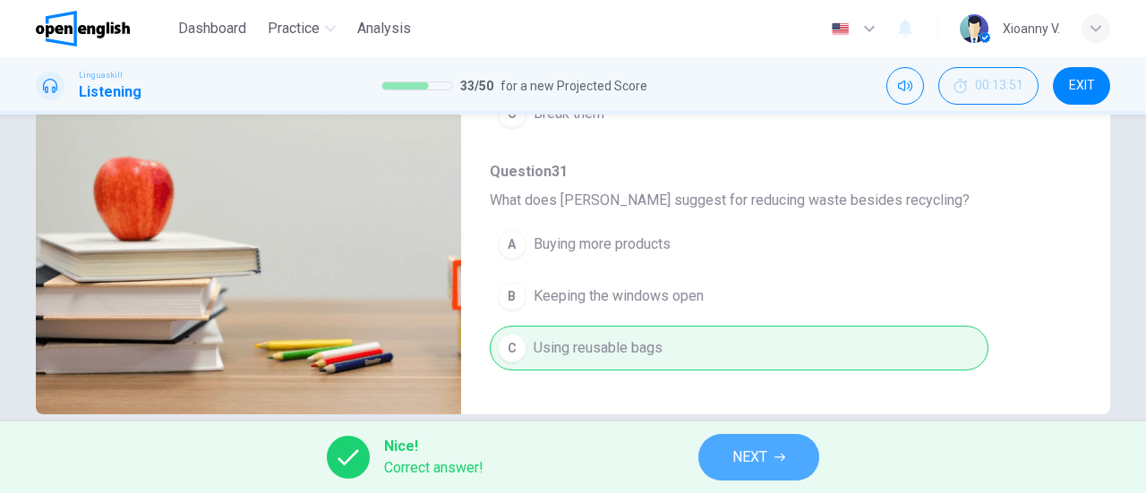
click at [720, 456] on button "NEXT" at bounding box center [758, 457] width 121 height 47
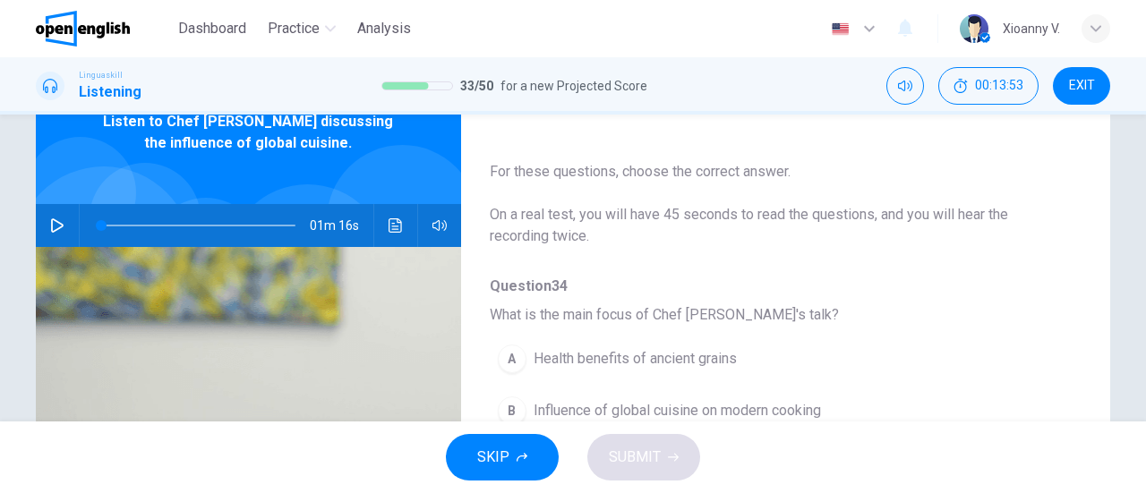
scroll to position [179, 0]
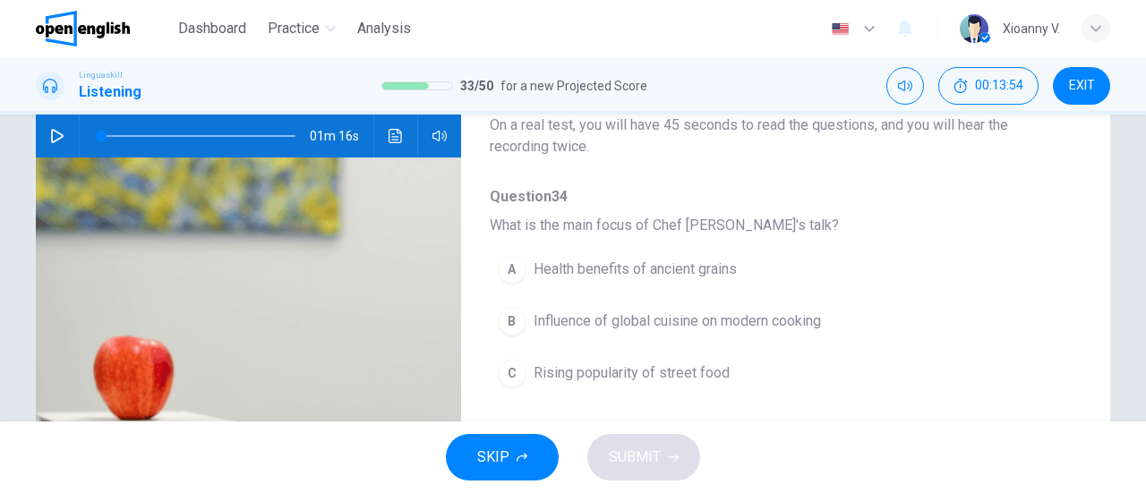
click at [52, 132] on icon "button" at bounding box center [57, 136] width 14 height 14
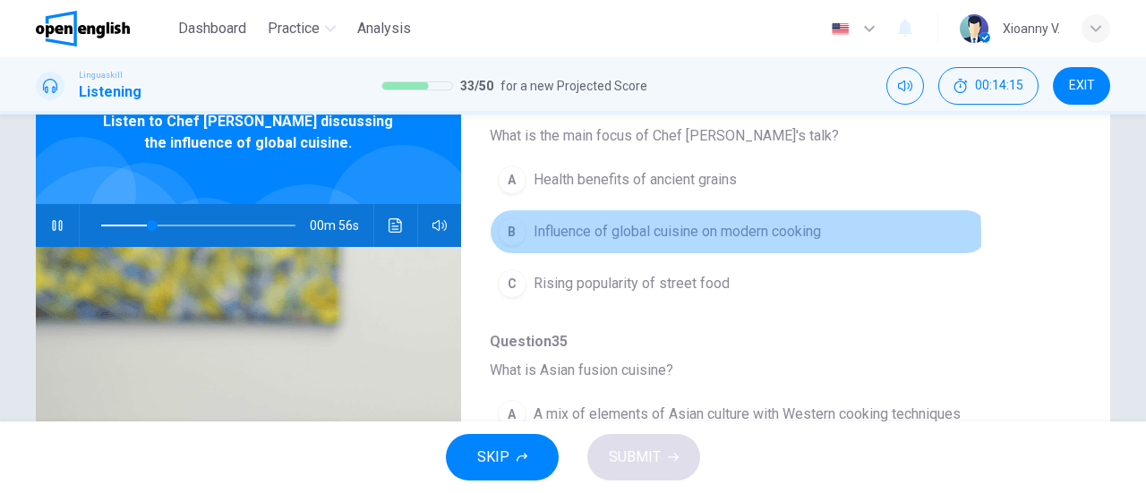
click at [633, 235] on span "Influence of global cuisine on modern cooking" at bounding box center [676, 231] width 287 height 21
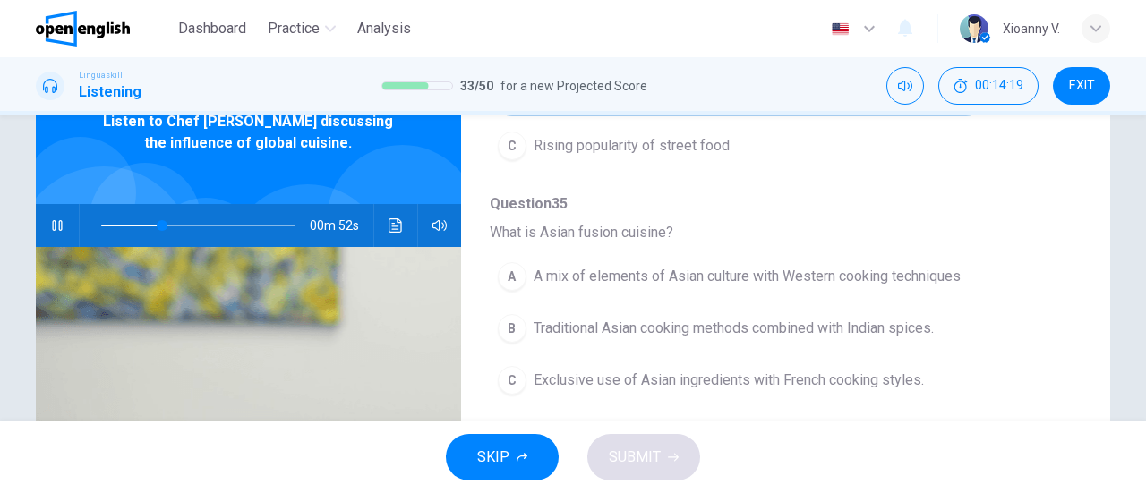
scroll to position [358, 0]
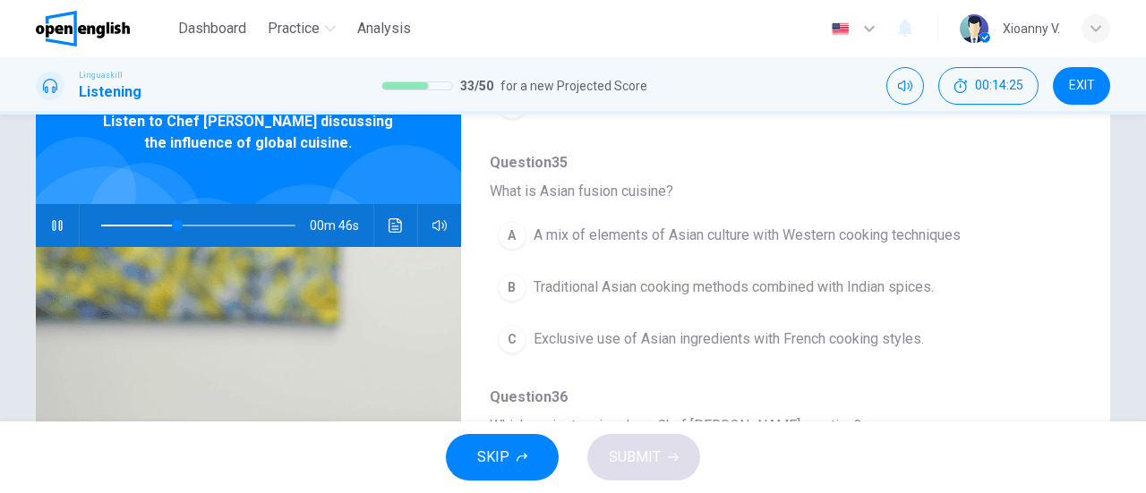
click at [101, 225] on span at bounding box center [198, 225] width 194 height 25
click at [678, 234] on span "A mix of elements of Asian culture with Western cooking techniques" at bounding box center [746, 235] width 427 height 21
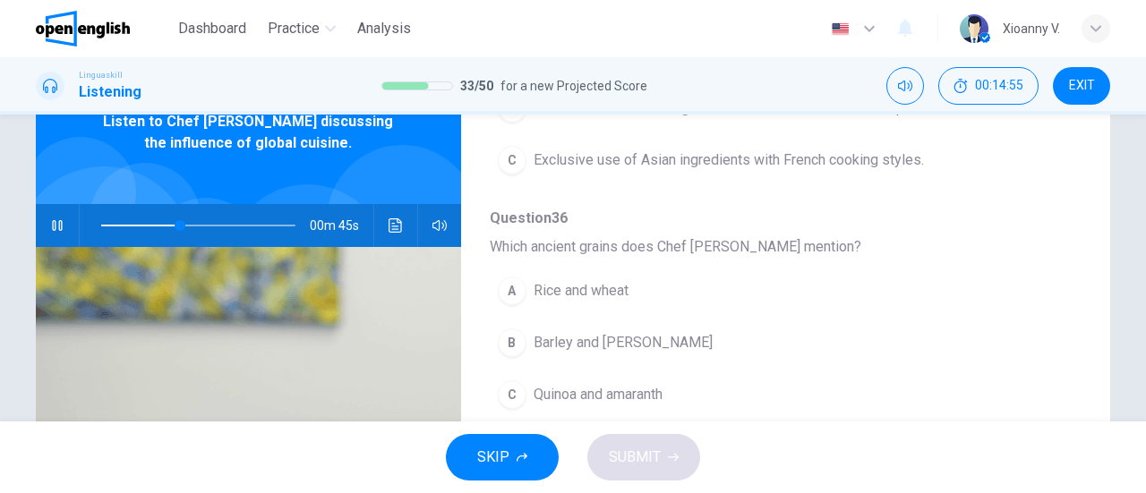
scroll to position [627, 0]
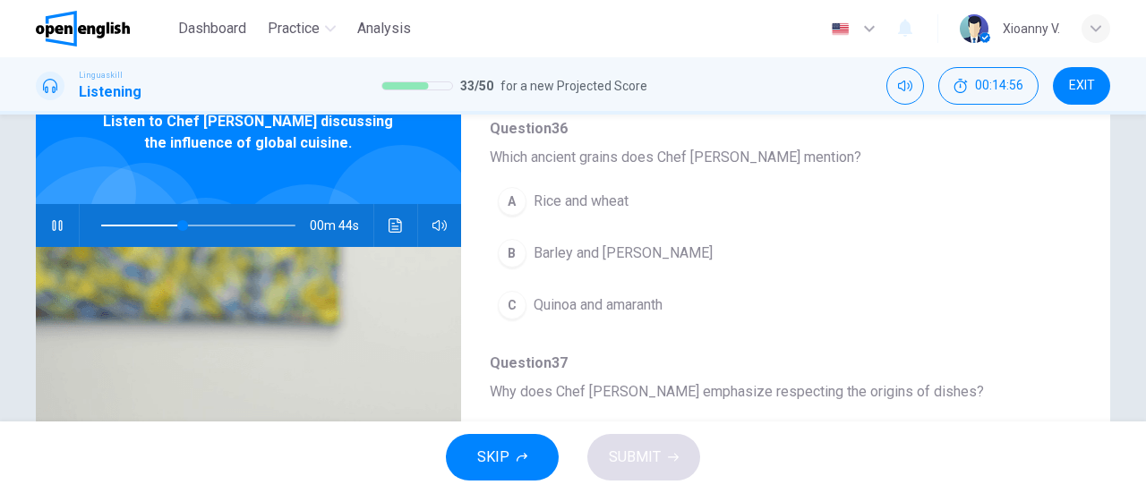
click at [601, 303] on span "Quinoa and amaranth" at bounding box center [597, 304] width 129 height 21
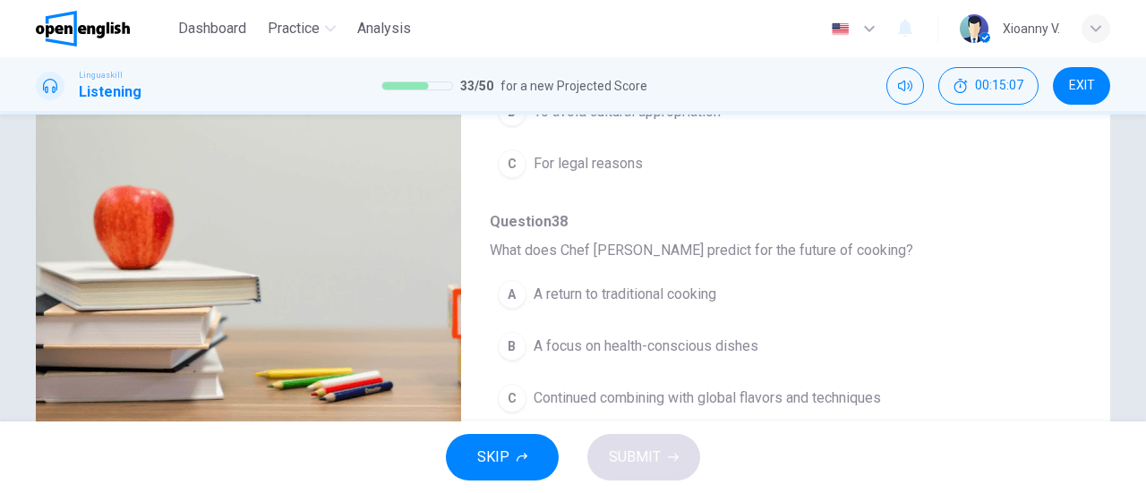
scroll to position [358, 0]
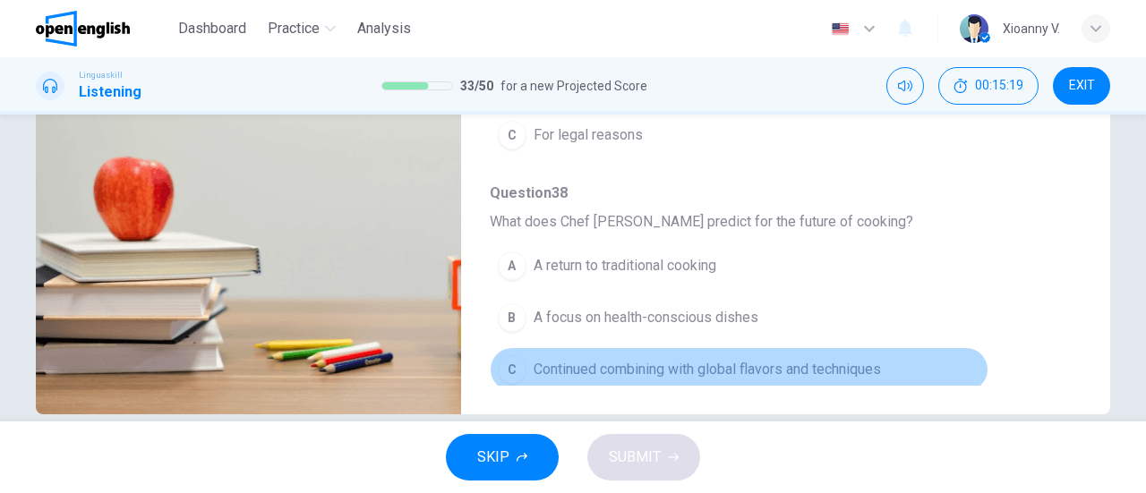
click at [791, 359] on span "Continued combining with global flavors and techniques" at bounding box center [706, 369] width 347 height 21
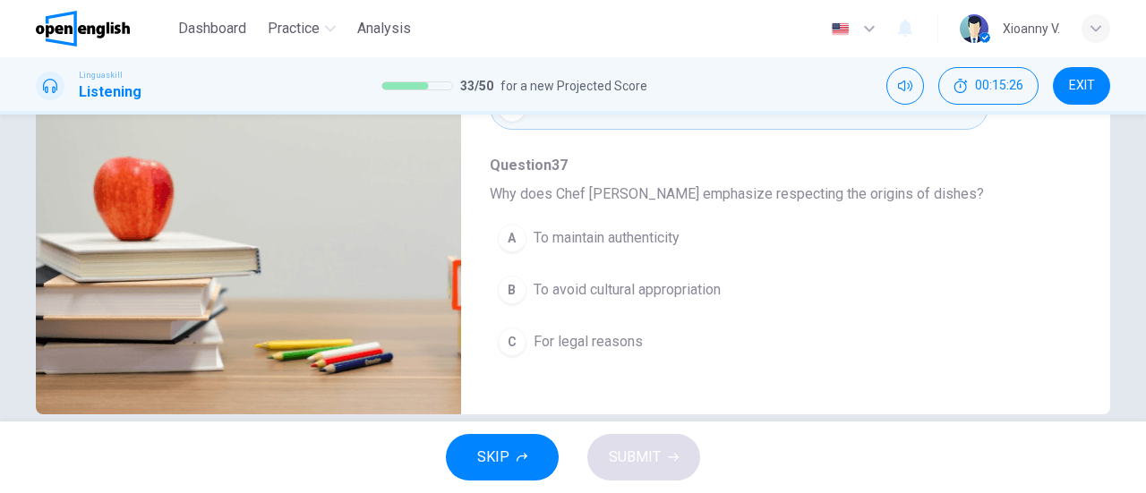
scroll to position [584, 0]
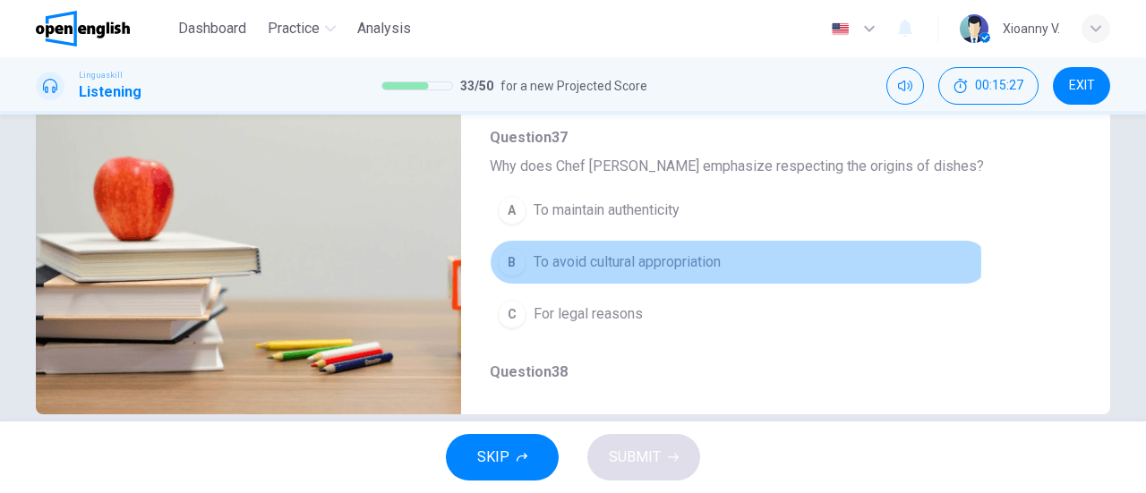
click at [636, 255] on span "To avoid cultural appropriation" at bounding box center [626, 261] width 187 height 21
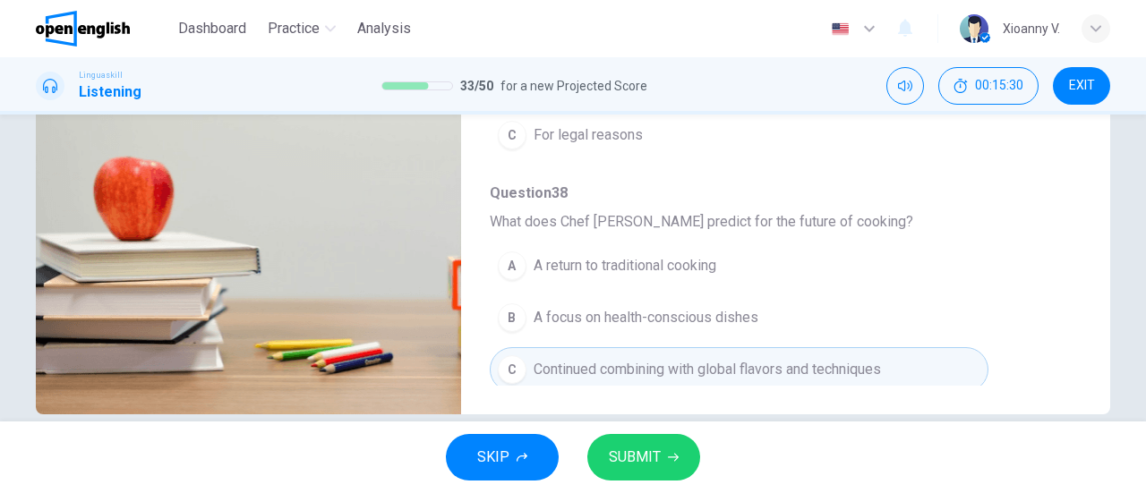
scroll to position [387, 0]
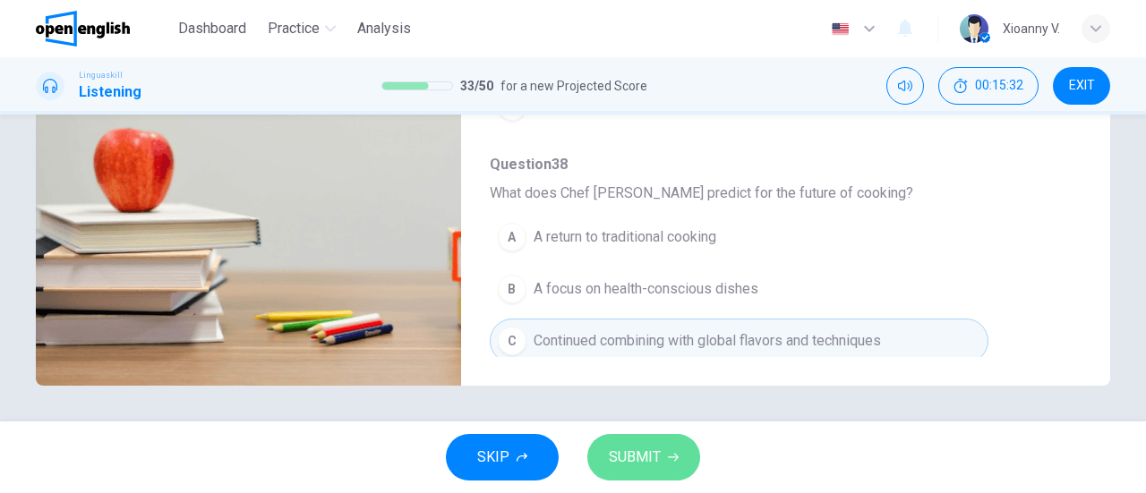
click at [647, 453] on span "SUBMIT" at bounding box center [635, 457] width 52 height 25
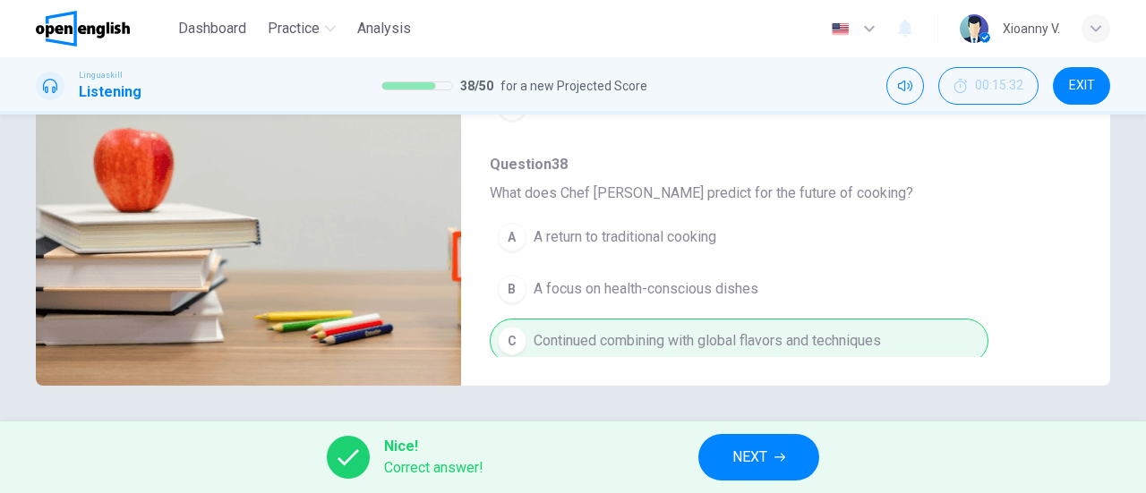
type input "**"
click at [743, 454] on span "NEXT" at bounding box center [749, 457] width 35 height 25
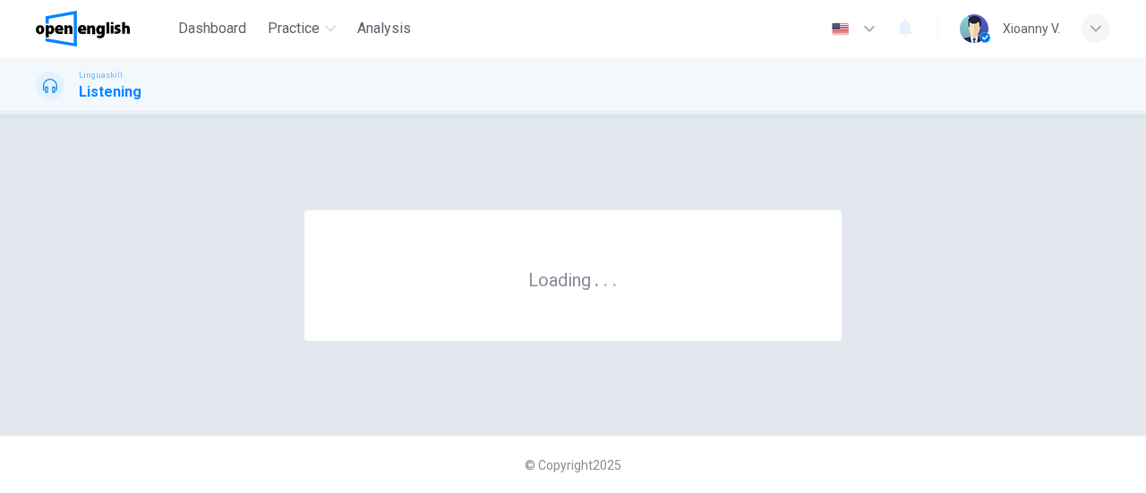
scroll to position [0, 0]
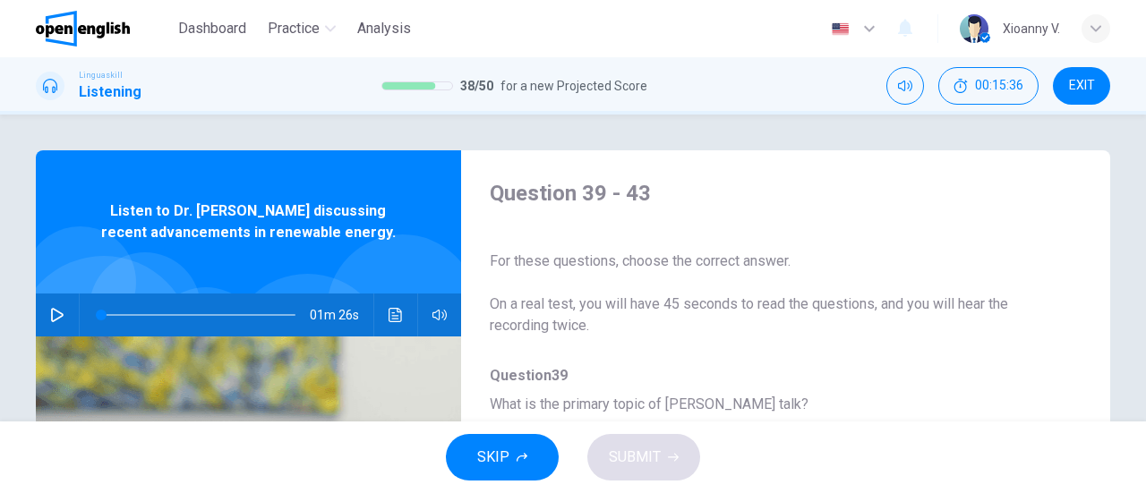
click at [57, 312] on icon "button" at bounding box center [57, 315] width 14 height 14
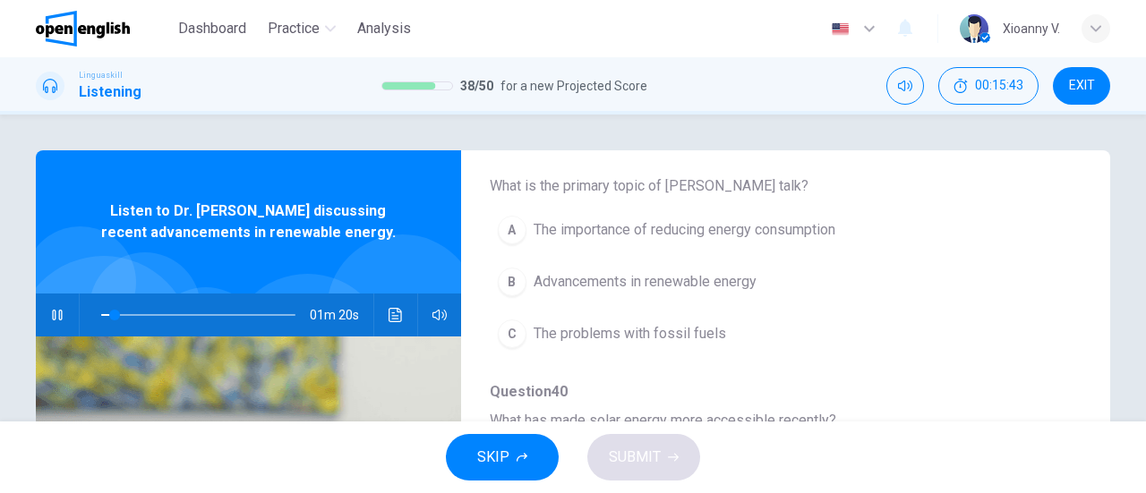
scroll to position [179, 0]
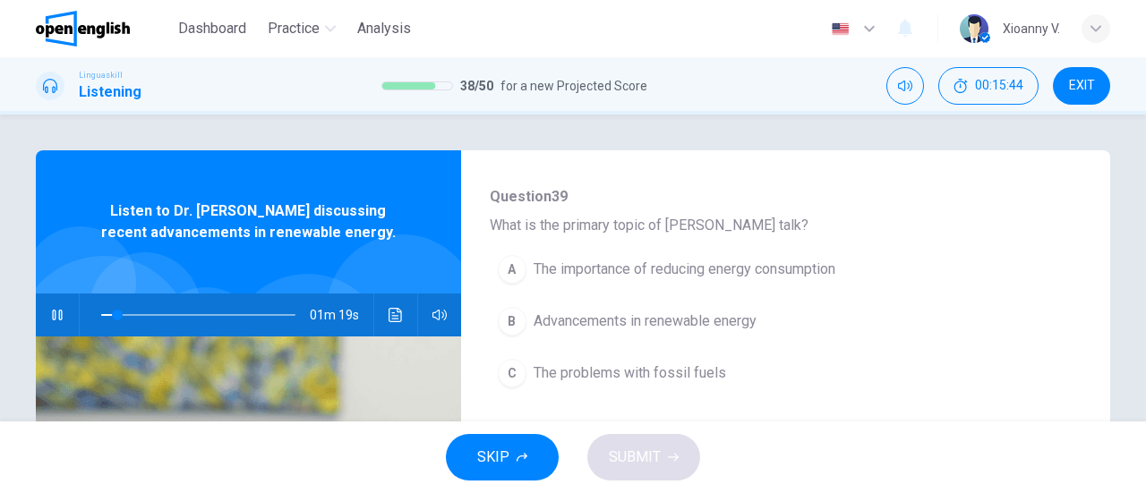
click at [632, 325] on span "Advancements in renewable energy" at bounding box center [644, 321] width 223 height 21
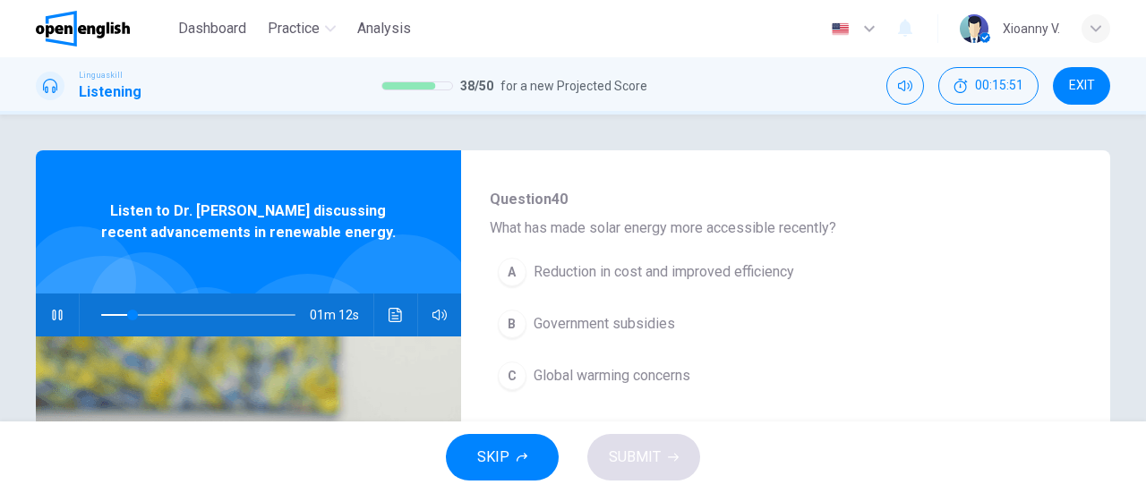
scroll to position [448, 0]
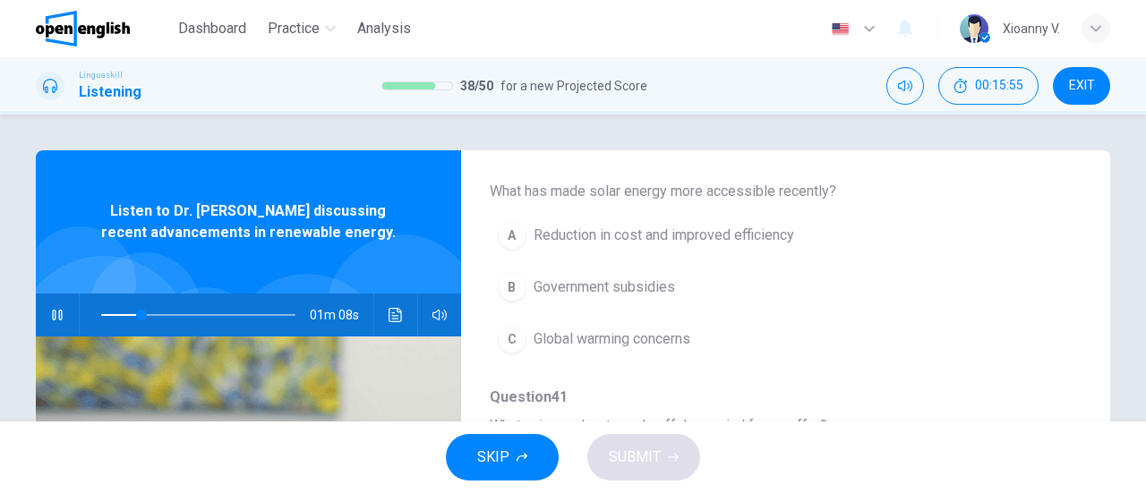
click at [681, 244] on button "A Reduction in cost and improved efficiency" at bounding box center [739, 235] width 499 height 45
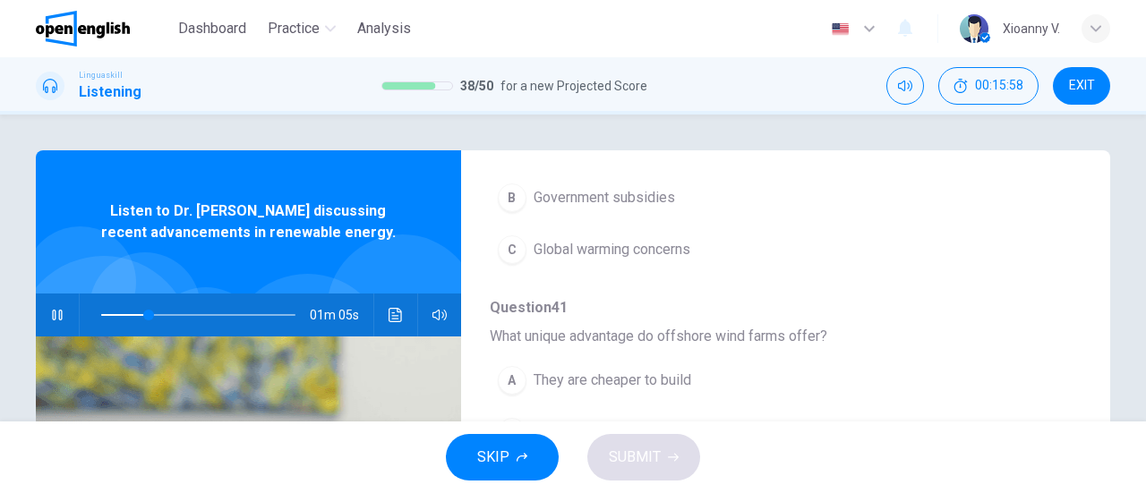
scroll to position [627, 0]
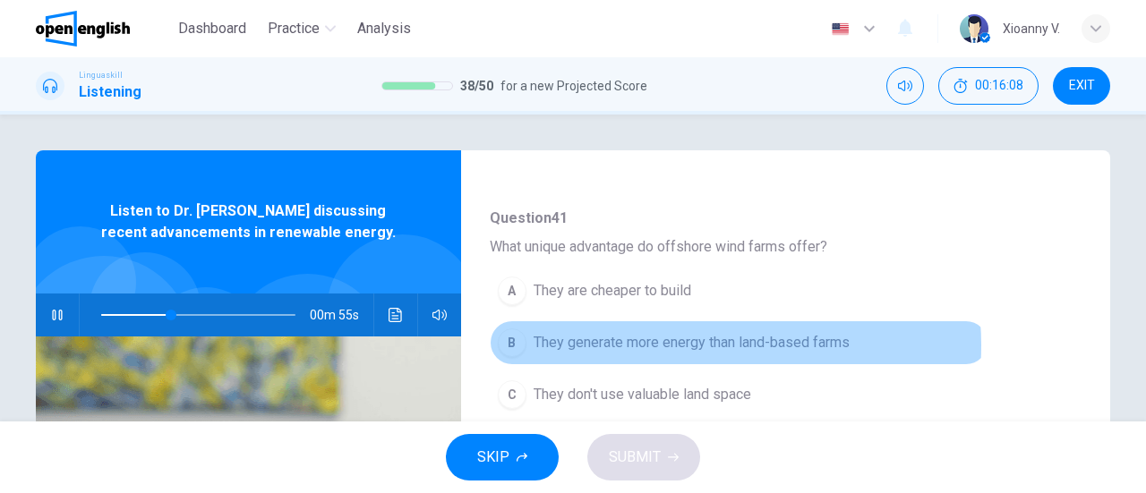
click at [676, 341] on span "They generate more energy than land-based farms" at bounding box center [691, 342] width 316 height 21
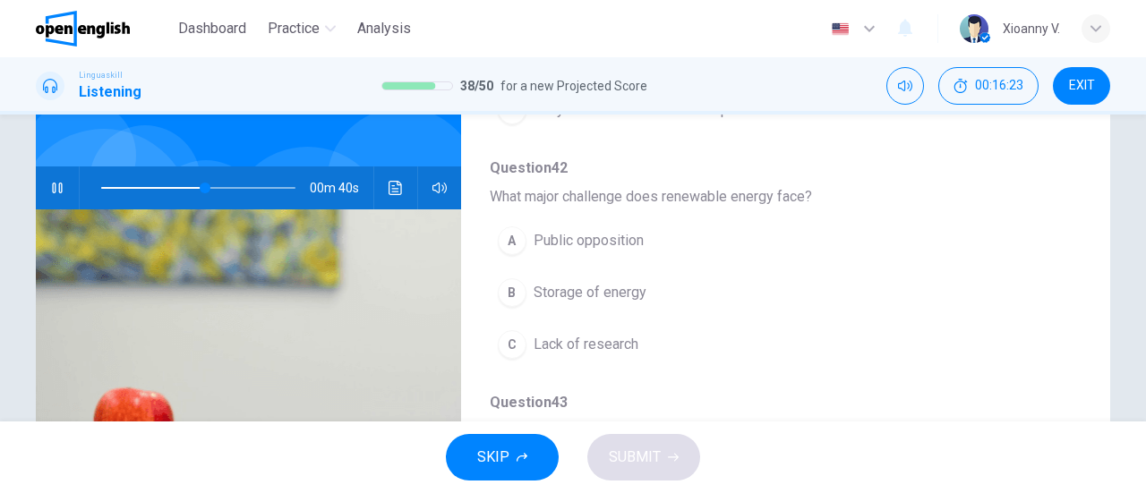
scroll to position [90, 0]
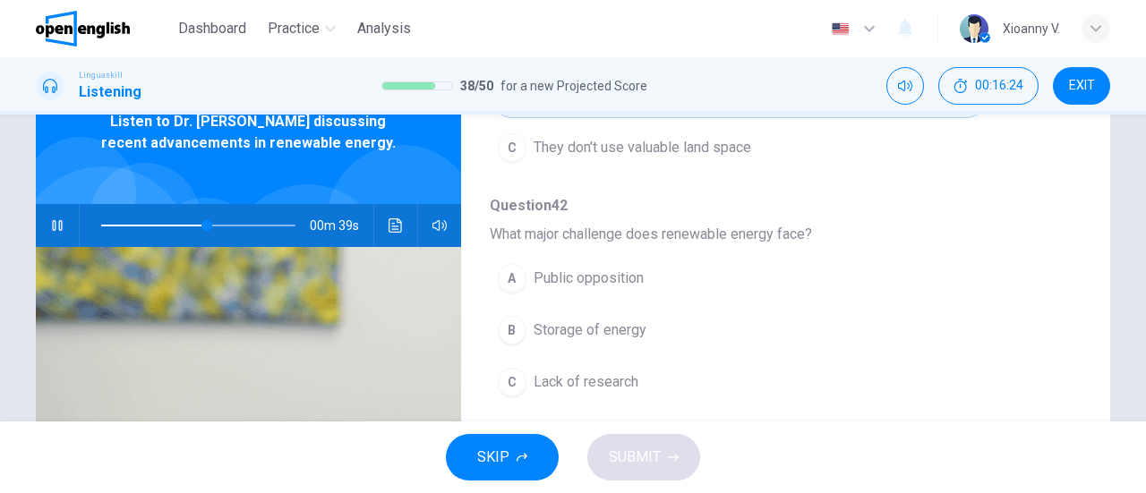
click at [147, 224] on span at bounding box center [198, 225] width 194 height 25
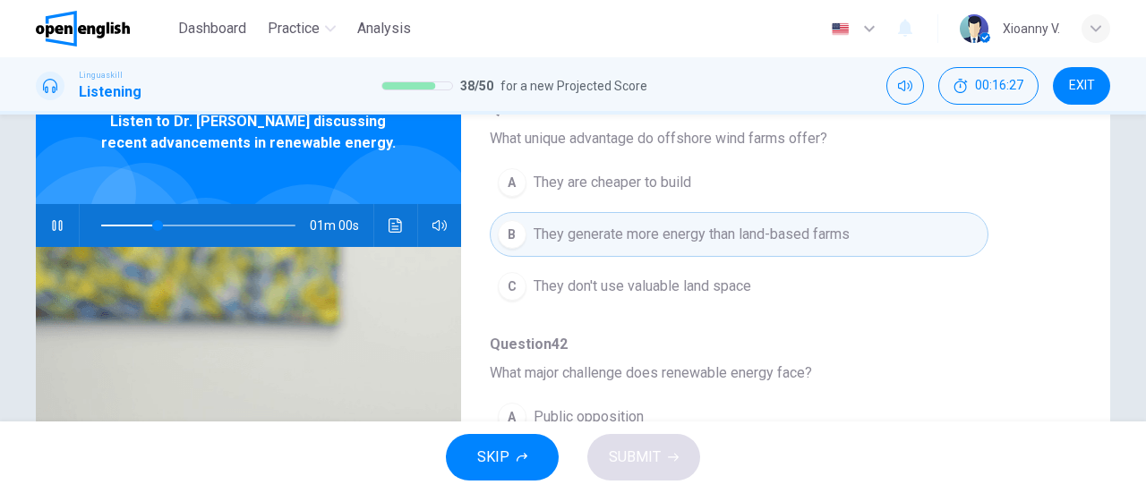
scroll to position [605, 0]
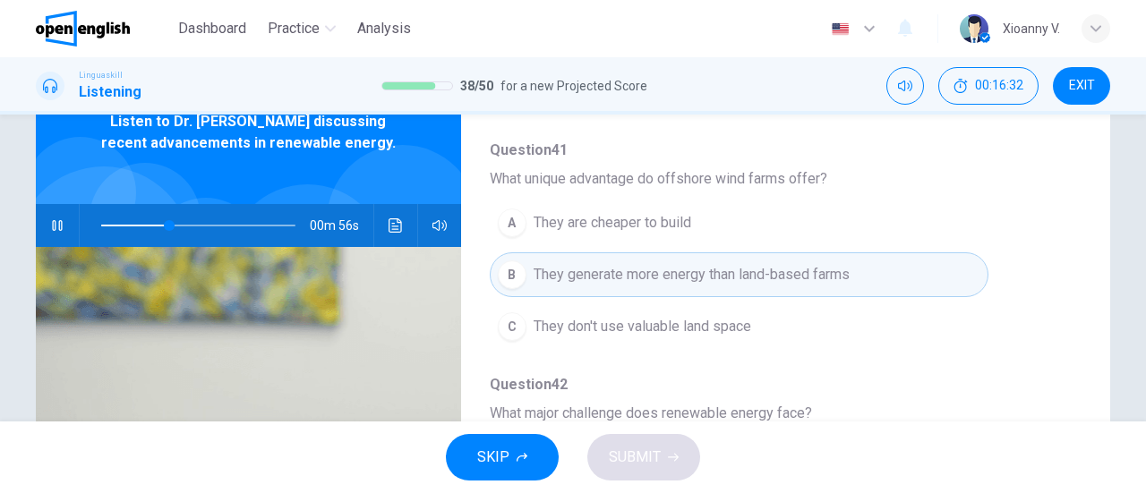
click at [134, 223] on span at bounding box center [198, 225] width 194 height 25
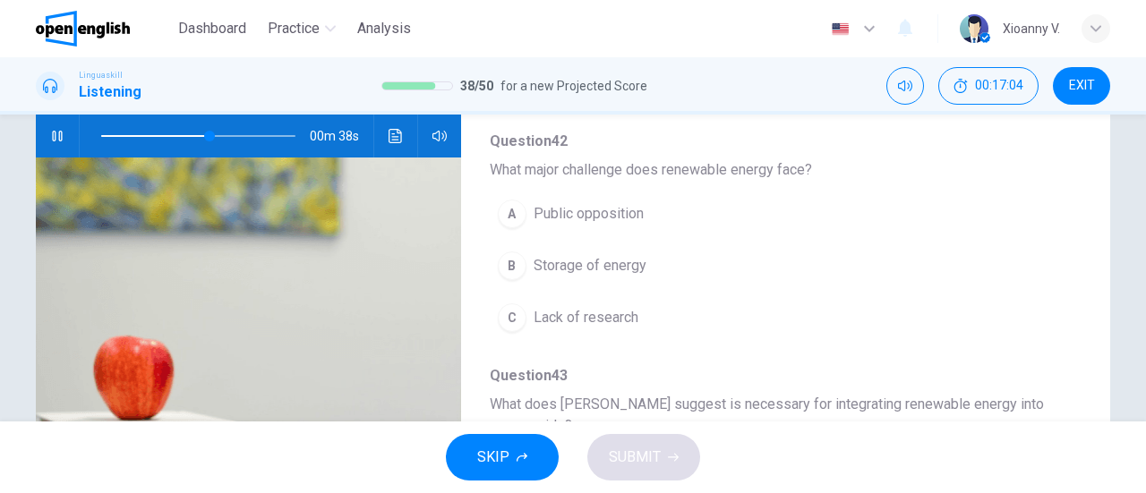
scroll to position [784, 0]
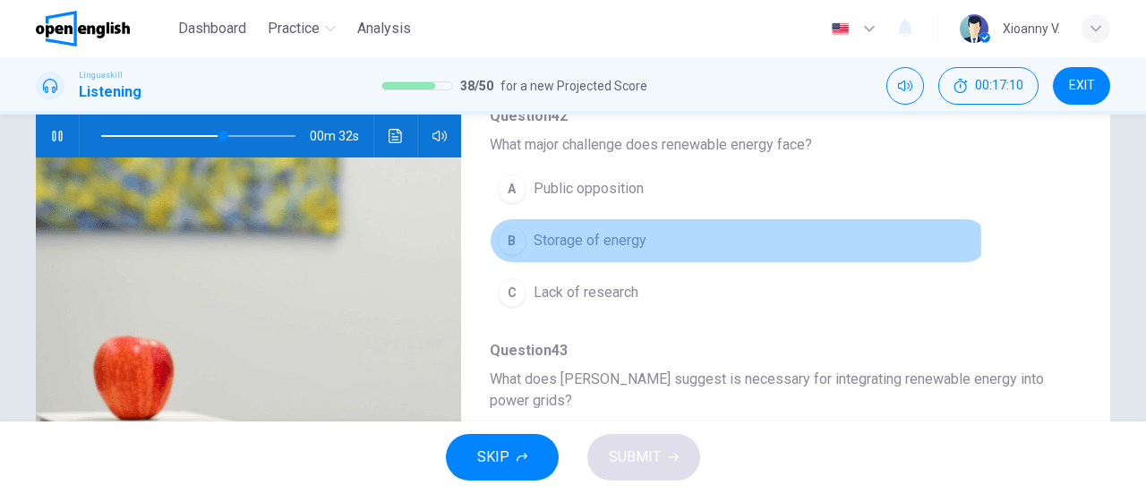
click at [579, 236] on span "Storage of energy" at bounding box center [589, 240] width 113 height 21
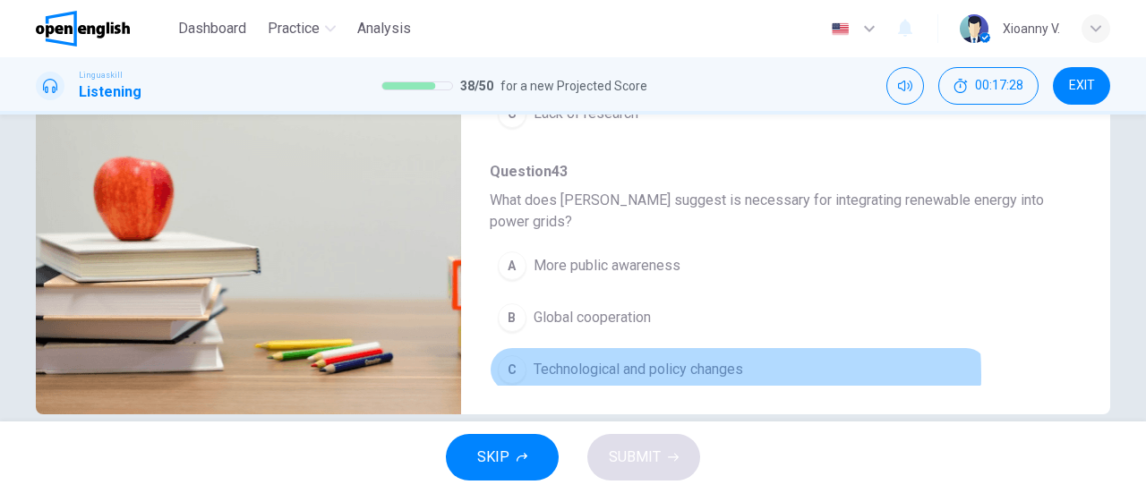
click at [632, 366] on span "Technological and policy changes" at bounding box center [637, 369] width 209 height 21
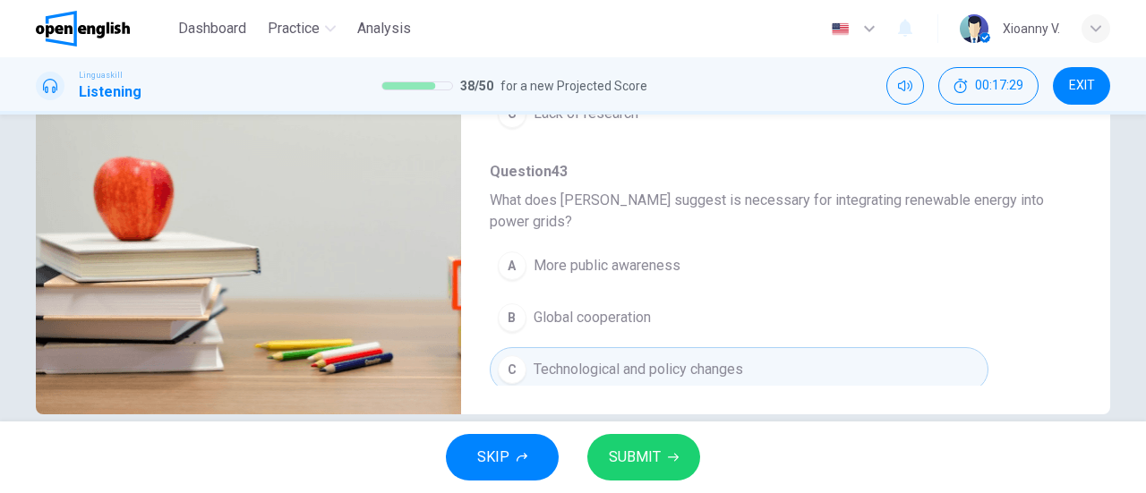
scroll to position [387, 0]
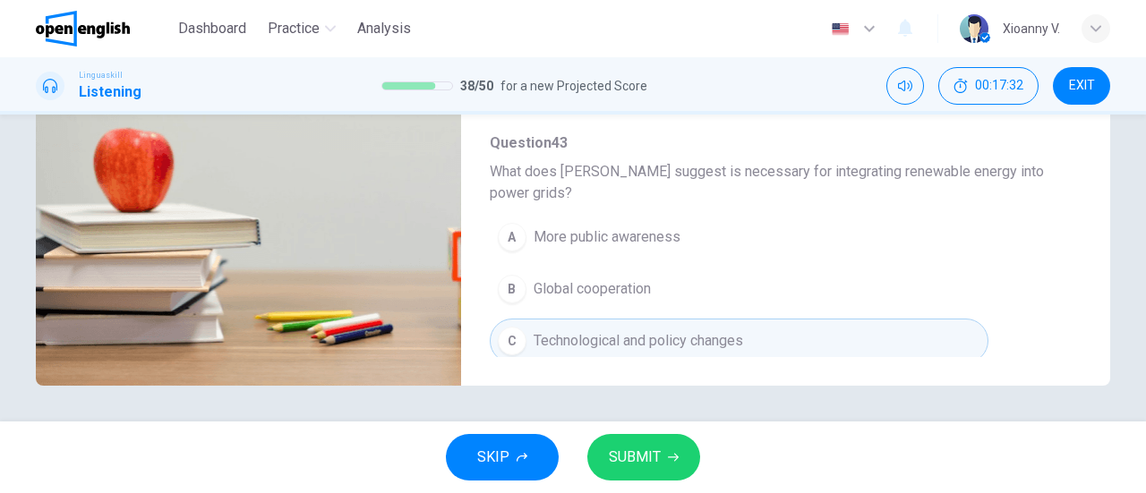
click at [634, 448] on span "SUBMIT" at bounding box center [635, 457] width 52 height 25
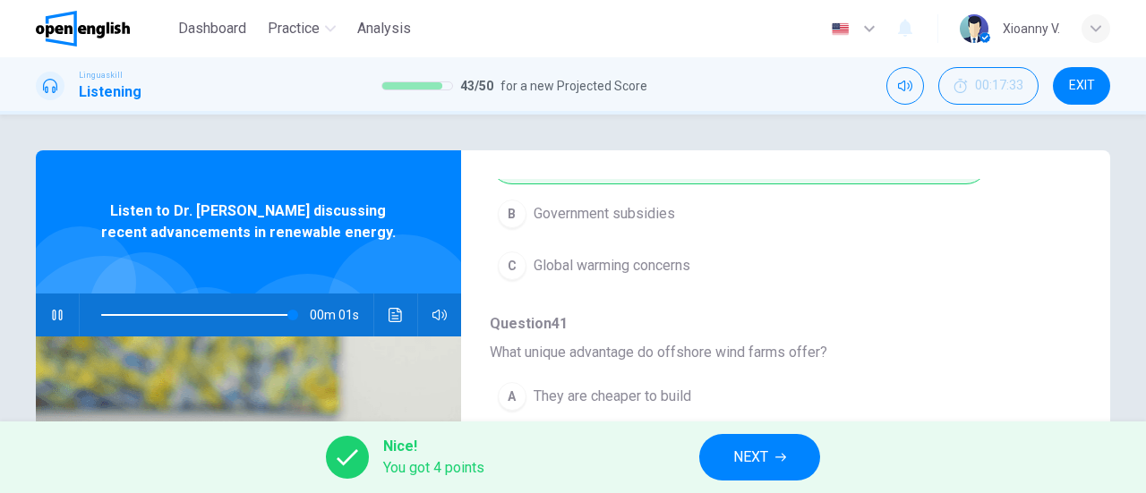
scroll to position [426, 0]
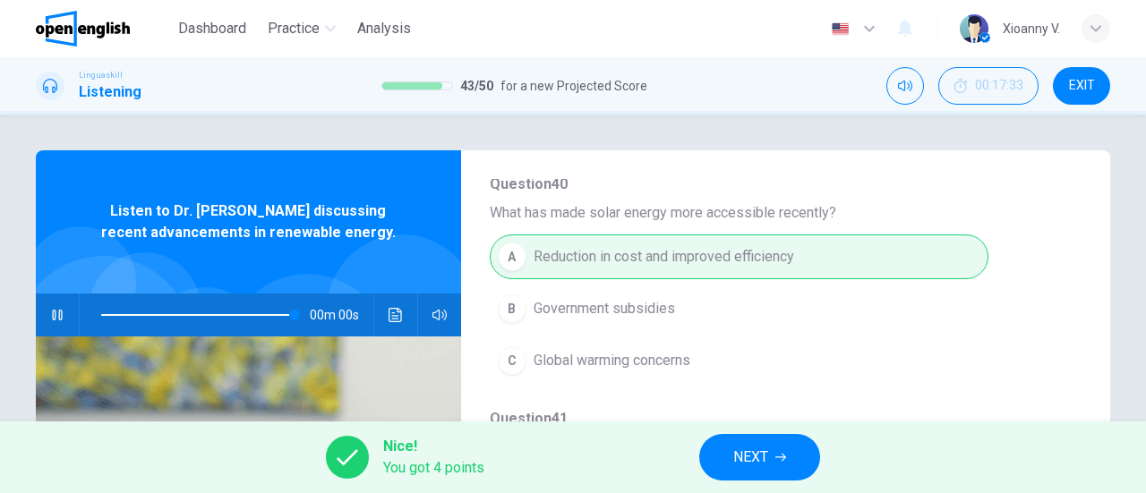
type input "*"
click at [754, 450] on span "NEXT" at bounding box center [750, 457] width 35 height 25
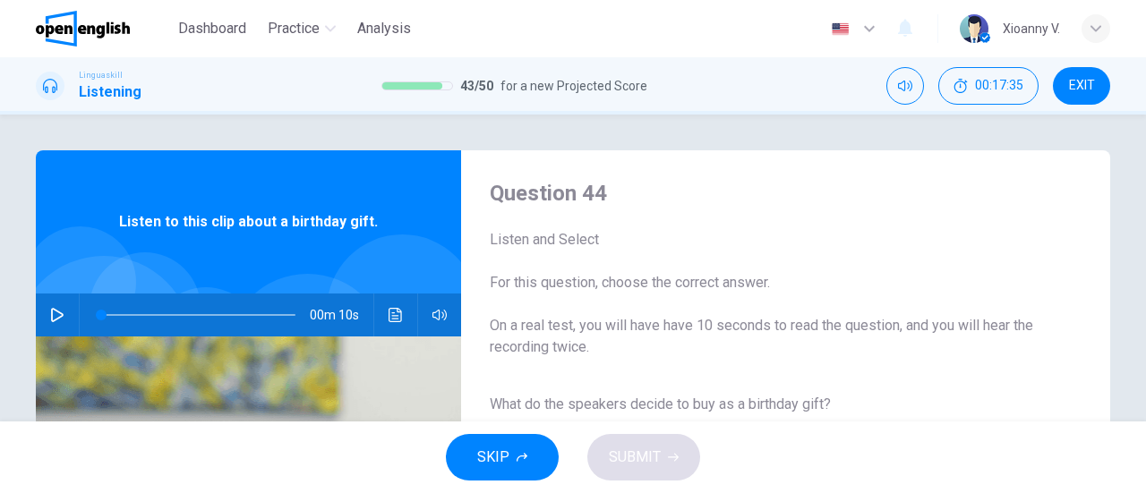
click at [51, 310] on icon "button" at bounding box center [57, 315] width 13 height 14
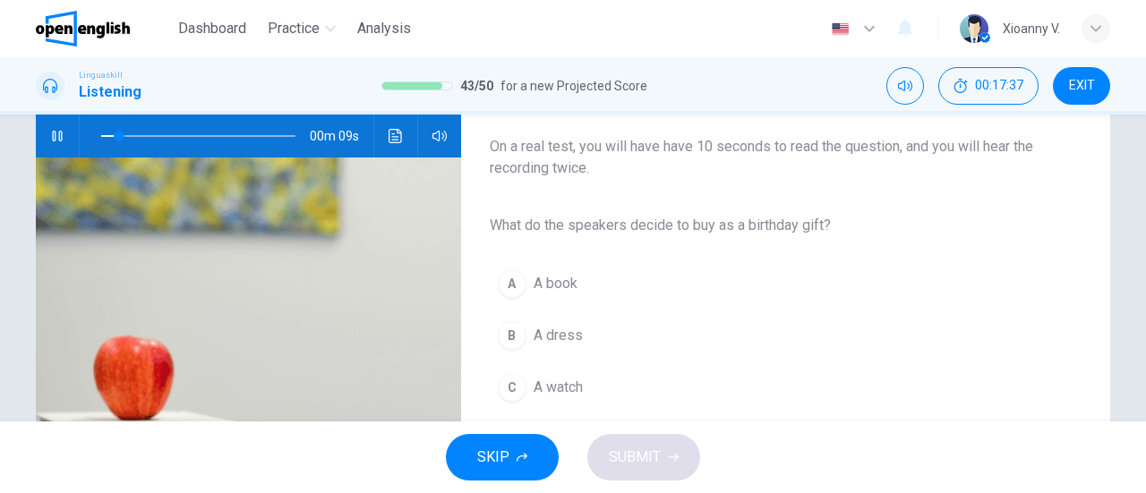
scroll to position [269, 0]
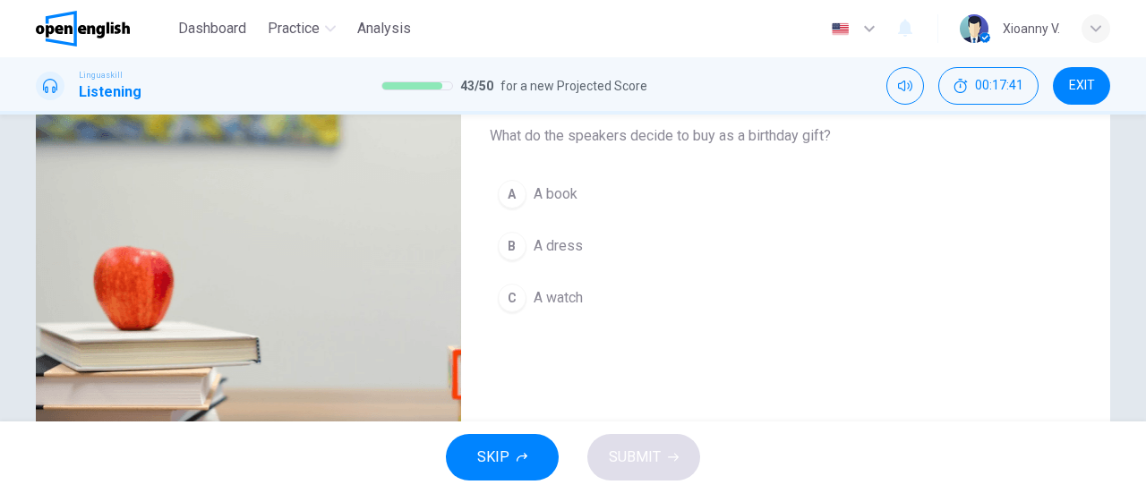
click at [556, 194] on span "A book" at bounding box center [555, 193] width 44 height 21
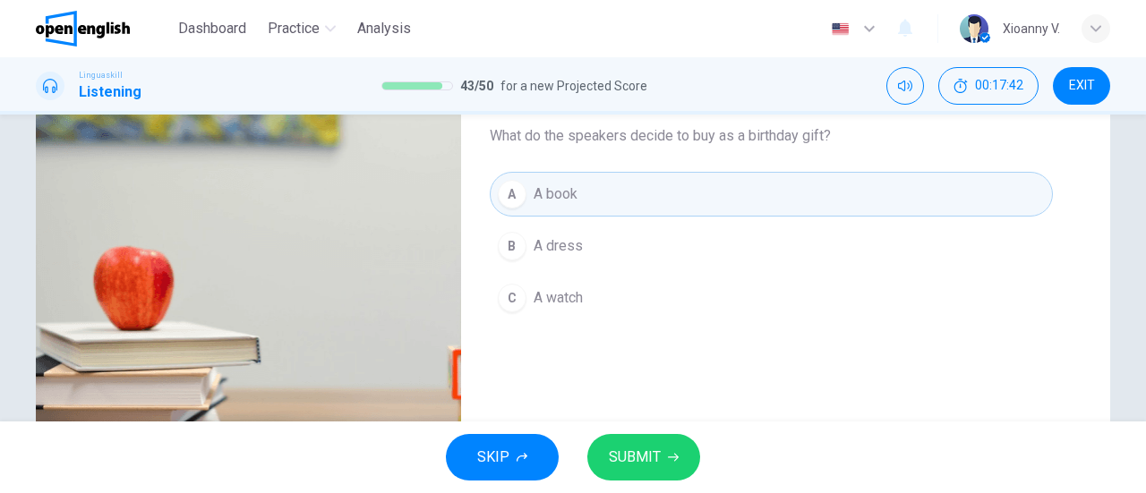
scroll to position [358, 0]
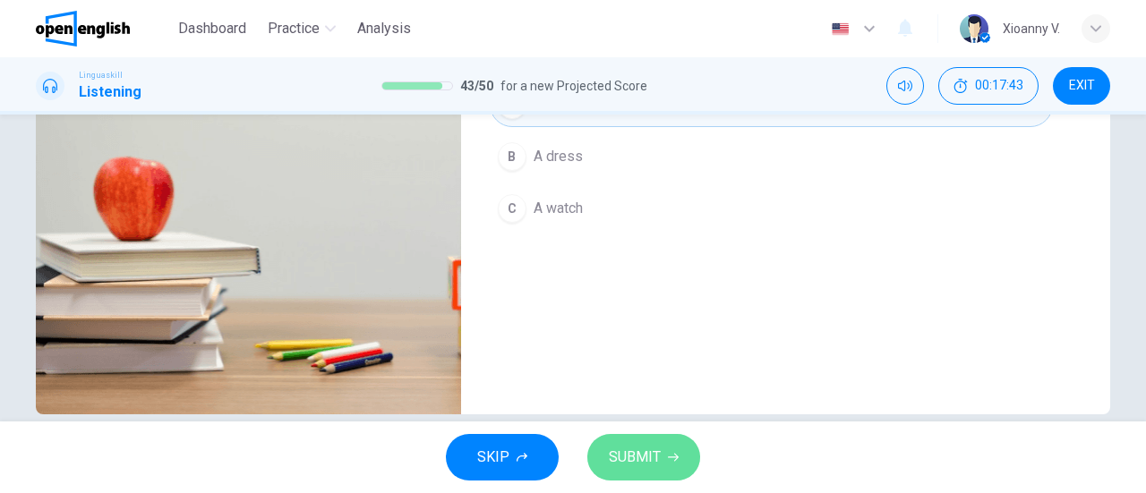
click at [642, 456] on span "SUBMIT" at bounding box center [635, 457] width 52 height 25
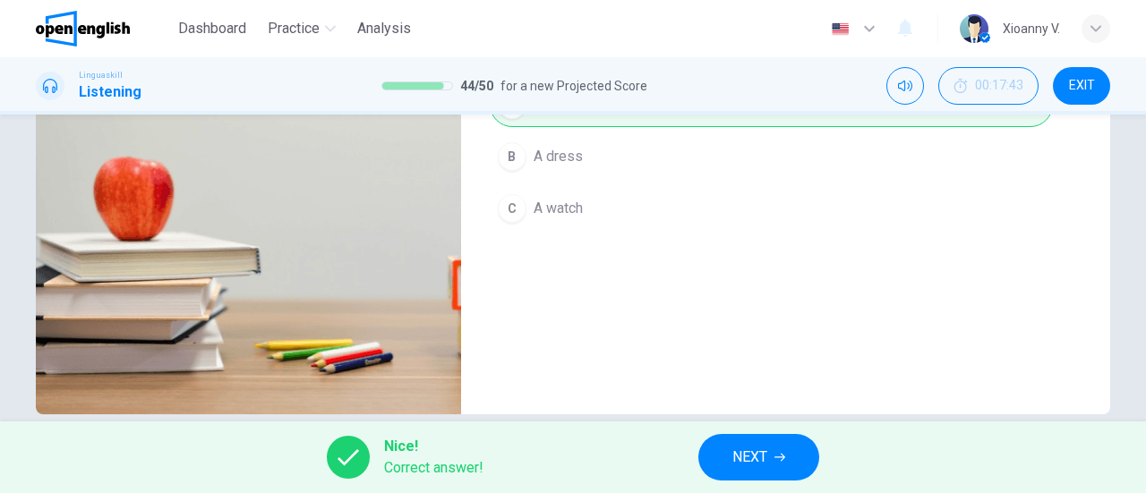
type input "**"
click at [750, 461] on span "NEXT" at bounding box center [749, 457] width 35 height 25
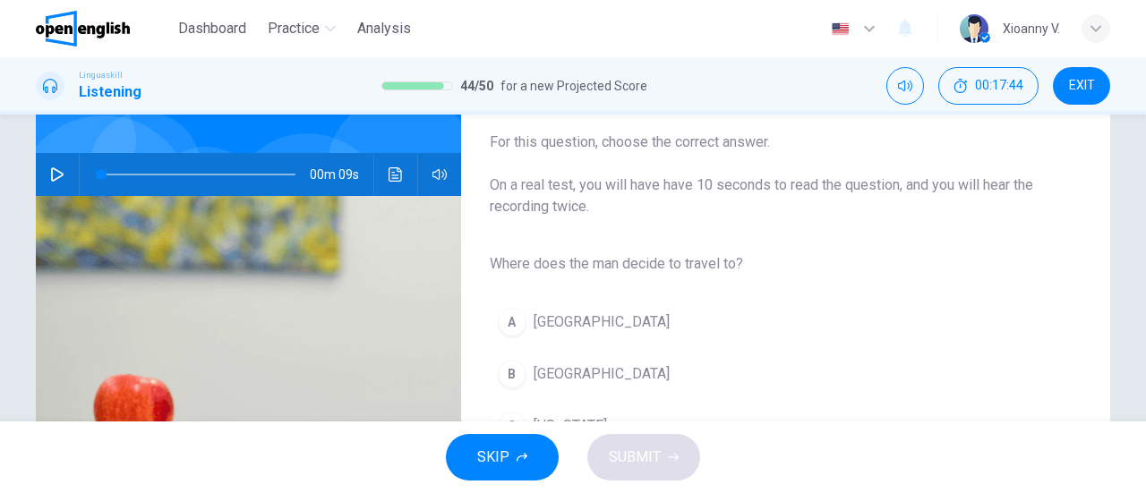
scroll to position [179, 0]
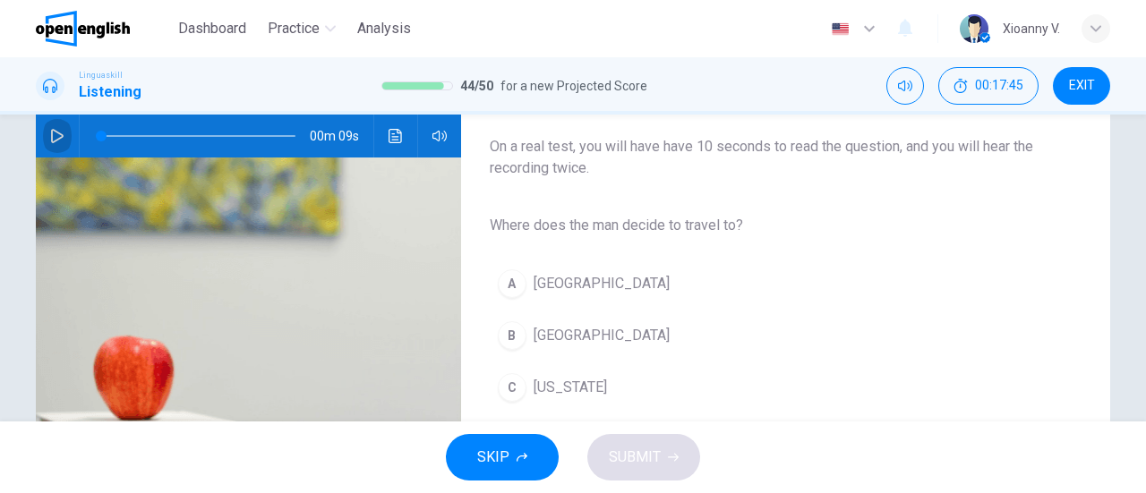
click at [51, 129] on icon "button" at bounding box center [57, 136] width 13 height 14
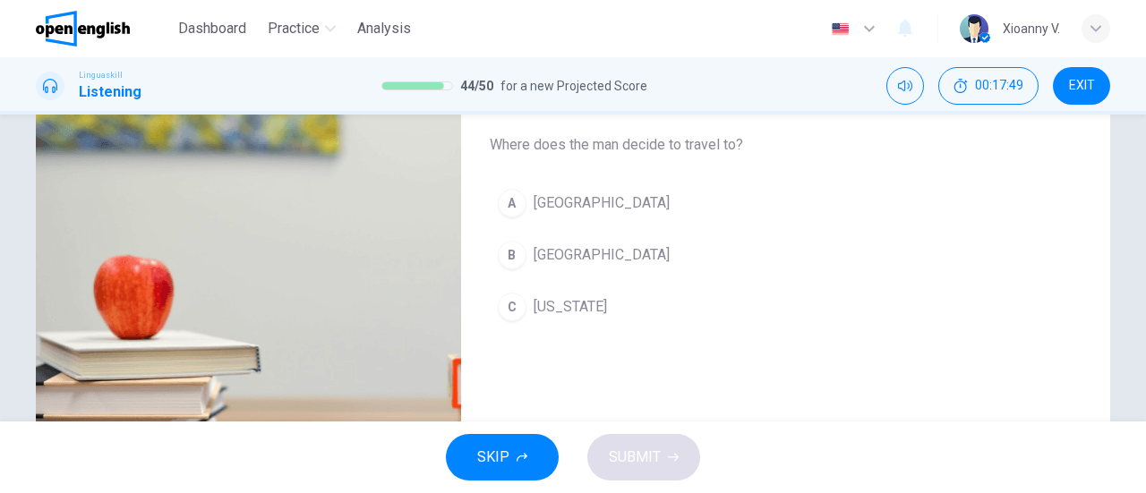
scroll to position [269, 0]
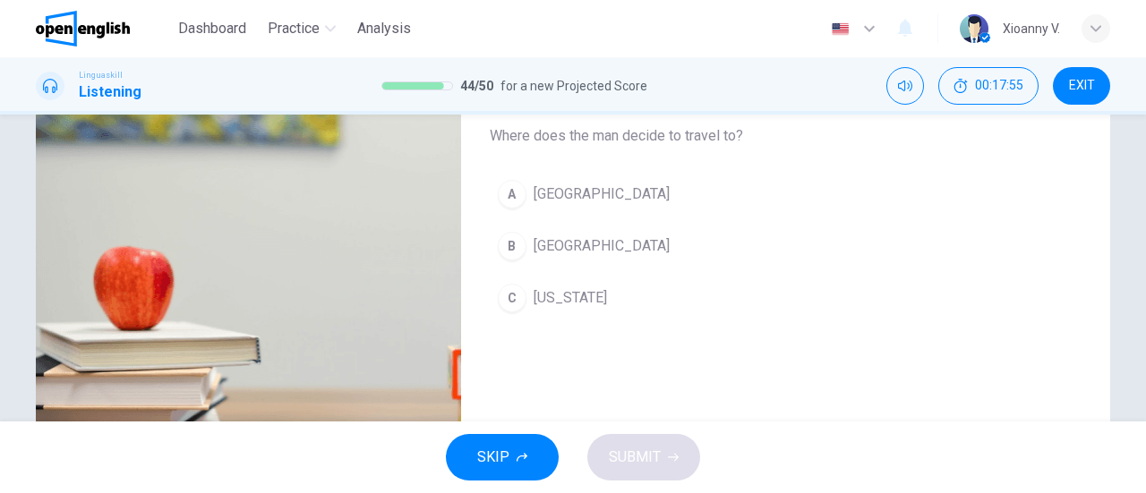
type input "*"
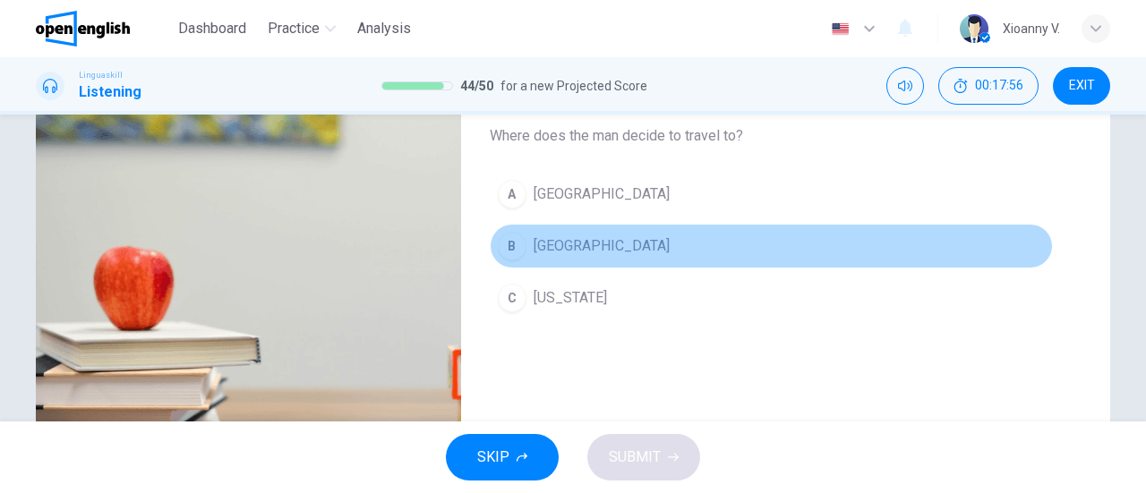
click at [560, 243] on span "[GEOGRAPHIC_DATA]" at bounding box center [601, 245] width 136 height 21
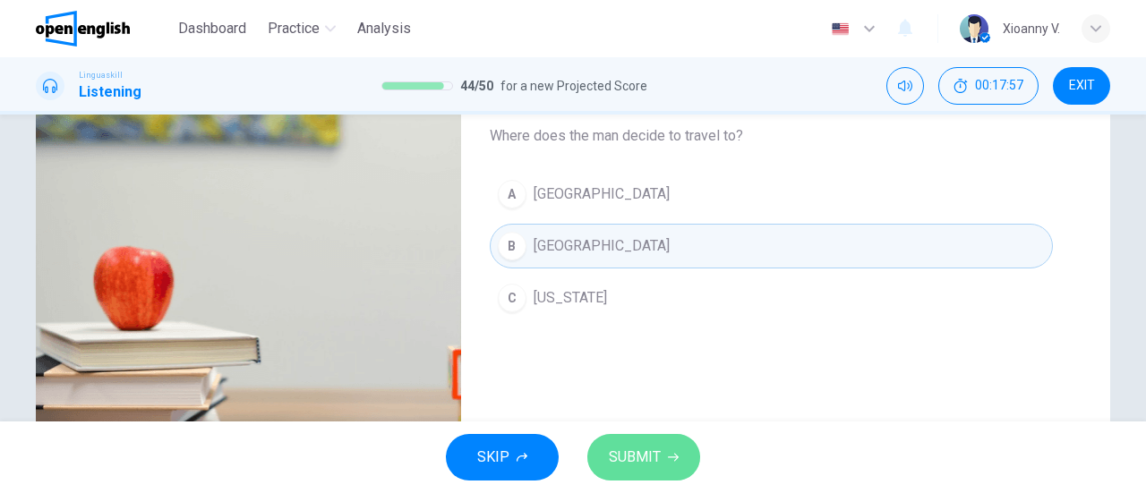
click at [635, 456] on span "SUBMIT" at bounding box center [635, 457] width 52 height 25
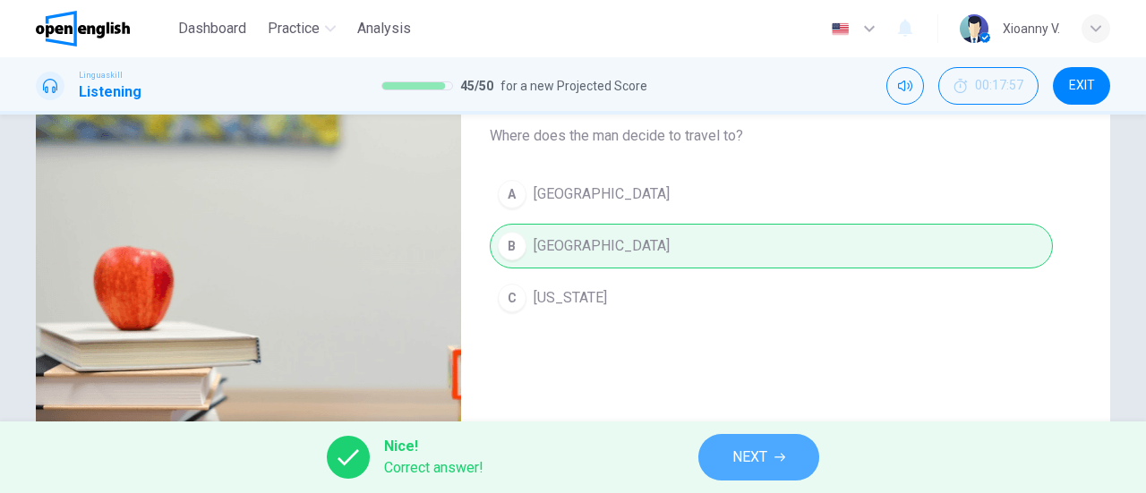
click at [765, 456] on span "NEXT" at bounding box center [749, 457] width 35 height 25
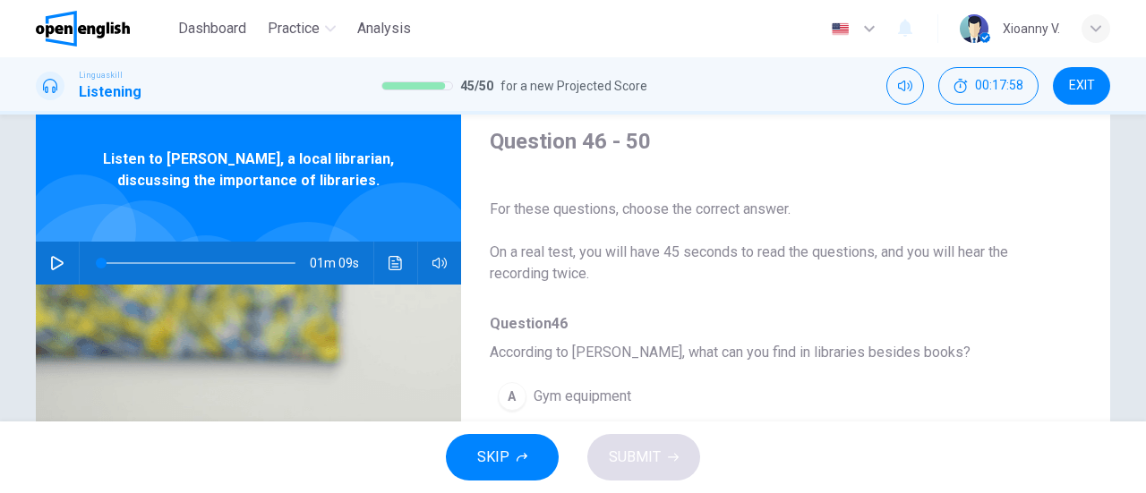
scroll to position [90, 0]
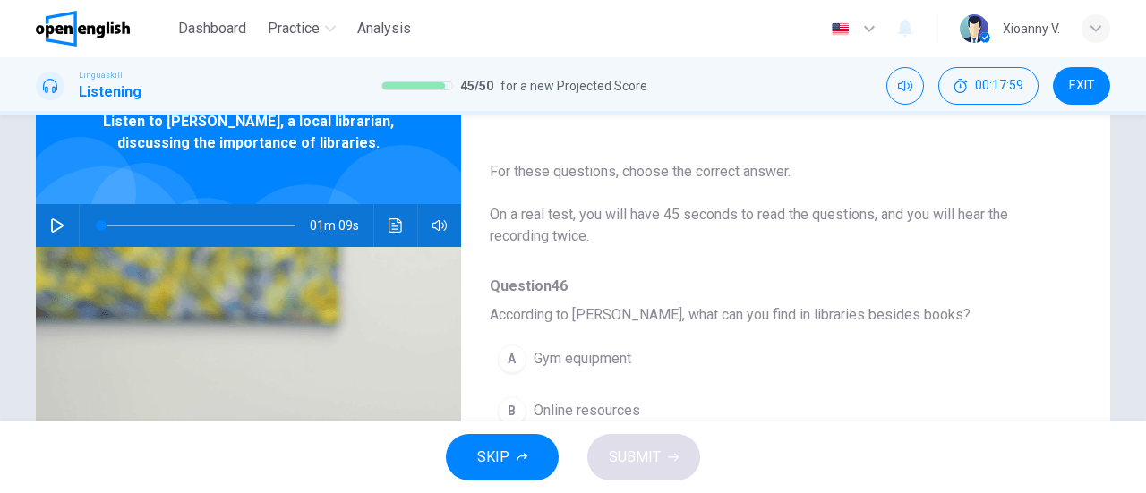
click at [63, 222] on button "button" at bounding box center [57, 225] width 29 height 43
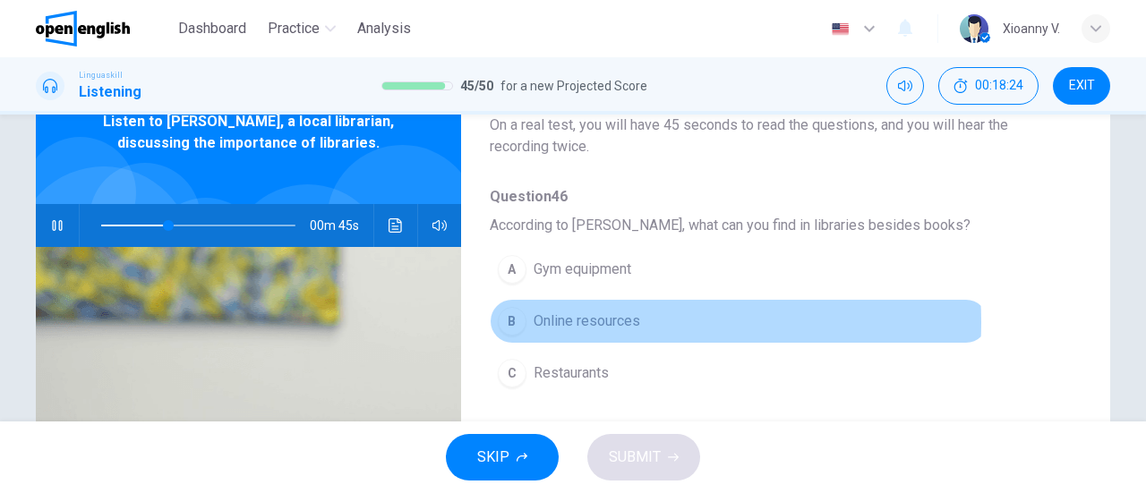
click at [610, 321] on span "Online resources" at bounding box center [586, 321] width 107 height 21
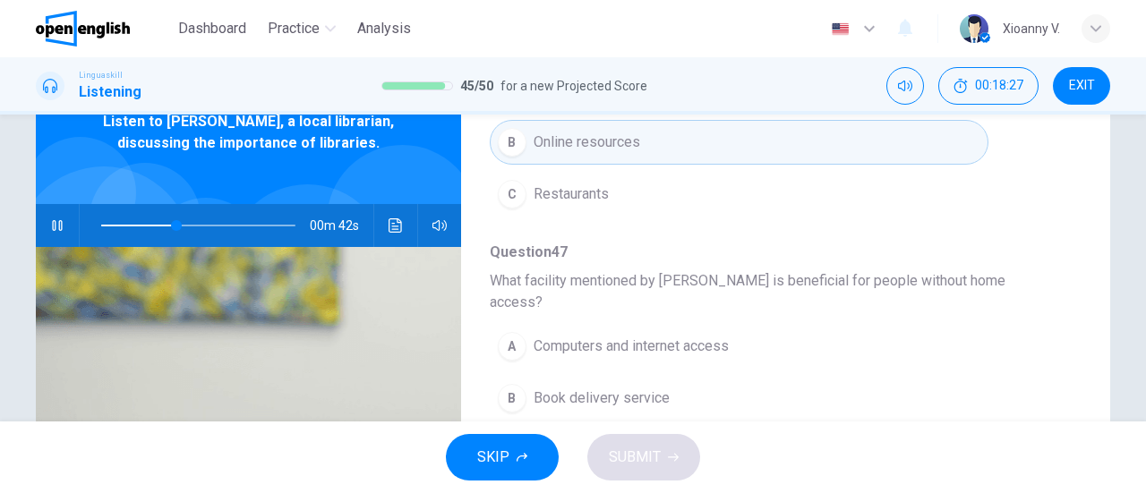
scroll to position [358, 0]
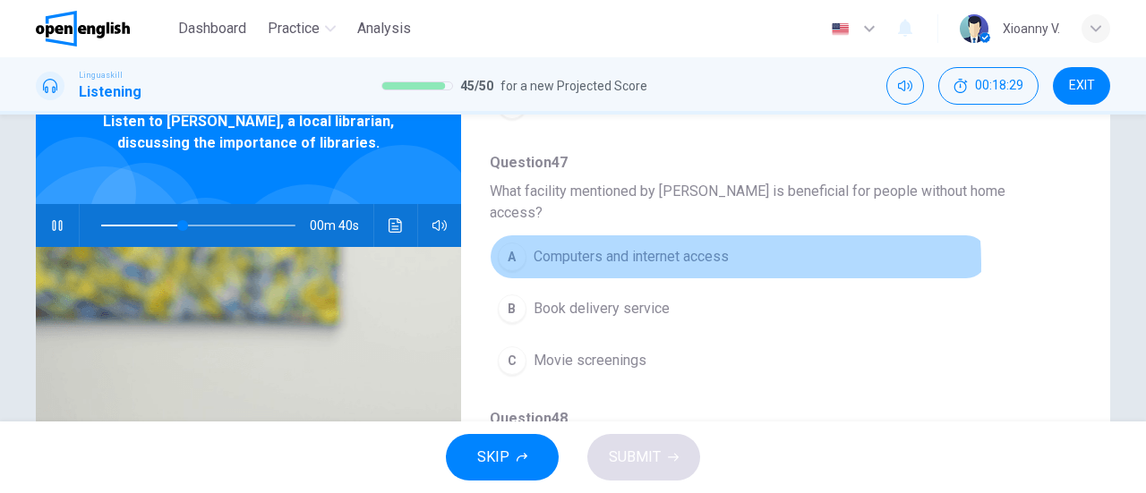
click at [650, 246] on span "Computers and internet access" at bounding box center [630, 256] width 195 height 21
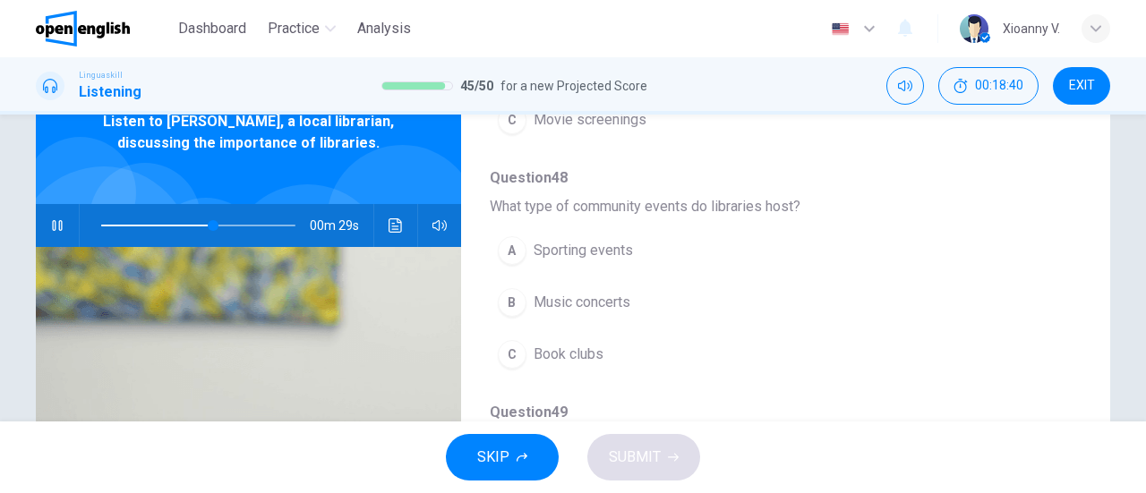
scroll to position [627, 0]
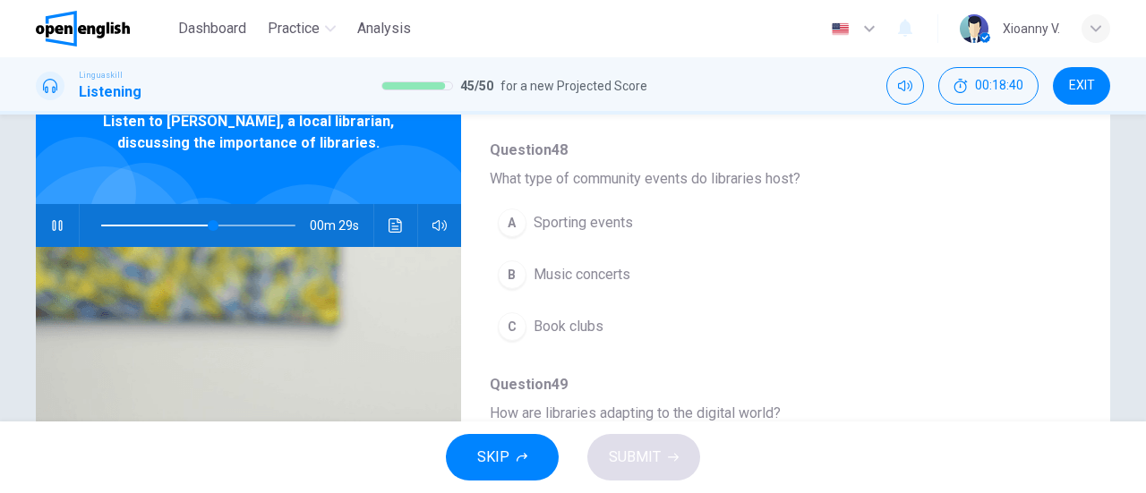
click at [569, 316] on span "Book clubs" at bounding box center [568, 326] width 70 height 21
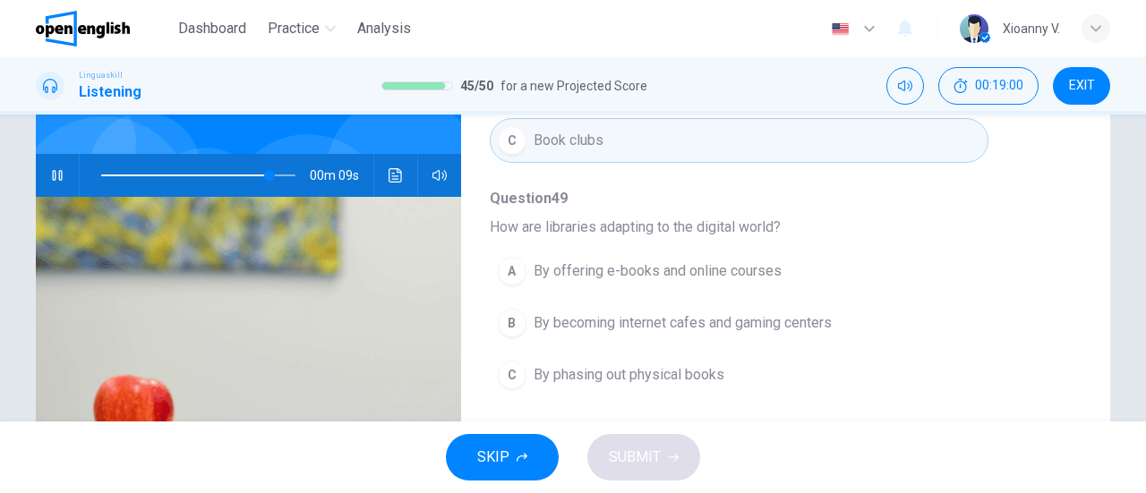
scroll to position [179, 0]
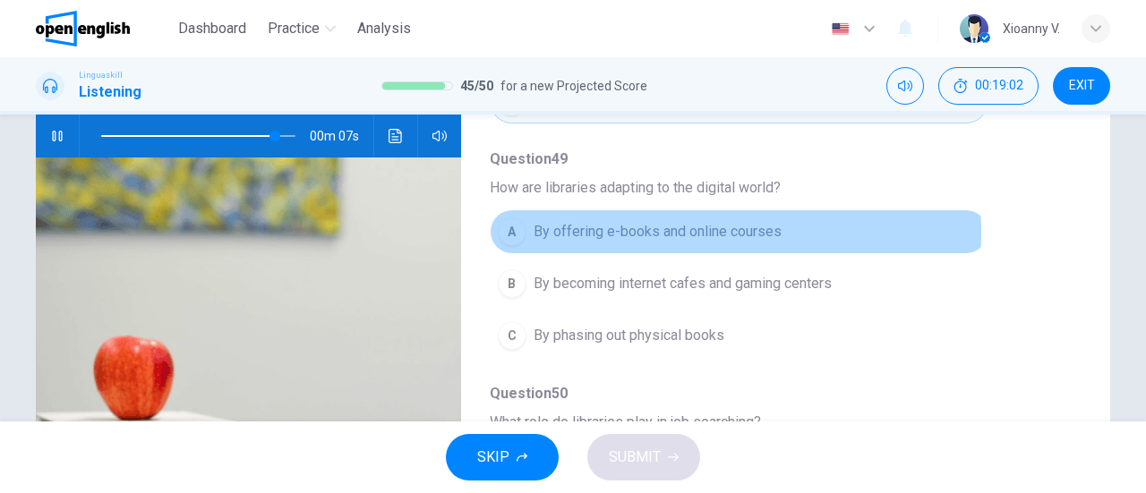
click at [643, 221] on span "By offering e-books and online courses" at bounding box center [657, 231] width 248 height 21
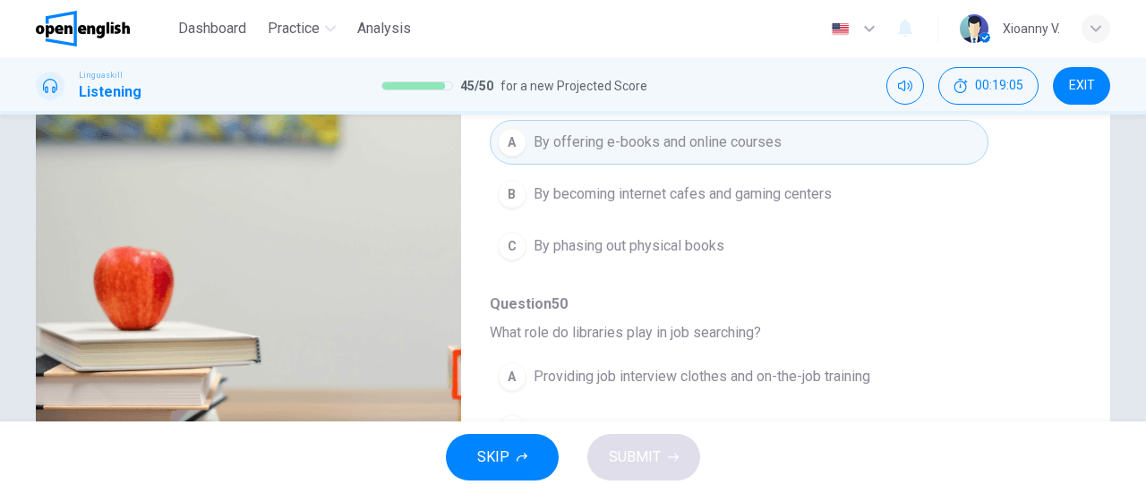
scroll to position [358, 0]
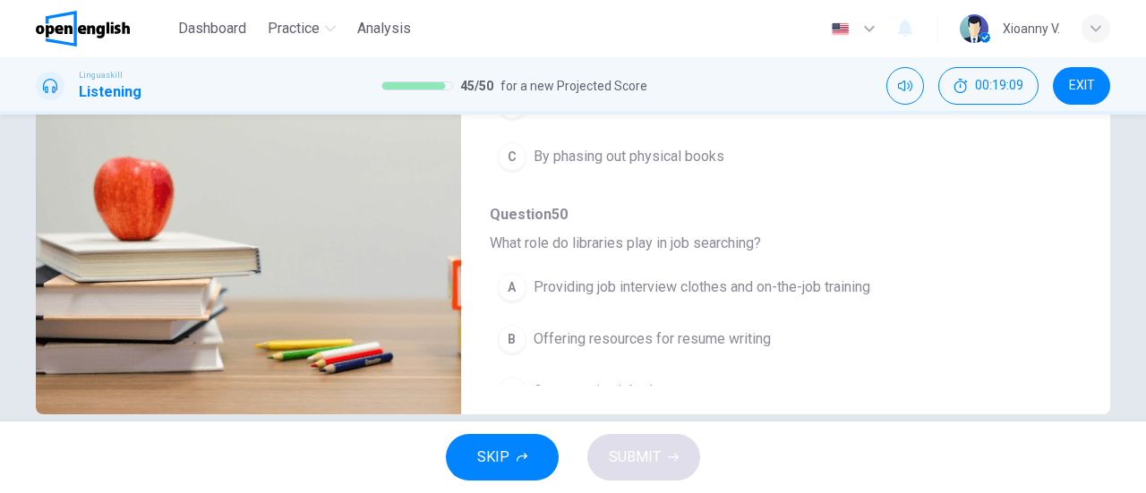
type input "*"
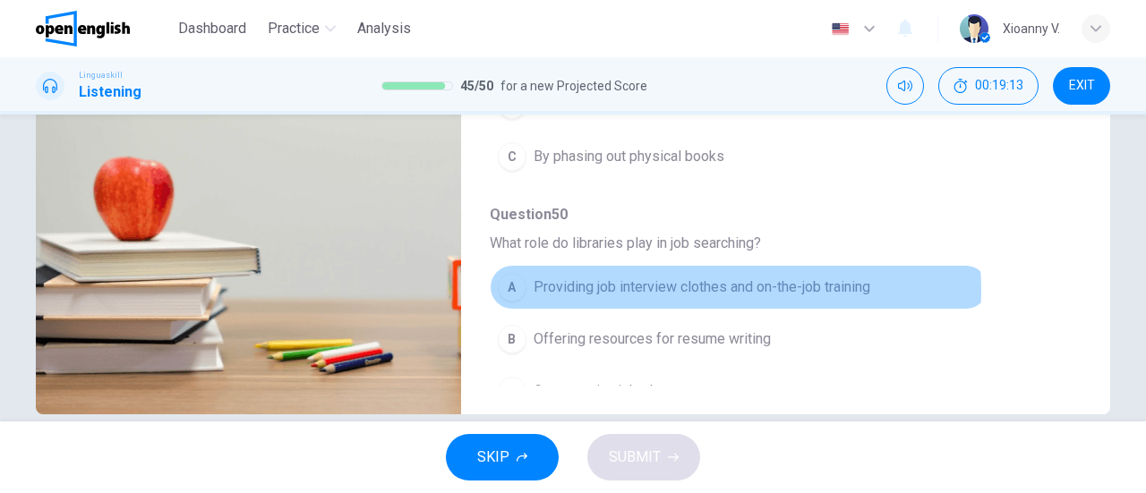
click at [673, 277] on span "Providing job interview clothes and on-the-job training" at bounding box center [701, 287] width 337 height 21
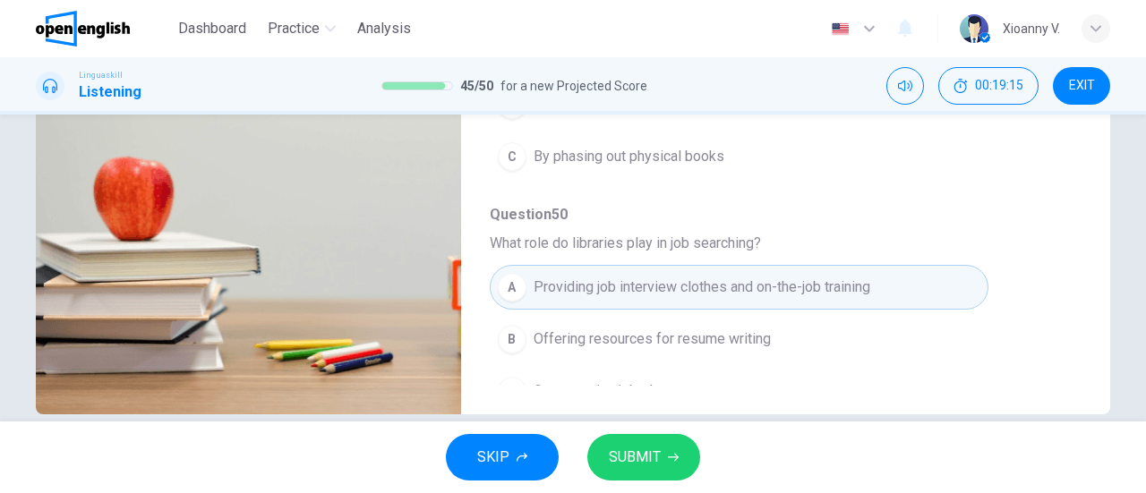
click at [635, 465] on span "SUBMIT" at bounding box center [635, 457] width 52 height 25
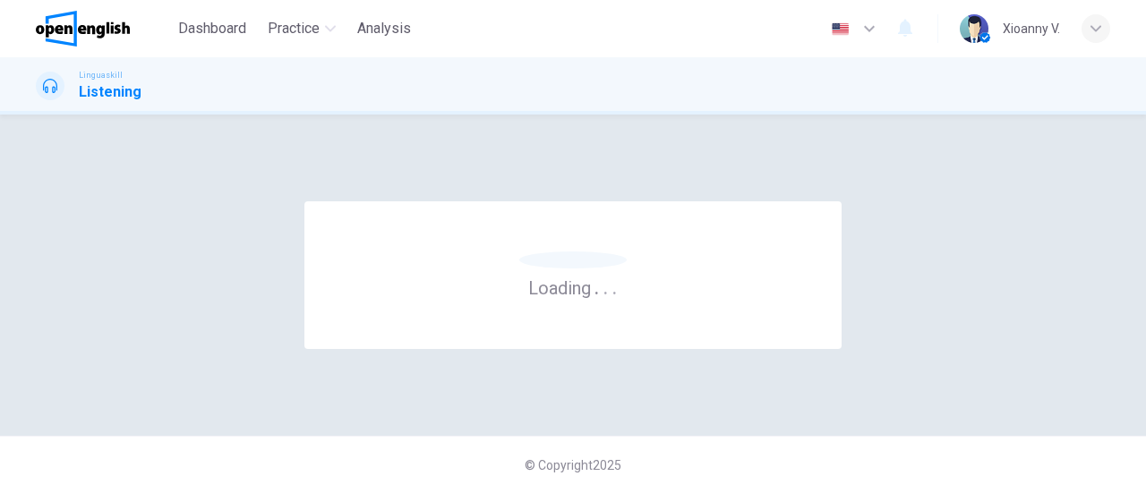
scroll to position [0, 0]
